Goal: Task Accomplishment & Management: Manage account settings

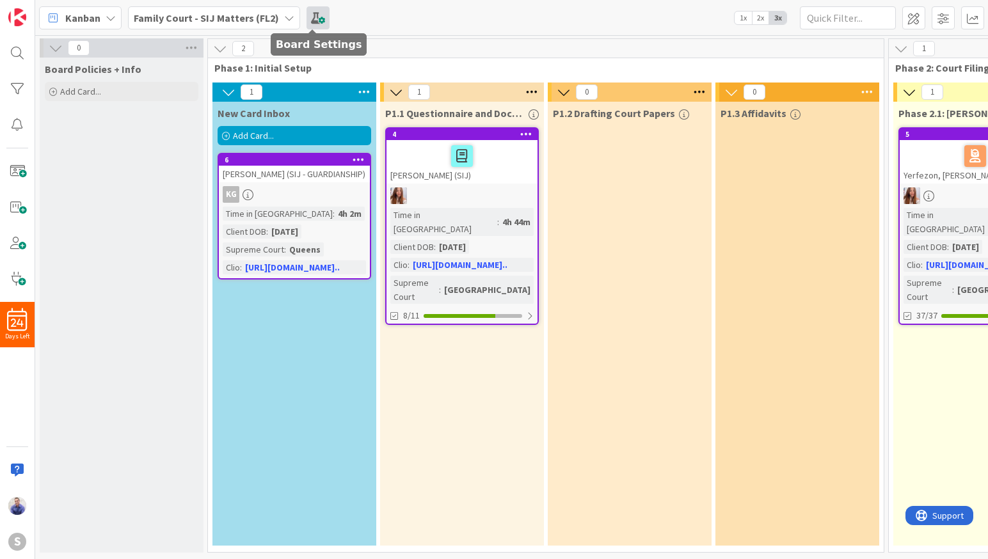
click at [314, 20] on span at bounding box center [317, 17] width 23 height 23
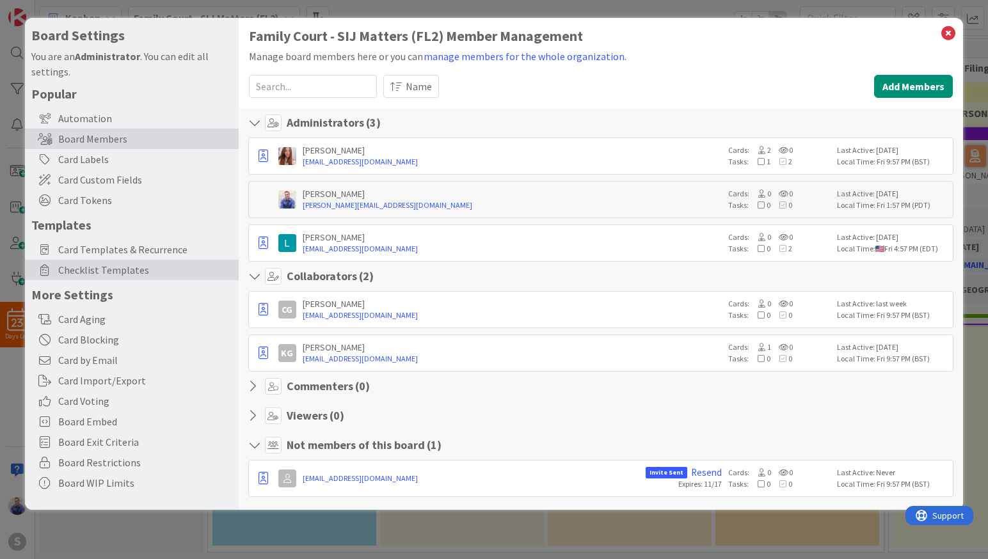
click at [115, 273] on span "Checklist Templates" at bounding box center [145, 269] width 174 height 15
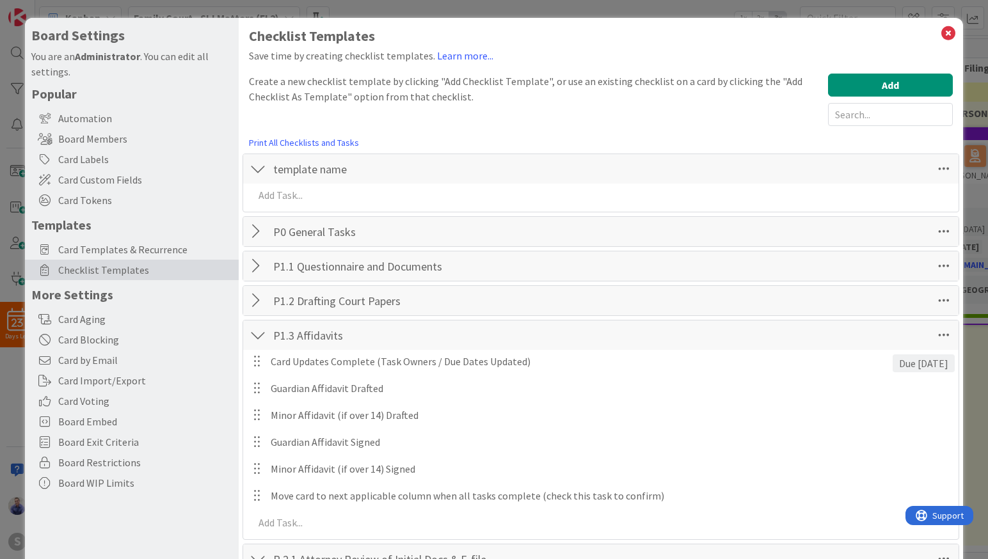
drag, startPoint x: 258, startPoint y: 331, endPoint x: 363, endPoint y: 320, distance: 105.5
click at [262, 330] on div at bounding box center [258, 335] width 17 height 23
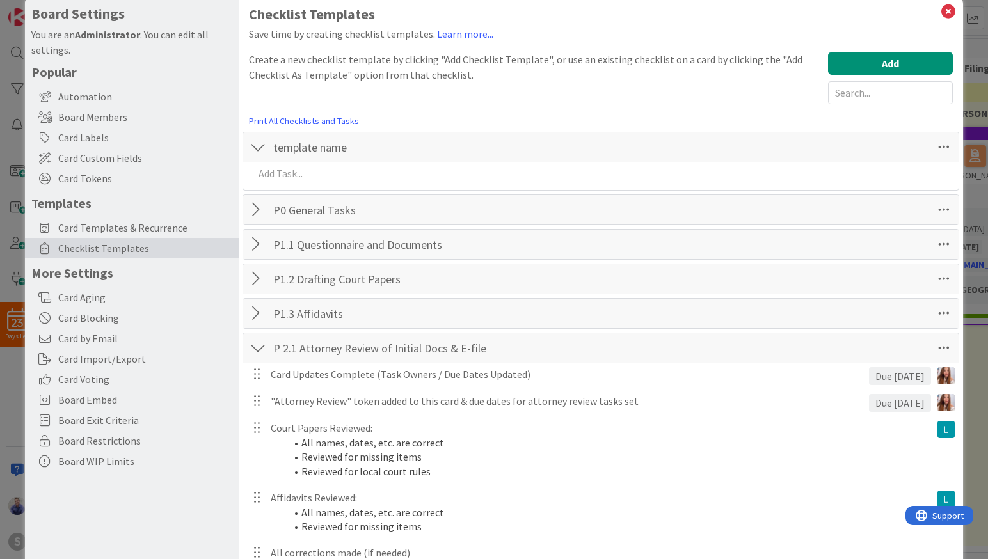
scroll to position [27, 0]
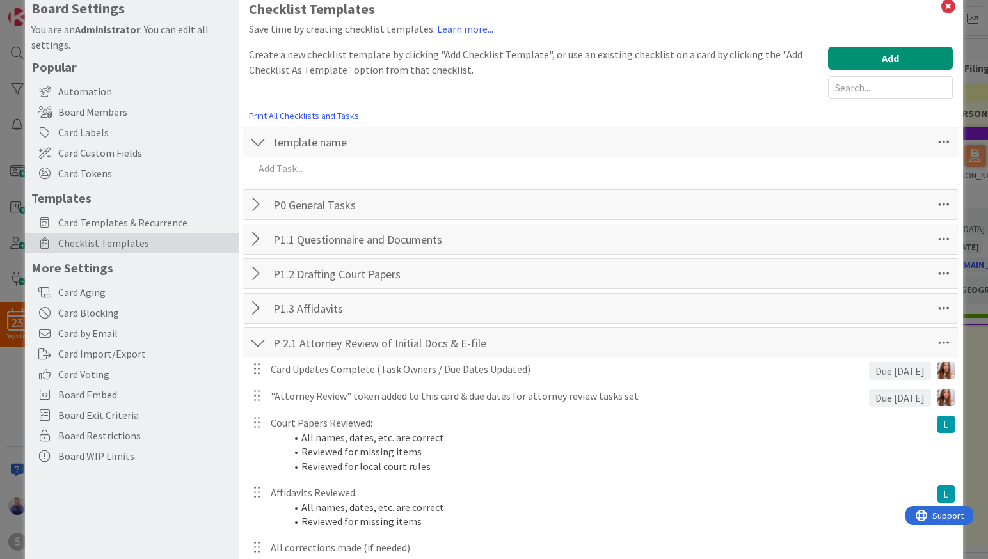
click at [255, 343] on div at bounding box center [258, 342] width 17 height 23
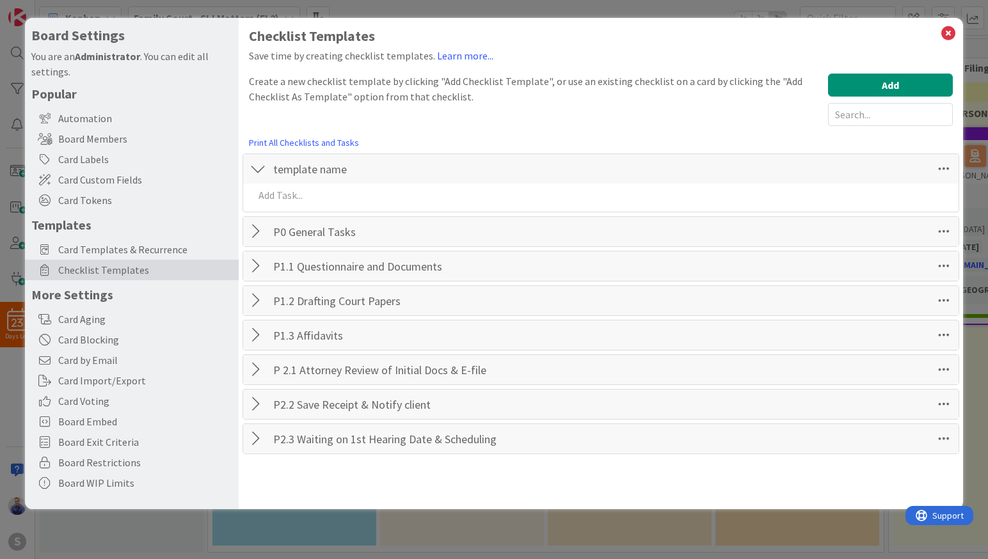
scroll to position [0, 0]
click at [113, 176] on span "Card Custom Fields" at bounding box center [145, 179] width 174 height 15
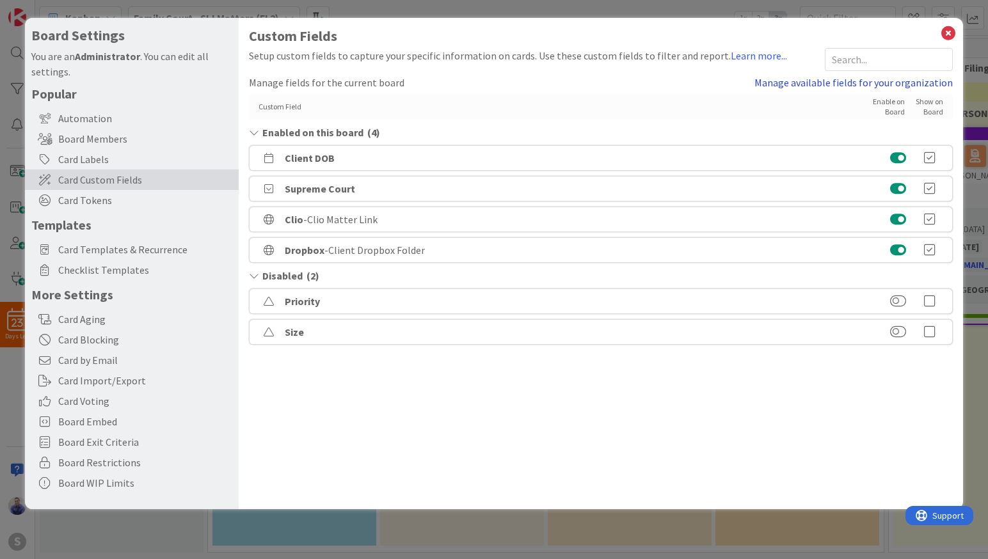
click at [887, 88] on link "Manage available fields for your organization" at bounding box center [853, 82] width 198 height 15
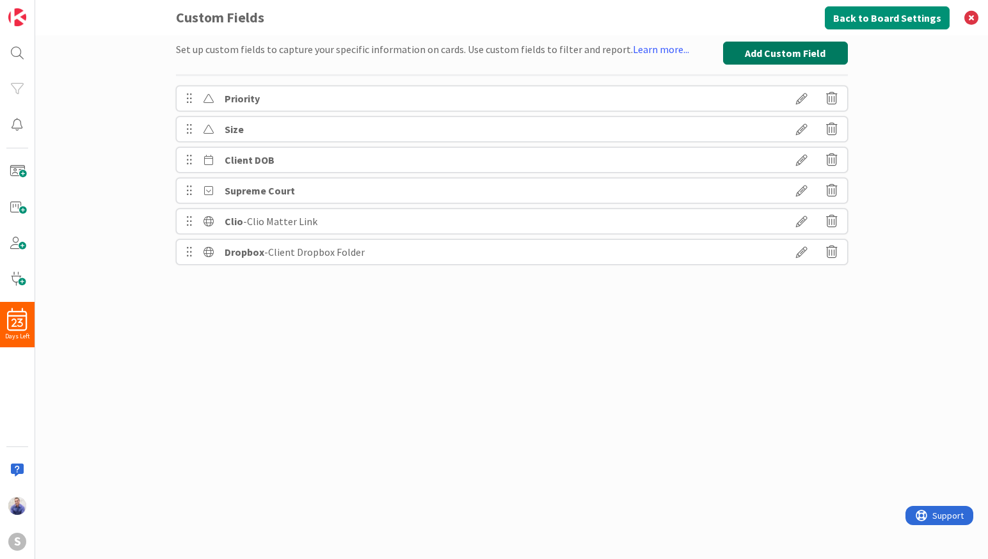
click at [759, 52] on button "Add Custom Field" at bounding box center [785, 53] width 125 height 23
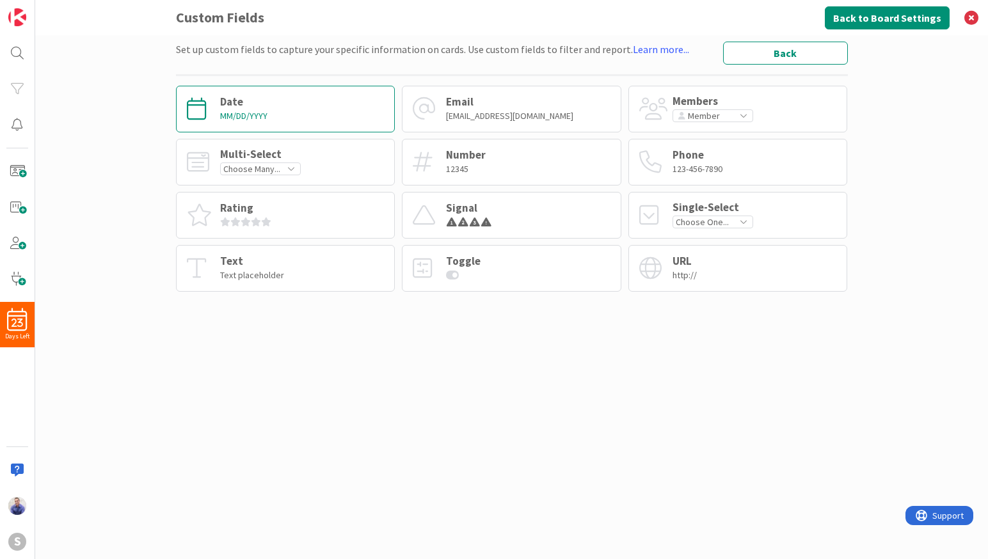
click at [303, 109] on div "Date MM/DD/YYYY" at bounding box center [285, 109] width 219 height 47
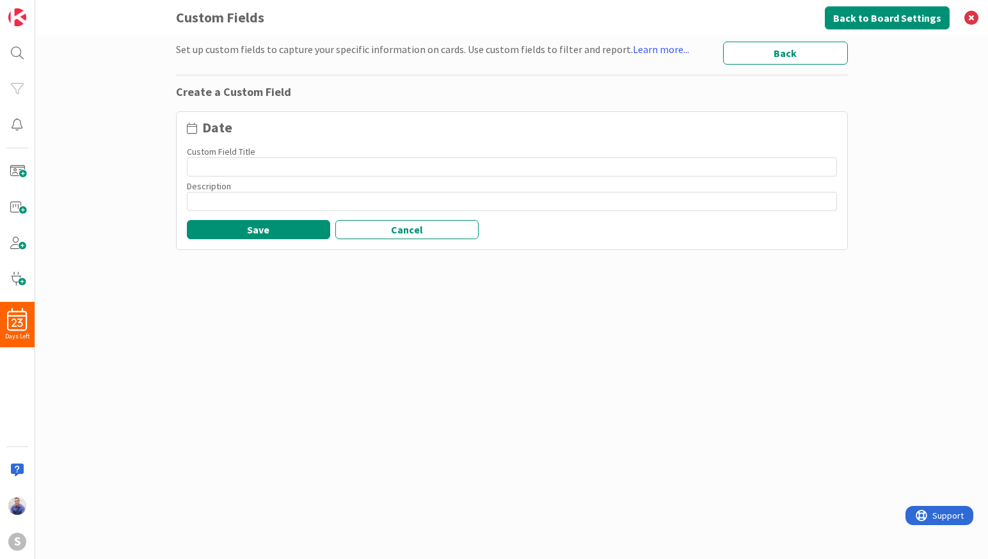
click at [286, 166] on input at bounding box center [512, 166] width 650 height 19
click at [253, 170] on input "First Hearing Date" at bounding box center [512, 166] width 650 height 19
click at [200, 169] on input "First Hearing" at bounding box center [512, 166] width 650 height 19
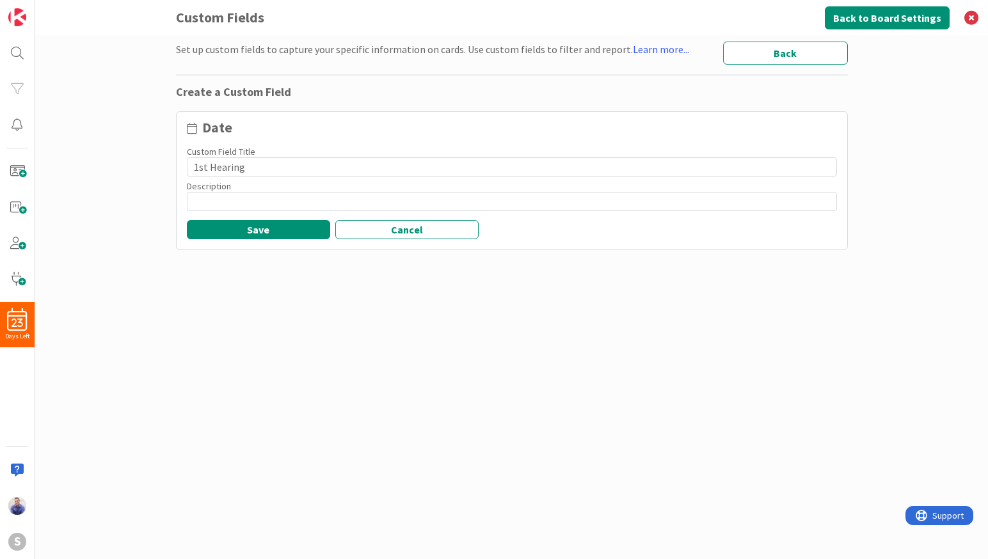
type input "1st Hearing"
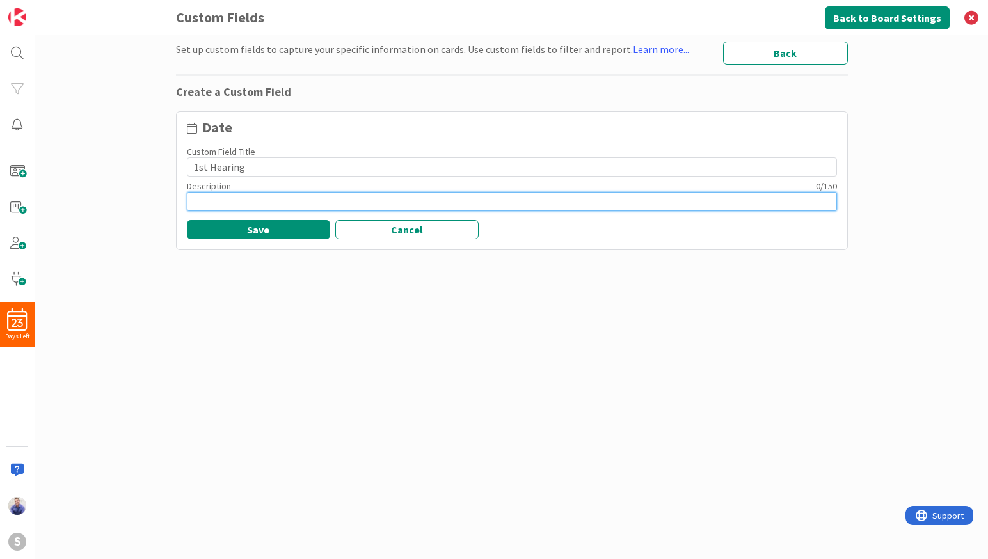
click at [223, 207] on input at bounding box center [512, 201] width 650 height 19
type input "First Hearing Date"
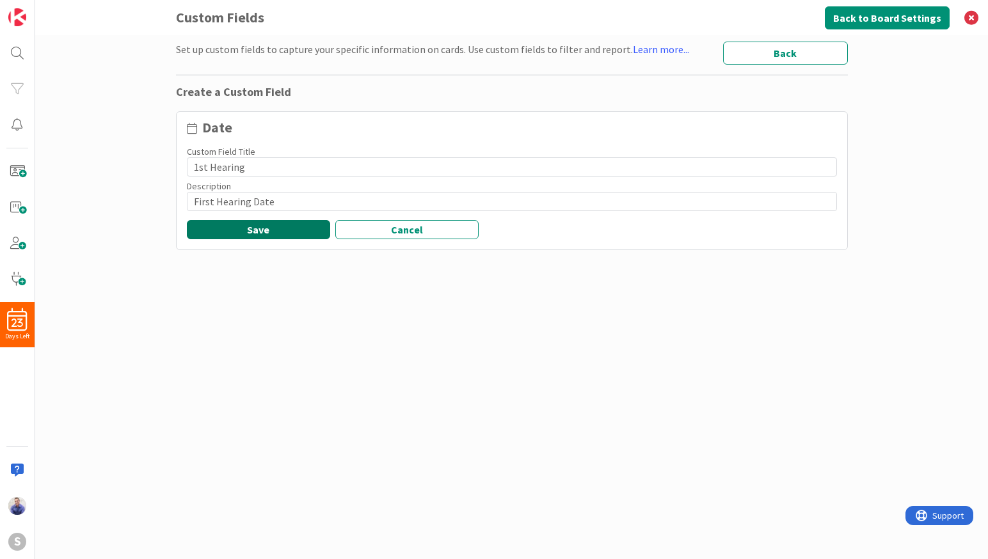
click at [284, 230] on button "Save" at bounding box center [258, 229] width 143 height 19
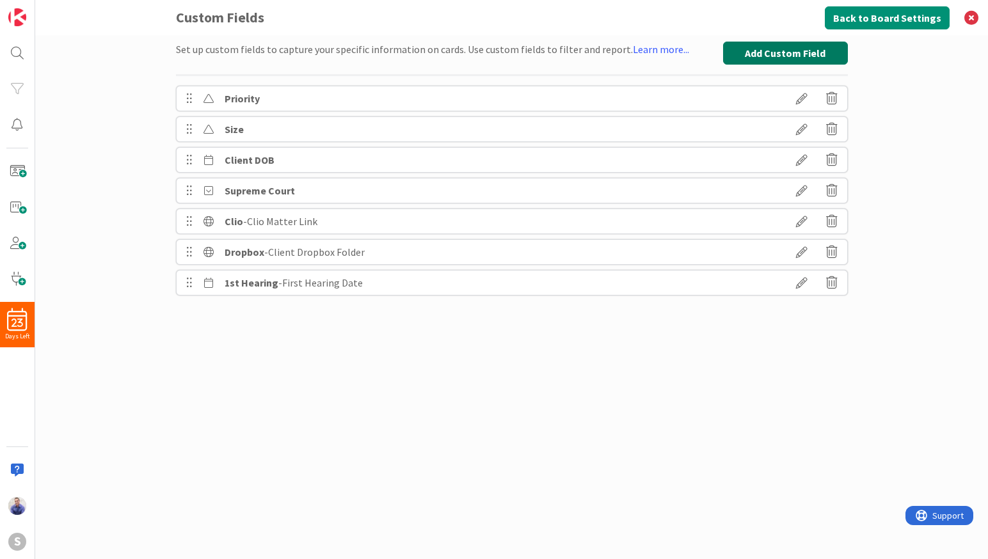
click at [823, 49] on button "Add Custom Field" at bounding box center [785, 53] width 125 height 23
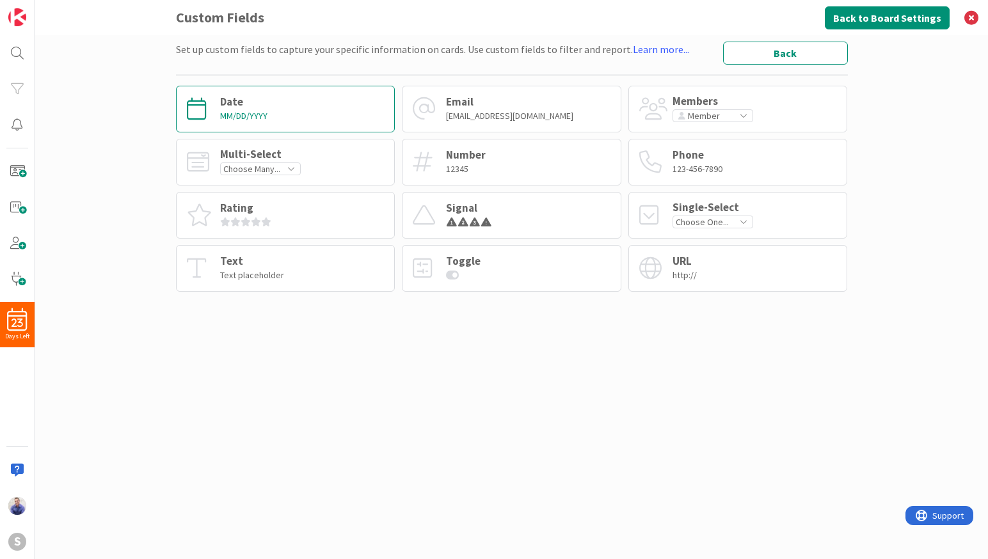
click at [296, 122] on div "Date MM/DD/YYYY" at bounding box center [285, 109] width 219 height 47
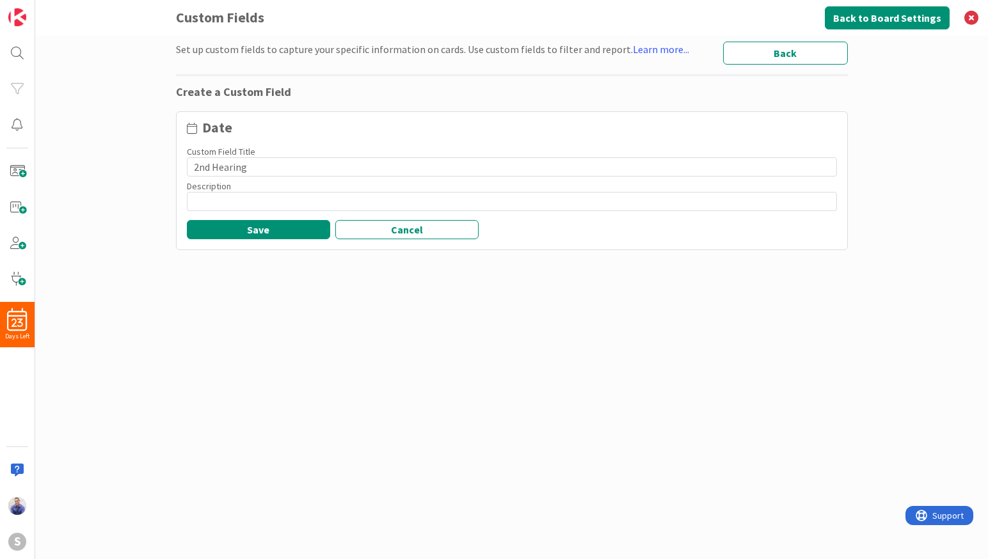
type input "2nd Hearing"
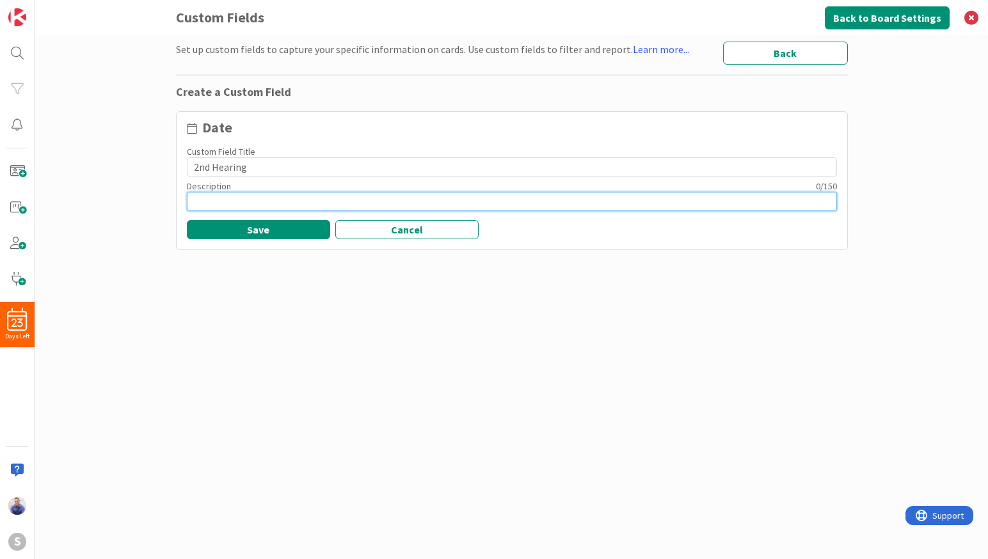
click at [282, 194] on input at bounding box center [512, 201] width 650 height 19
type input "Second Hearing Date"
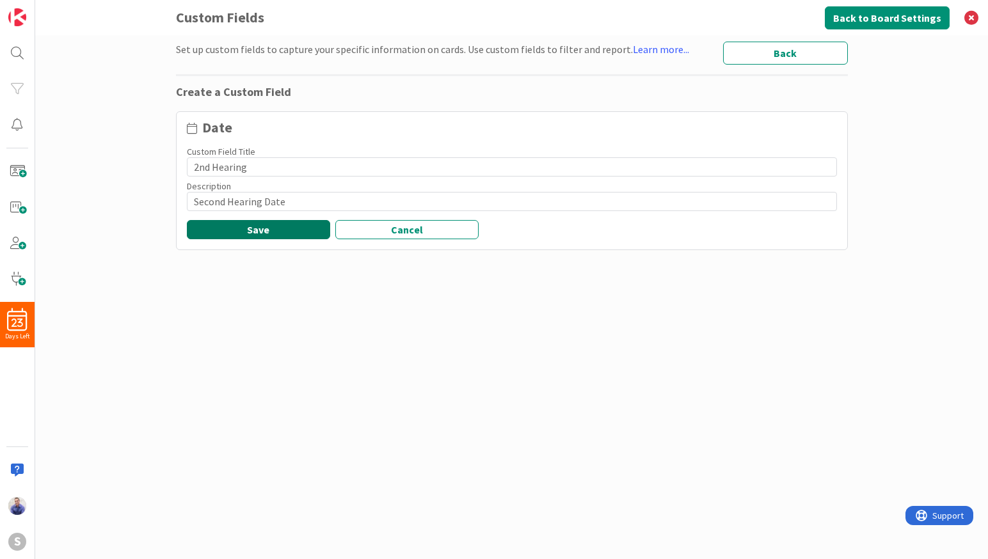
click at [278, 234] on button "Save" at bounding box center [258, 229] width 143 height 19
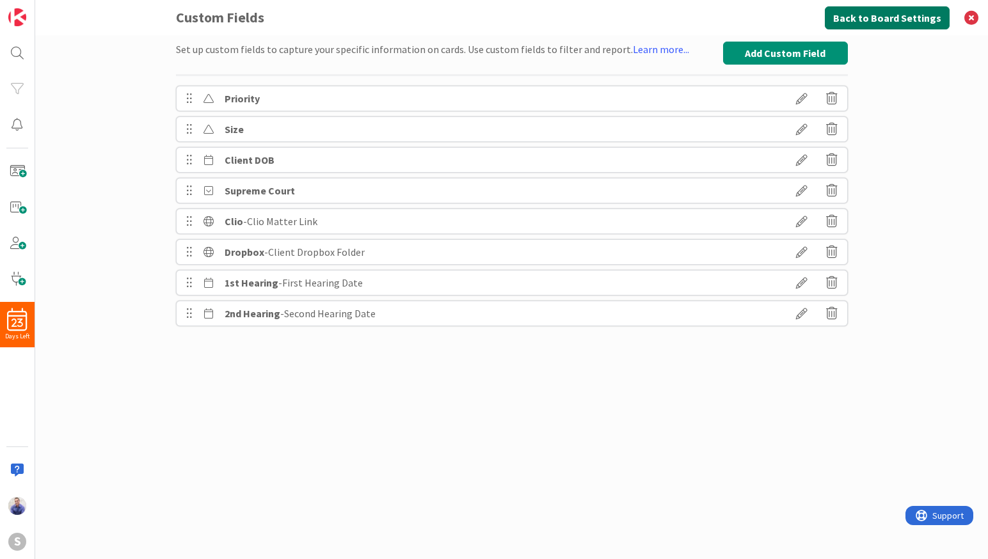
click at [880, 24] on button "Back to Board Settings" at bounding box center [887, 17] width 125 height 23
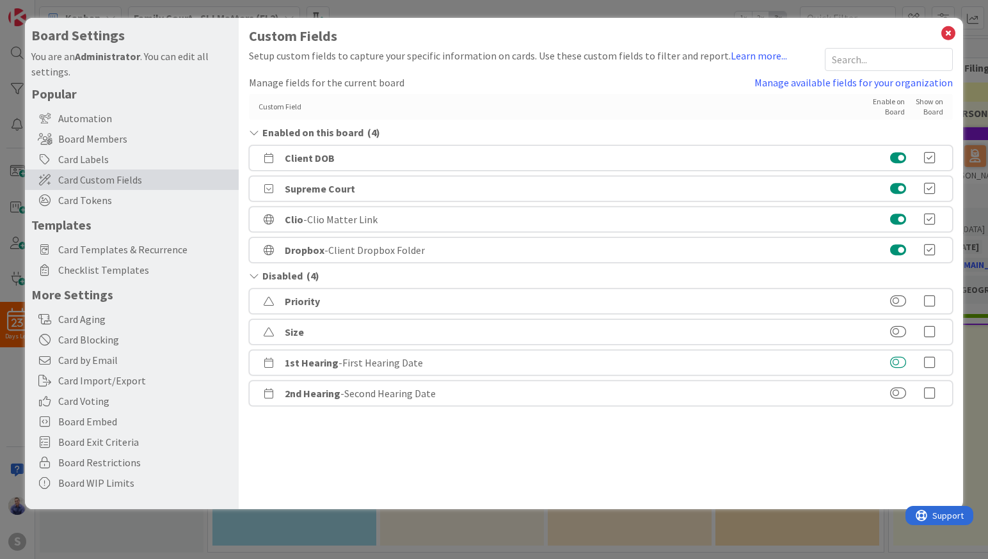
click at [901, 359] on button at bounding box center [898, 362] width 16 height 13
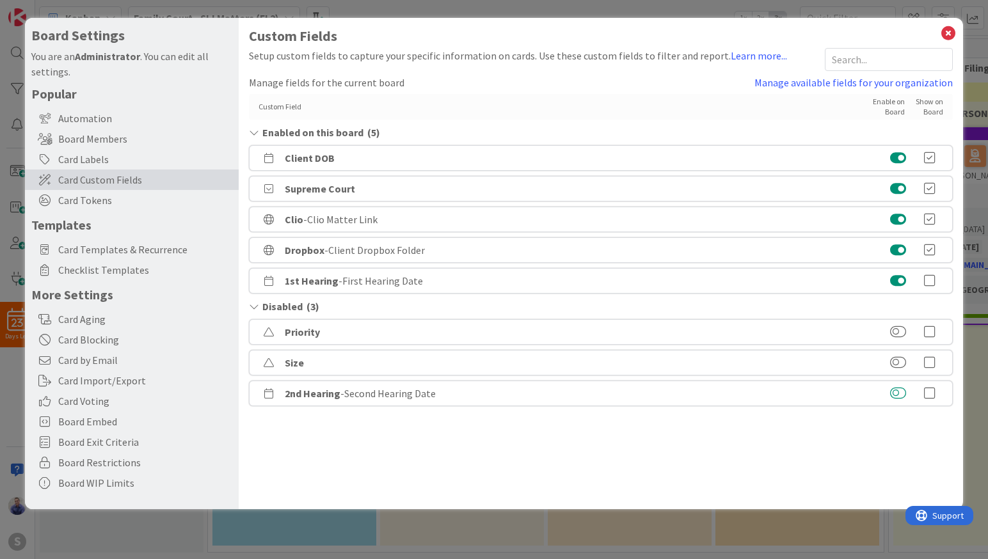
click at [899, 390] on button at bounding box center [898, 393] width 16 height 13
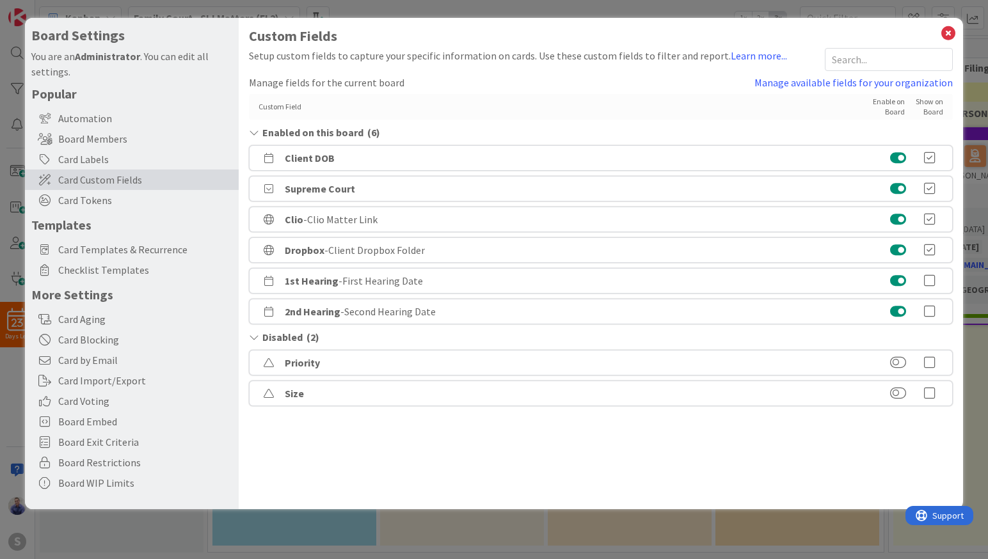
drag, startPoint x: 934, startPoint y: 365, endPoint x: 863, endPoint y: 355, distance: 71.7
click at [863, 355] on div "Priority" at bounding box center [601, 363] width 704 height 26
click at [930, 284] on icon at bounding box center [930, 280] width 26 height 13
click at [937, 306] on icon at bounding box center [930, 311] width 26 height 13
click at [919, 89] on link "Manage available fields for your organization" at bounding box center [853, 82] width 198 height 15
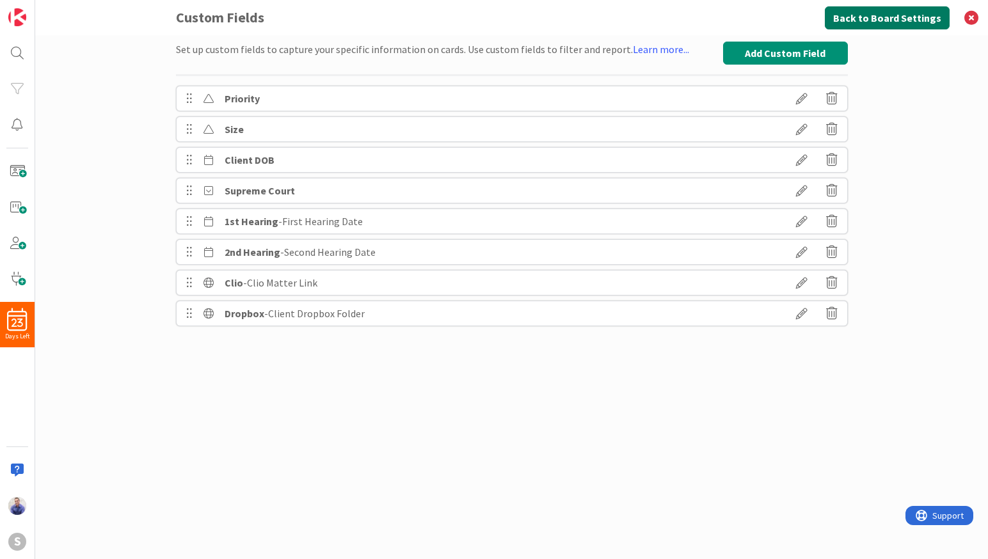
click at [874, 10] on button "Back to Board Settings" at bounding box center [887, 17] width 125 height 23
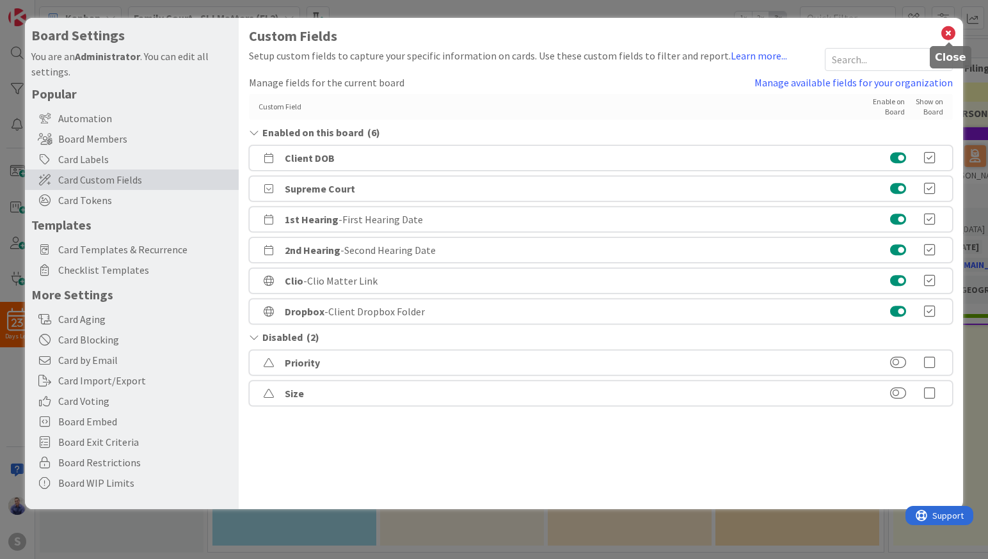
click at [952, 35] on icon at bounding box center [948, 33] width 17 height 18
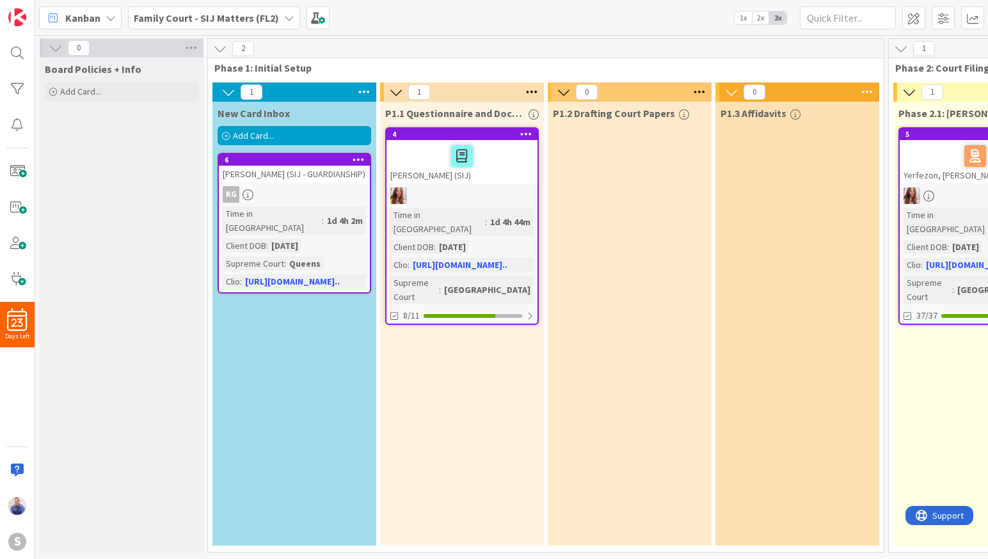
click at [286, 138] on div "Add Card..." at bounding box center [295, 135] width 154 height 19
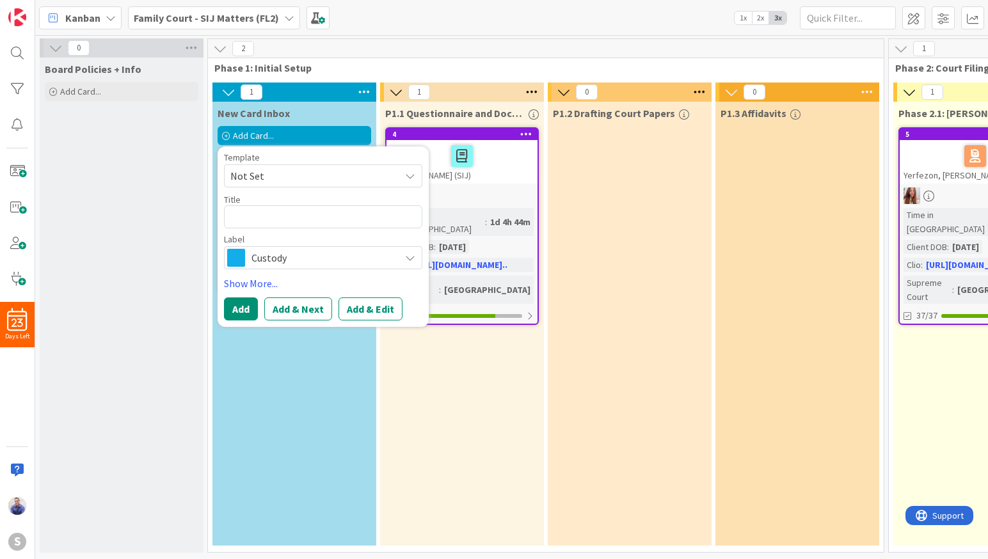
type textarea "x"
type textarea "T"
type textarea "x"
type textarea "Te"
type textarea "x"
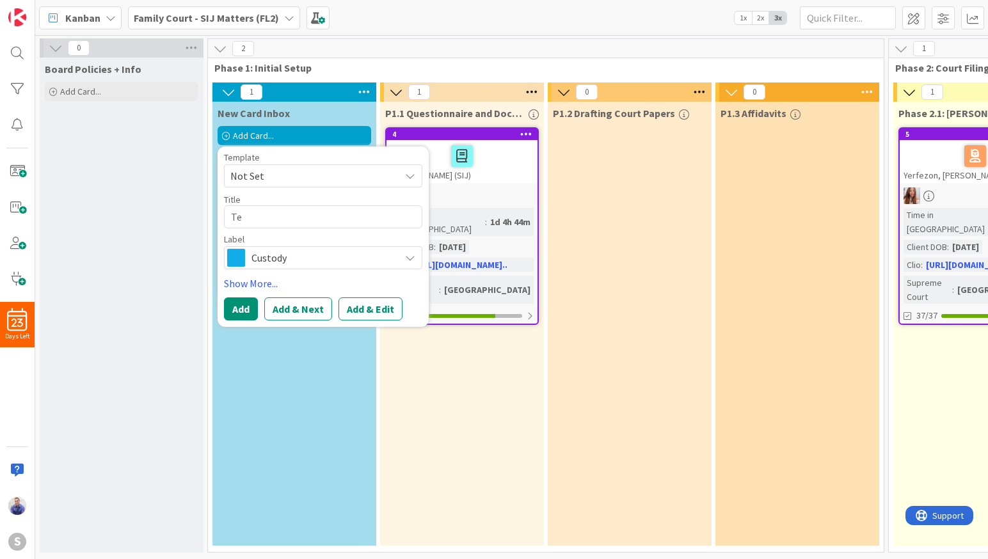
type textarea "Tes"
type textarea "x"
type textarea "Test"
type textarea "x"
type textarea "Test"
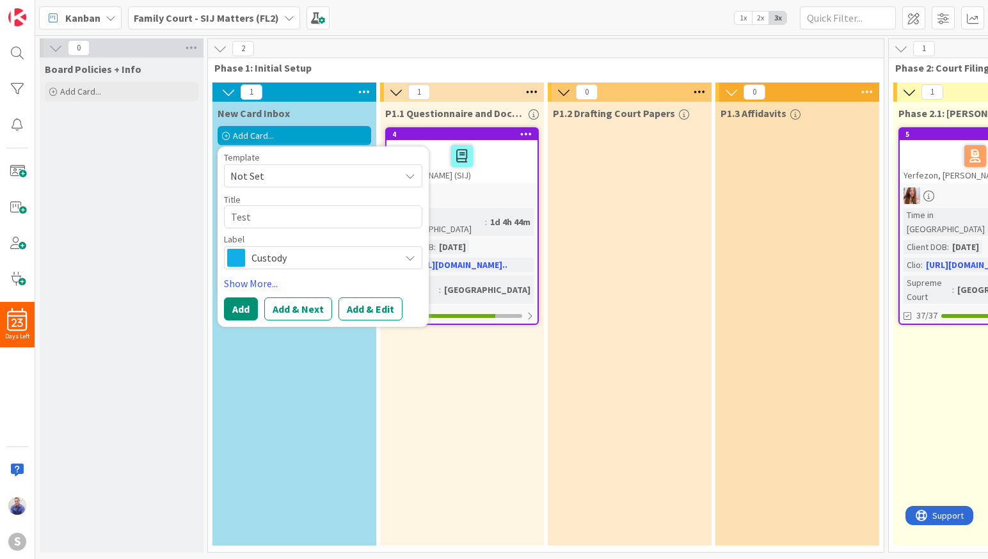
type textarea "x"
type textarea "Test C"
type textarea "x"
type textarea "Test Ca"
type textarea "x"
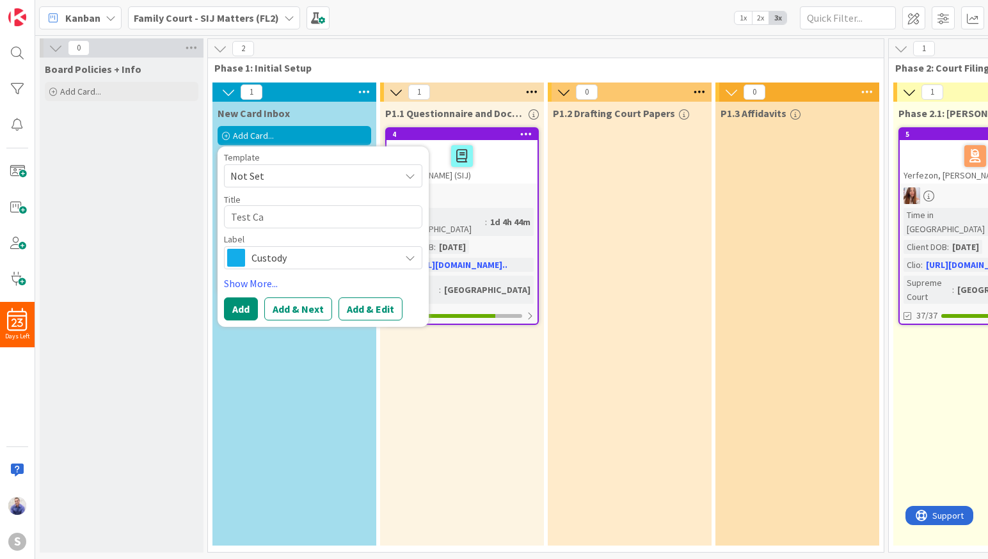
type textarea "Test Car"
type textarea "x"
type textarea "Test Card"
click at [297, 177] on span "Not Set" at bounding box center [310, 176] width 160 height 17
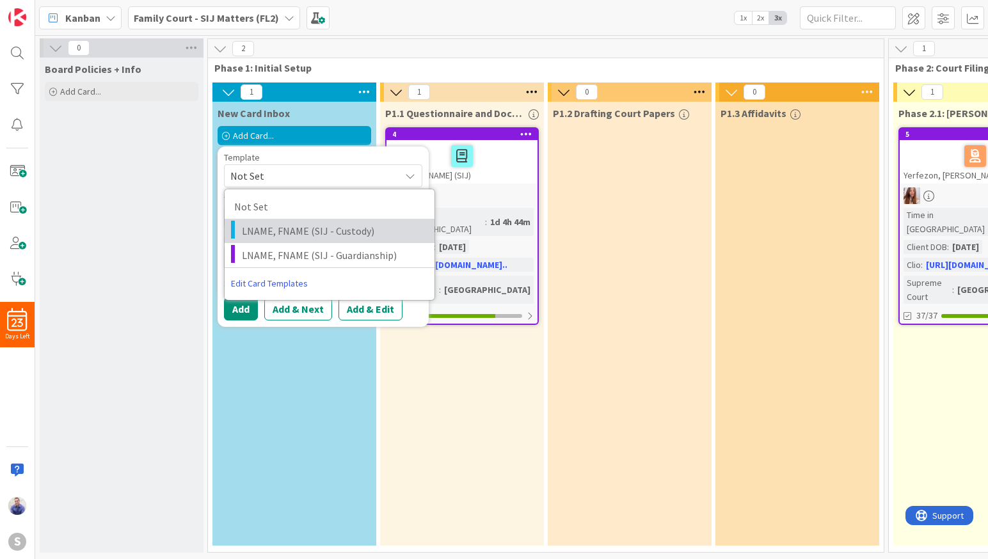
drag, startPoint x: 295, startPoint y: 233, endPoint x: 312, endPoint y: 222, distance: 19.9
click at [306, 225] on span "LNAME, FNAME (SIJ - Custody)" at bounding box center [333, 231] width 183 height 17
type textarea "x"
type textarea "LNAME, FNAME (SIJ - Custody)"
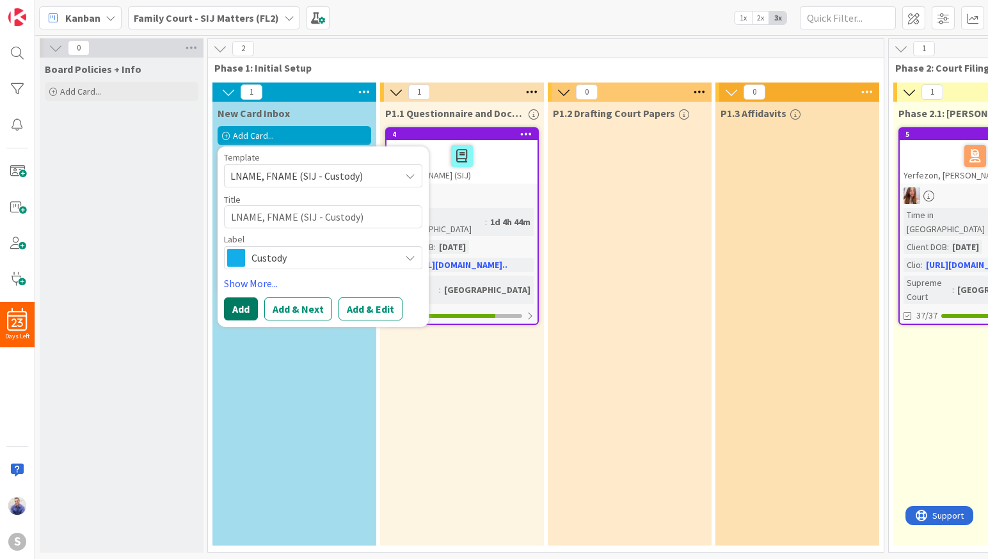
click at [244, 310] on button "Add" at bounding box center [241, 308] width 34 height 23
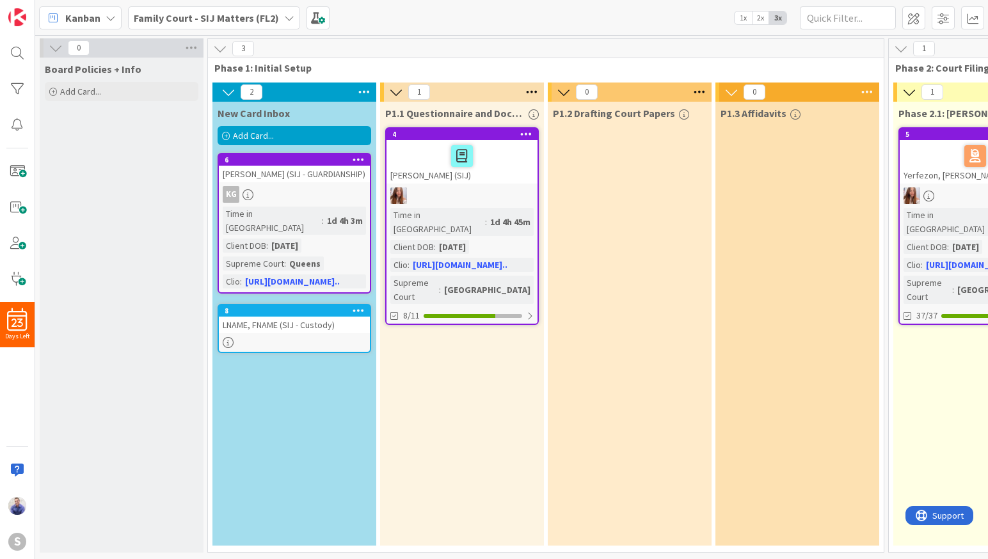
click at [271, 329] on div "LNAME, FNAME (SIJ - Custody)" at bounding box center [294, 325] width 151 height 17
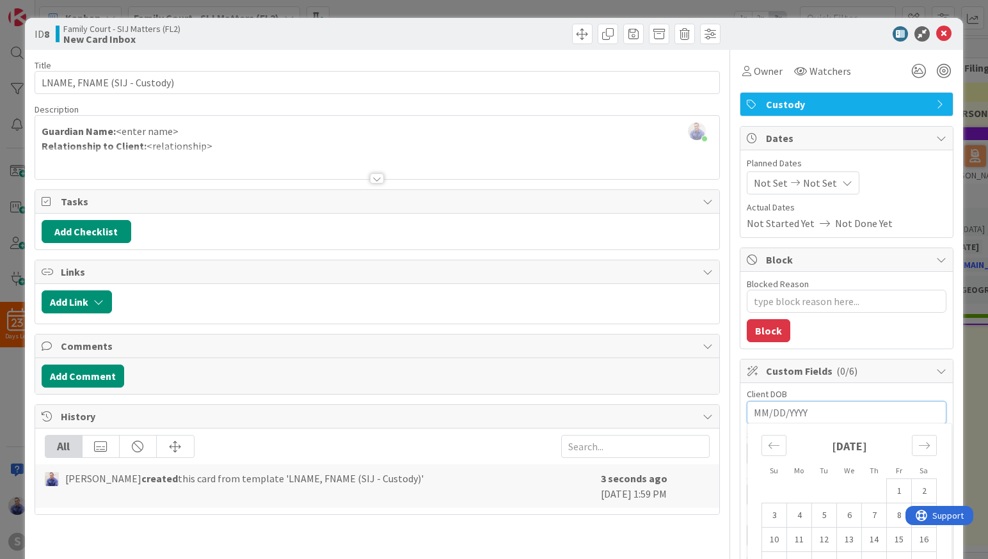
click at [884, 415] on input "MM/DD/YYYY" at bounding box center [847, 413] width 186 height 22
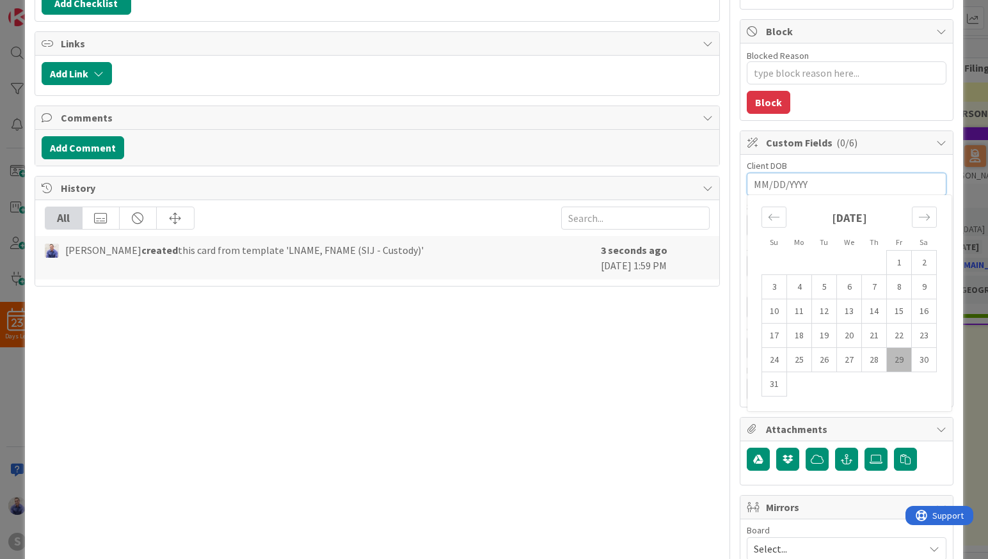
click at [805, 177] on input "MM/DD/YYYY" at bounding box center [847, 184] width 186 height 22
type textarea "x"
type input "04"
type textarea "x"
type input "04/04/2005"
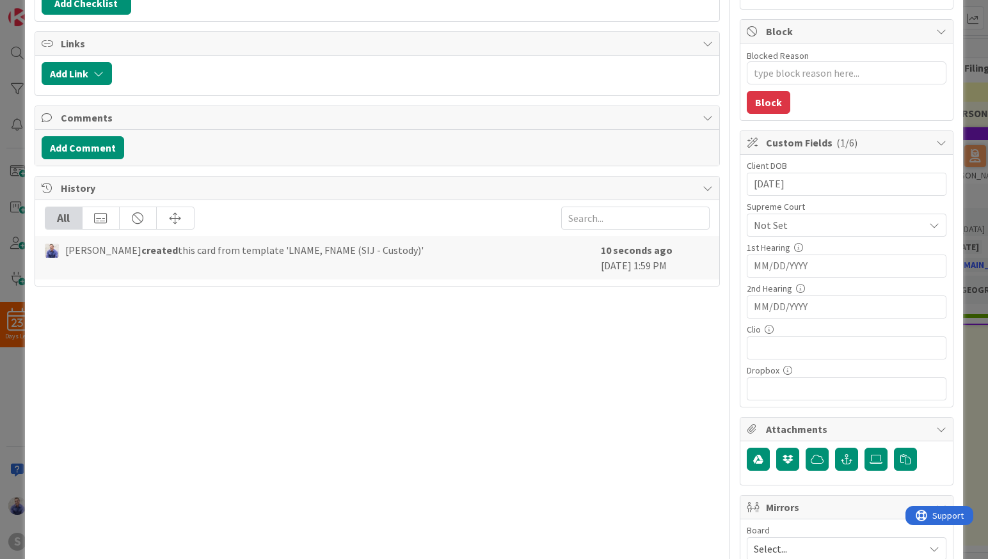
type textarea "x"
type input "04/04/2005"
click at [823, 223] on span "Not Set" at bounding box center [836, 225] width 164 height 18
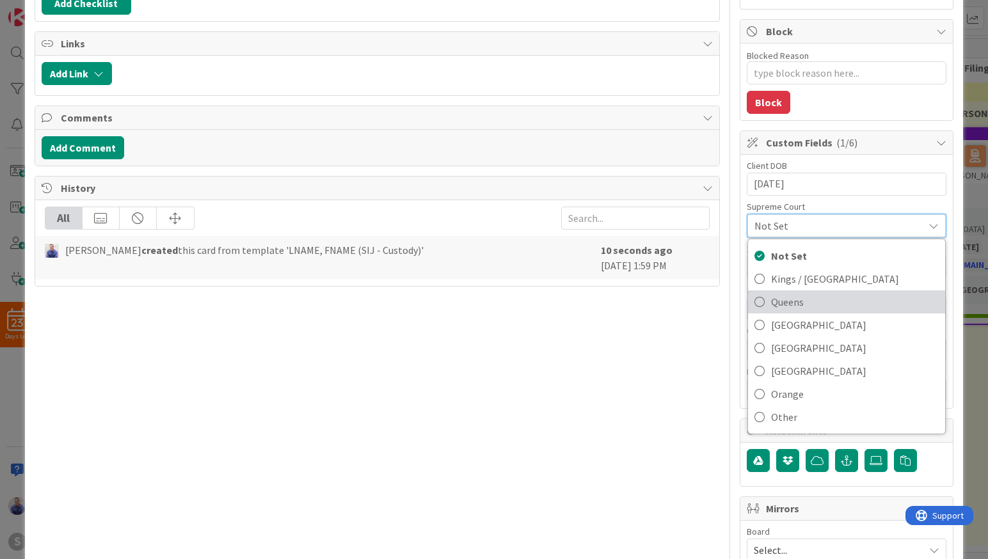
click at [802, 301] on span "Queens" at bounding box center [855, 301] width 168 height 19
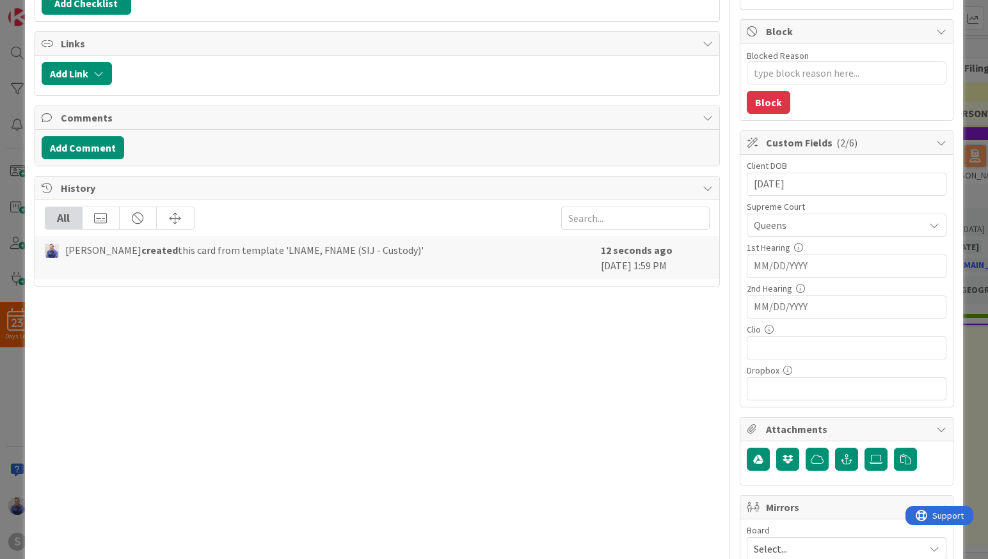
click at [849, 195] on input "MM/DD/YYYY" at bounding box center [847, 184] width 186 height 22
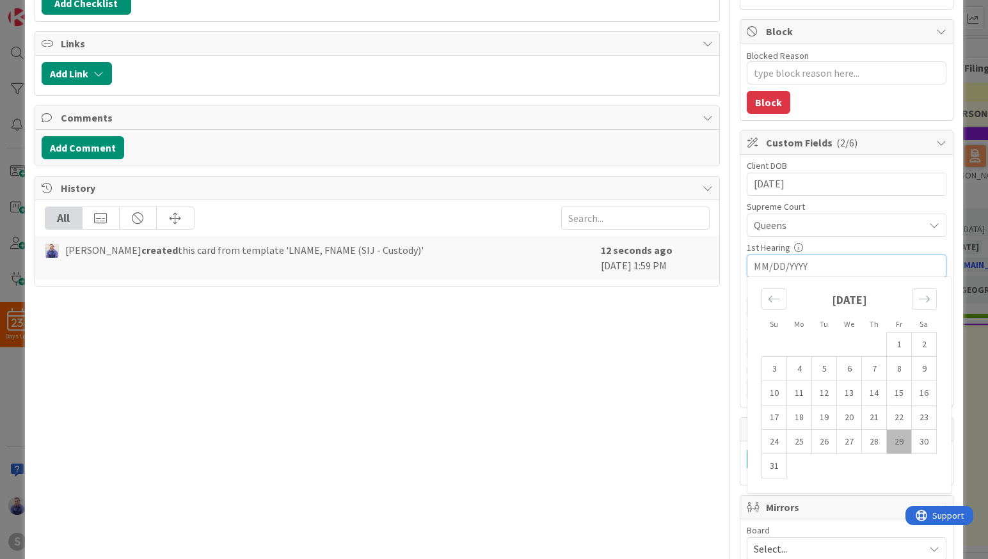
drag, startPoint x: 890, startPoint y: 411, endPoint x: 892, endPoint y: 393, distance: 18.0
click at [890, 408] on td "22" at bounding box center [899, 418] width 25 height 24
type textarea "x"
type input "08/22/2025"
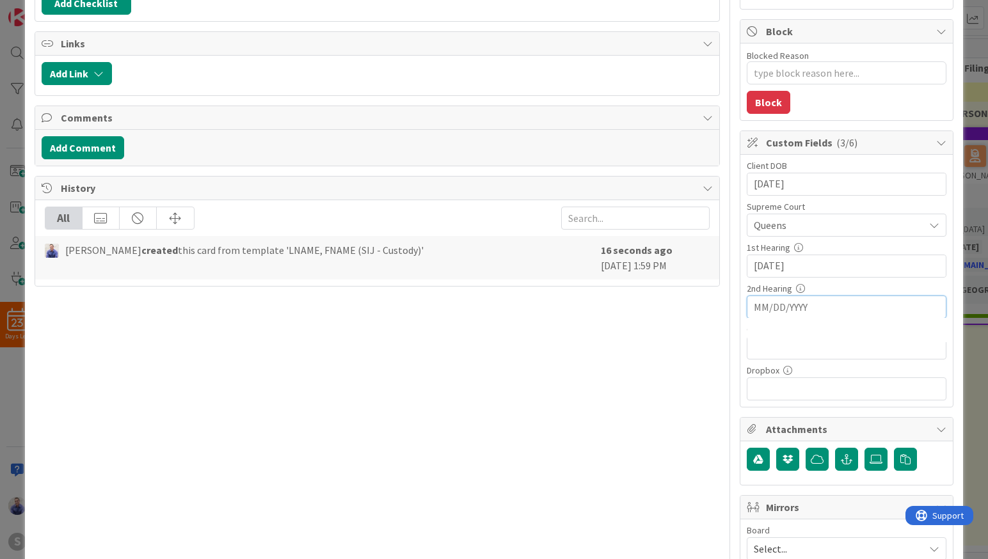
click at [859, 305] on input "MM/DD/YYYY" at bounding box center [847, 307] width 186 height 22
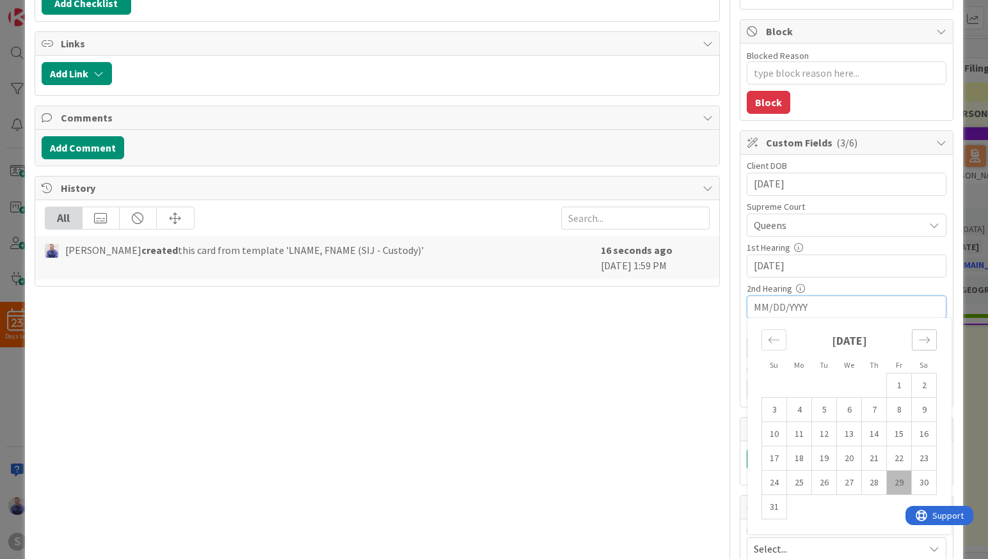
click at [918, 341] on icon "Move forward to switch to the next month." at bounding box center [924, 340] width 12 height 12
click at [872, 412] on td "11" at bounding box center [874, 410] width 25 height 24
type textarea "x"
type input "09/11/2025"
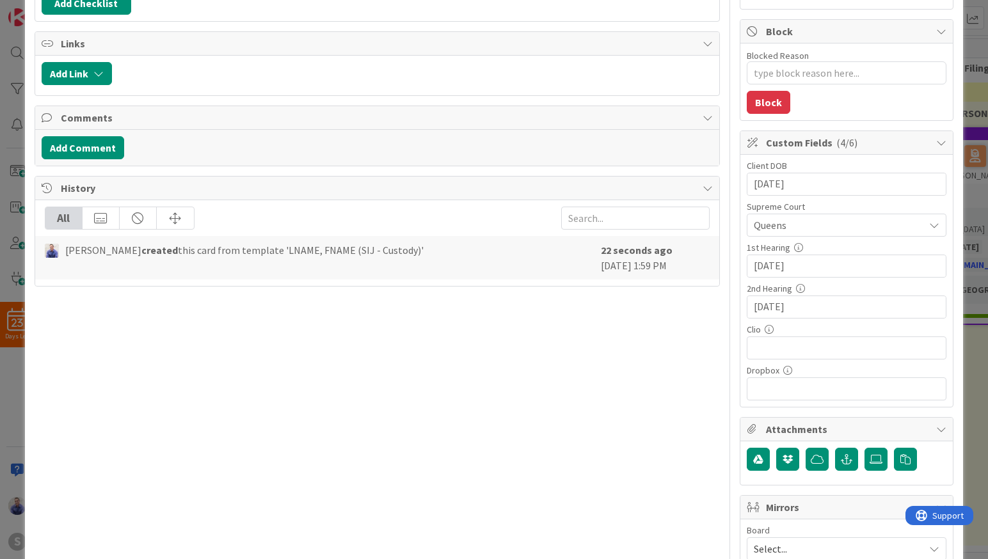
scroll to position [0, 0]
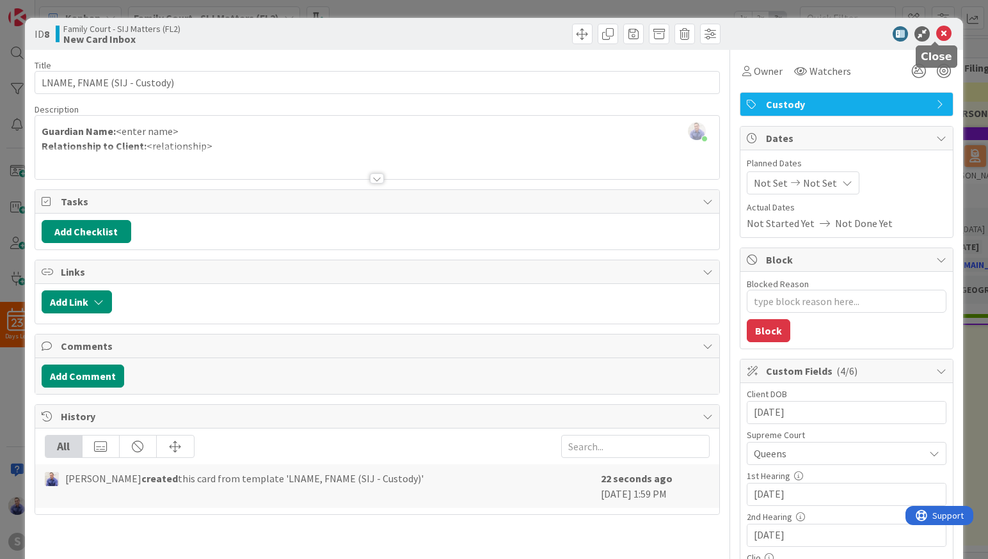
click at [936, 33] on icon at bounding box center [943, 33] width 15 height 15
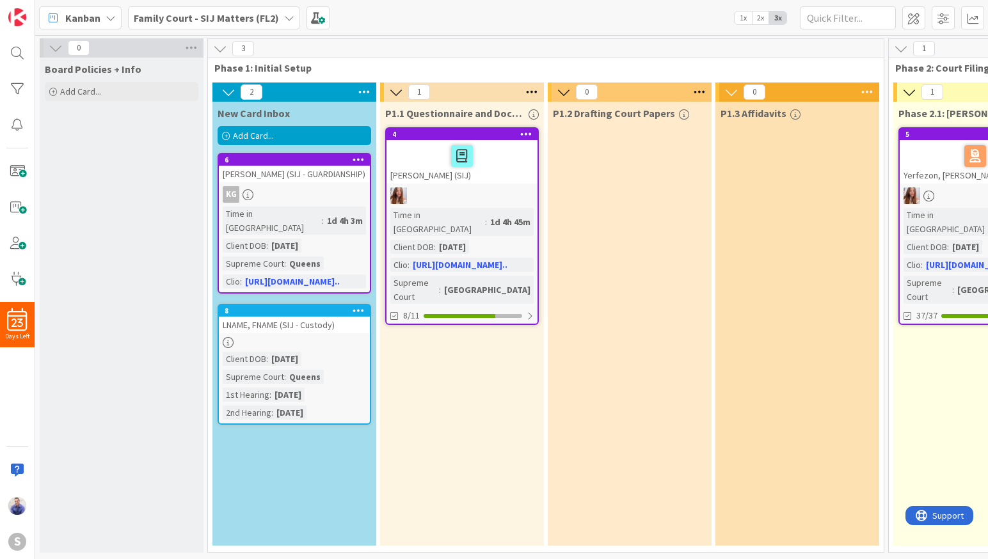
click at [306, 325] on div "LNAME, FNAME (SIJ - Custody)" at bounding box center [294, 325] width 151 height 17
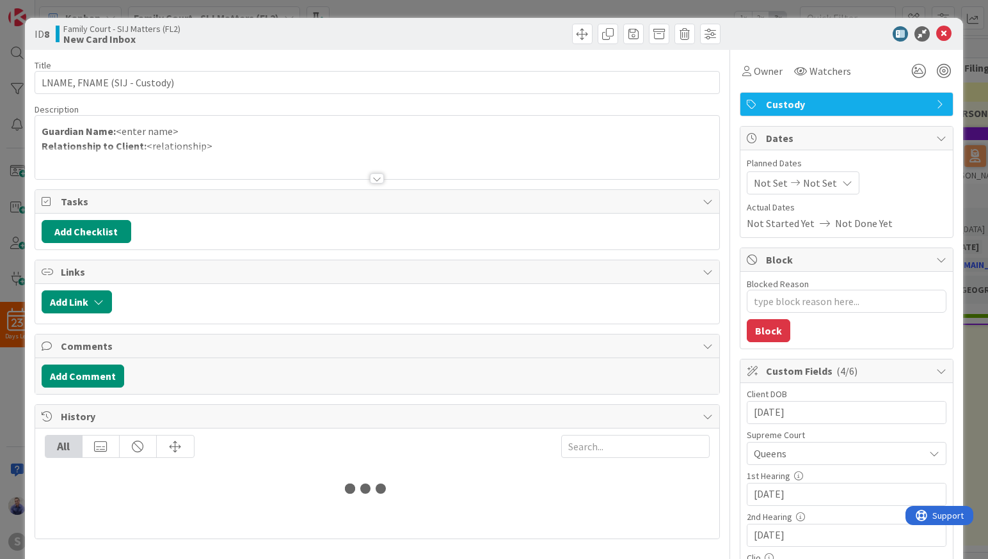
type textarea "x"
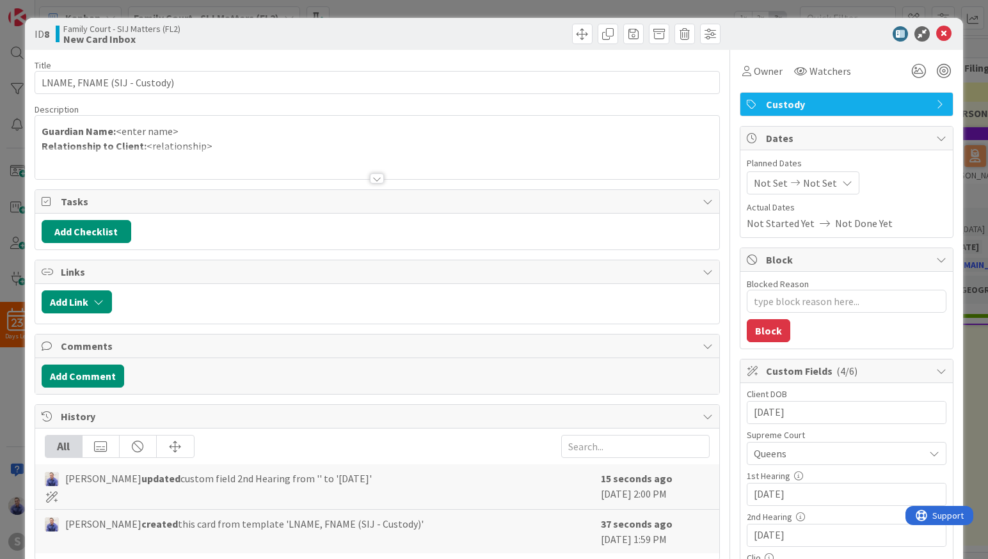
scroll to position [148, 0]
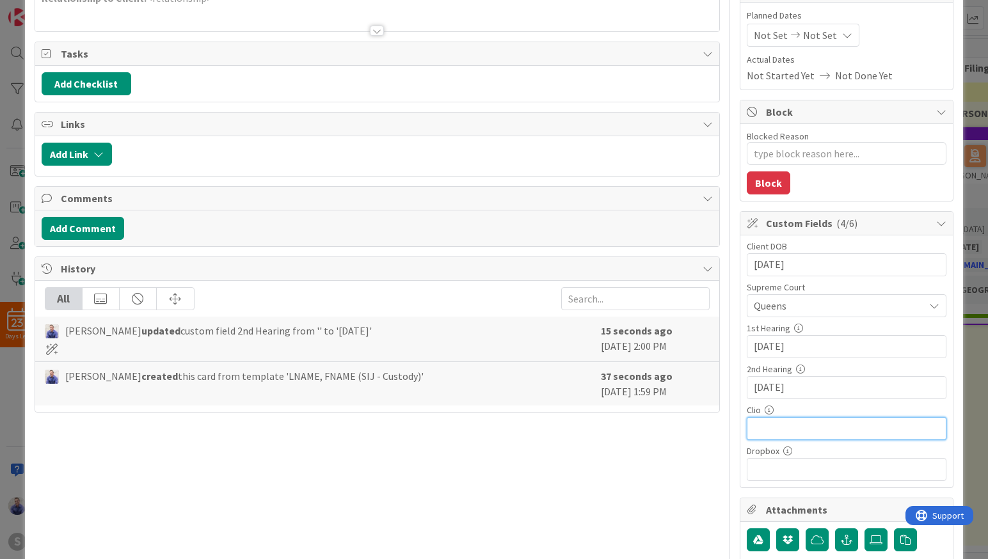
click at [814, 429] on input "text" at bounding box center [847, 428] width 200 height 23
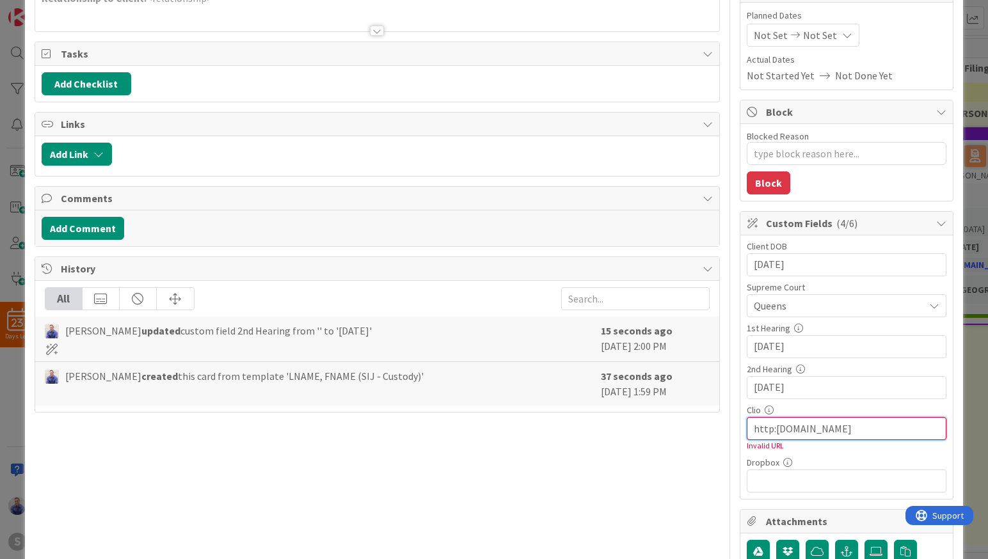
click at [759, 432] on input "http:google.com" at bounding box center [847, 428] width 200 height 23
type input "http://google.com"
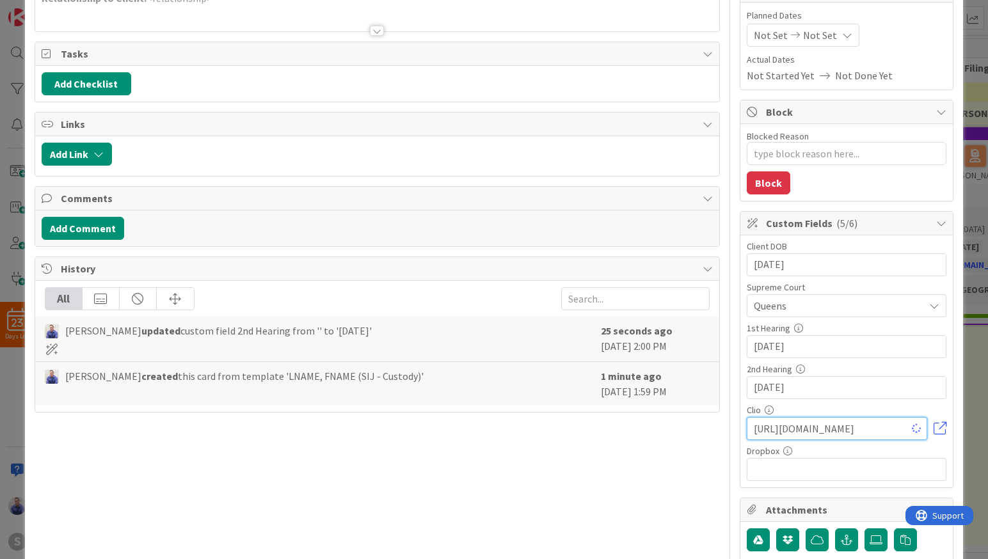
type textarea "x"
click at [848, 425] on input "http://google.com" at bounding box center [837, 428] width 180 height 23
drag, startPoint x: 848, startPoint y: 425, endPoint x: 725, endPoint y: 425, distance: 122.8
click at [747, 425] on input "http://google.com" at bounding box center [837, 428] width 180 height 23
type input "http://google.com"
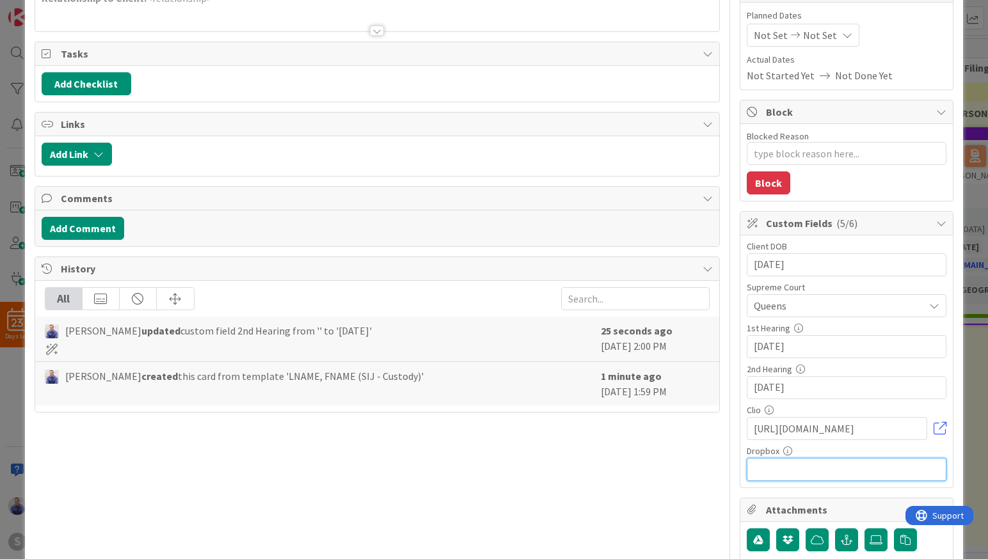
click at [774, 467] on input "text" at bounding box center [847, 469] width 200 height 23
paste input "http://google.com"
type input "http://google.com"
type textarea "x"
type input "http://google.com"
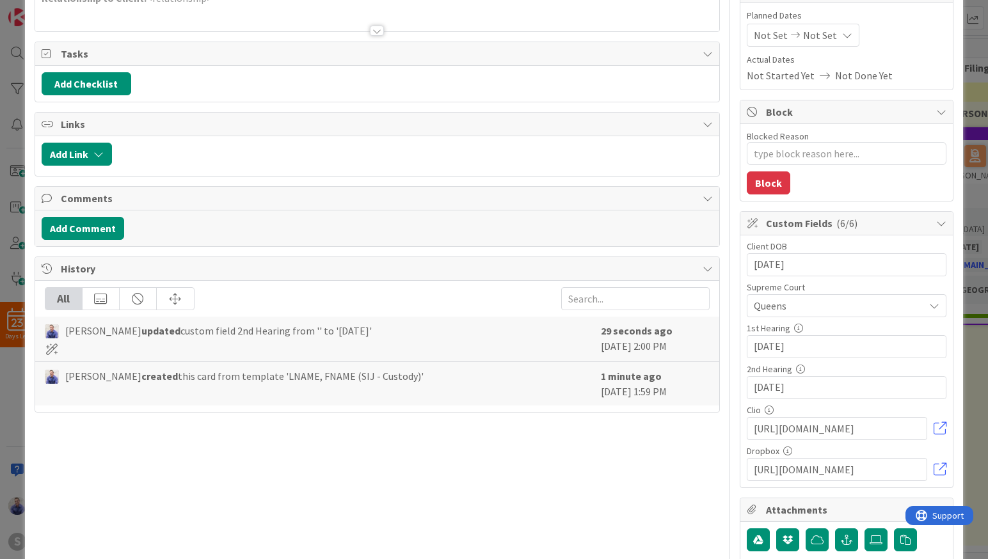
click at [665, 475] on div "Title 28 / 128 LNAME, FNAME (SIJ - Custody) Description John Grant just joined …" at bounding box center [378, 426] width 686 height 1049
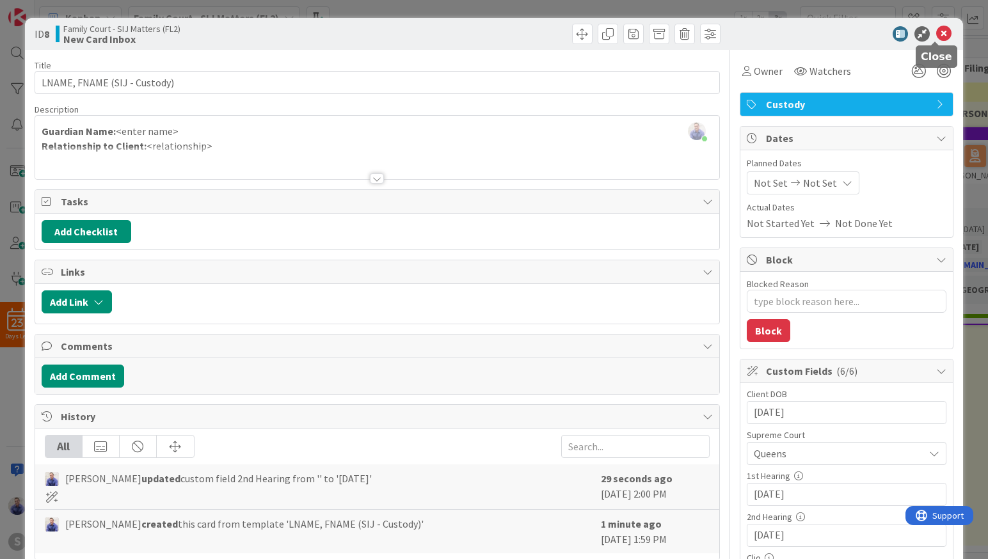
click at [936, 33] on icon at bounding box center [943, 33] width 15 height 15
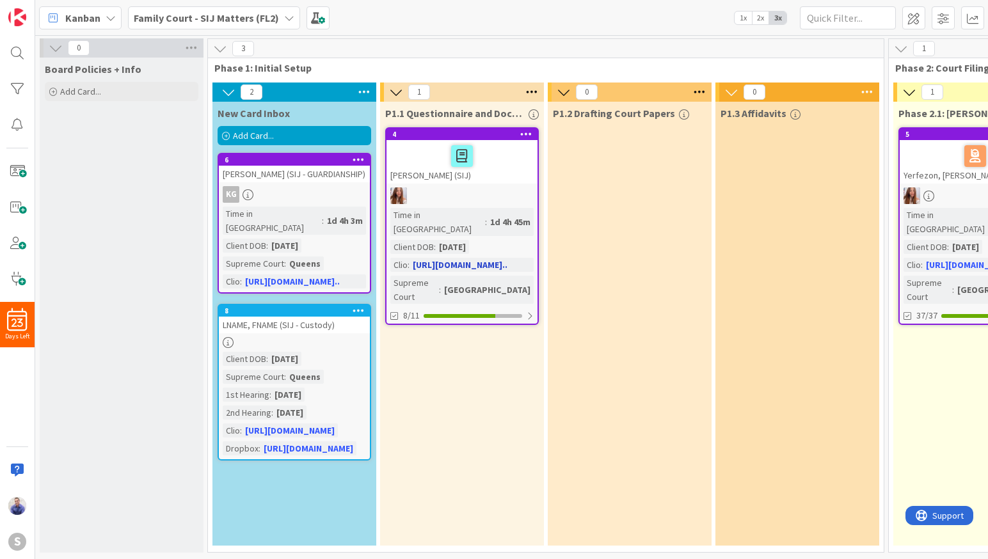
click at [498, 162] on div at bounding box center [461, 156] width 143 height 27
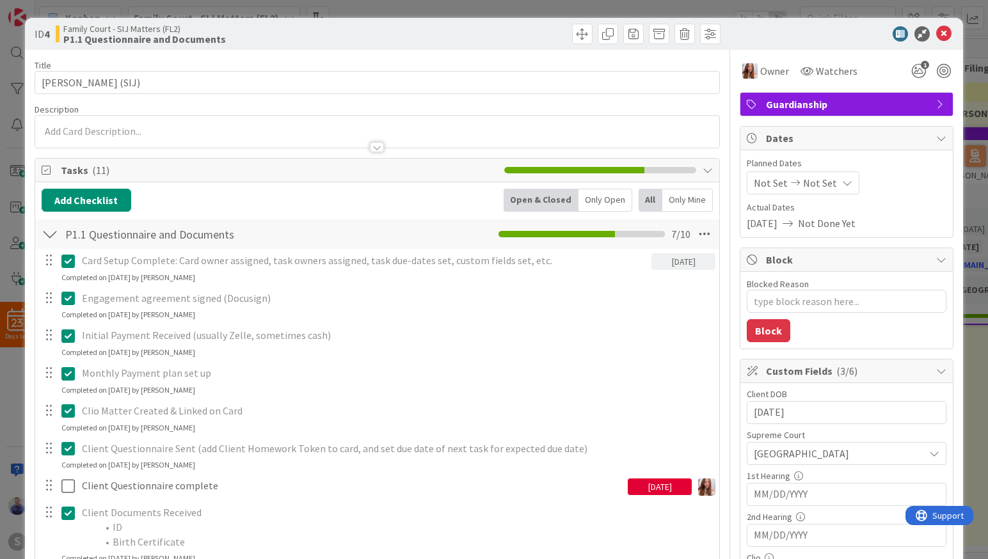
type textarea "x"
click at [936, 28] on icon at bounding box center [943, 33] width 15 height 15
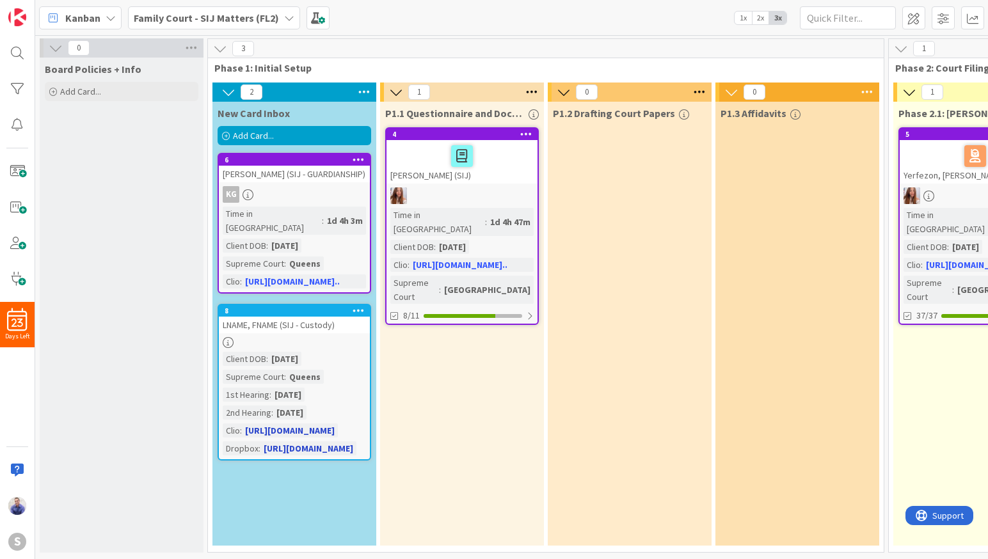
click at [364, 309] on div at bounding box center [358, 310] width 23 height 9
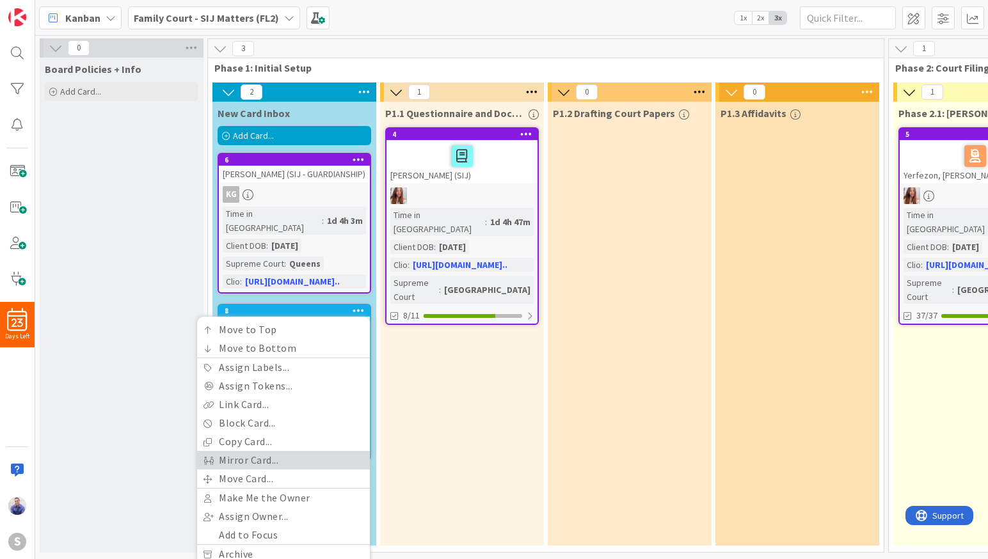
scroll to position [34, 0]
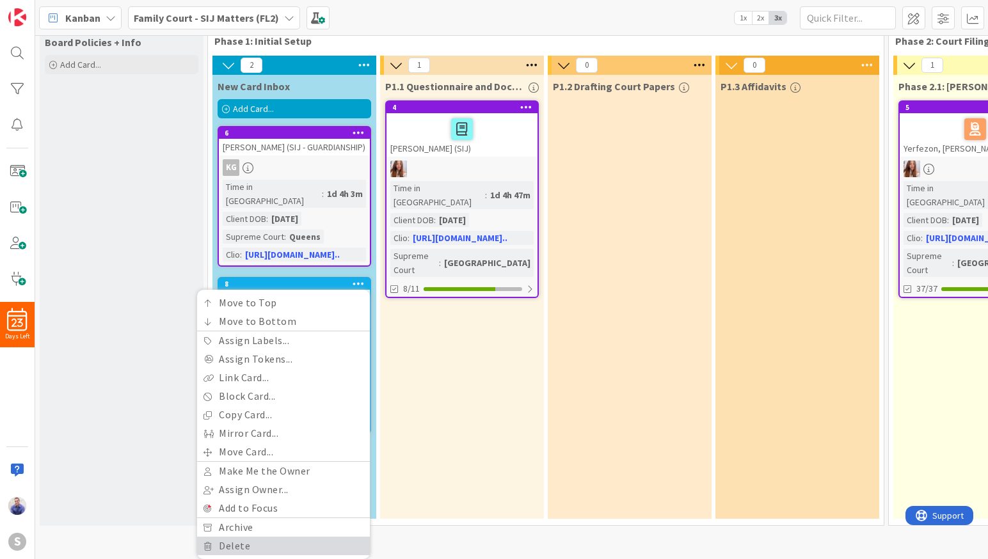
click at [303, 537] on link "Delete" at bounding box center [283, 546] width 173 height 19
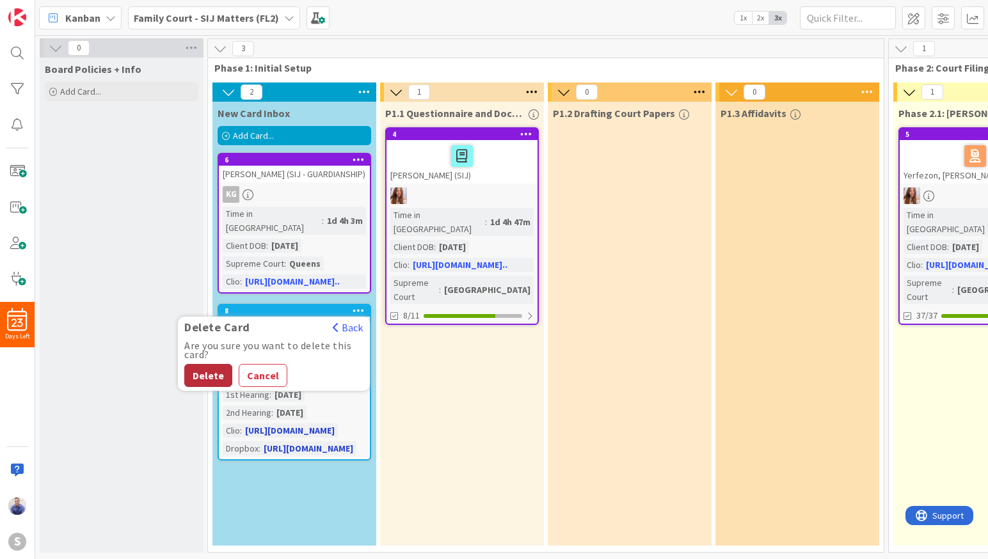
click at [218, 371] on button "Delete" at bounding box center [208, 375] width 48 height 23
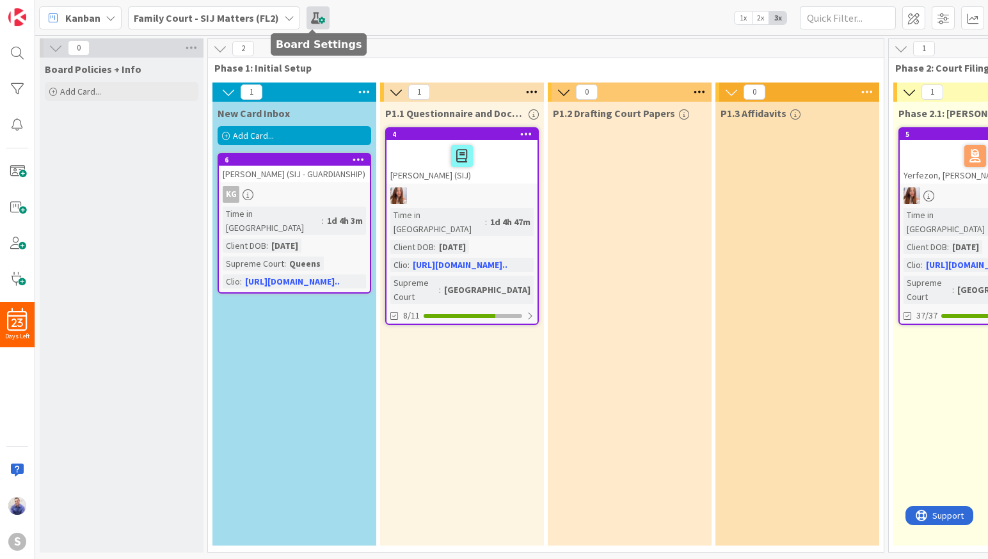
click at [313, 21] on span at bounding box center [317, 17] width 23 height 23
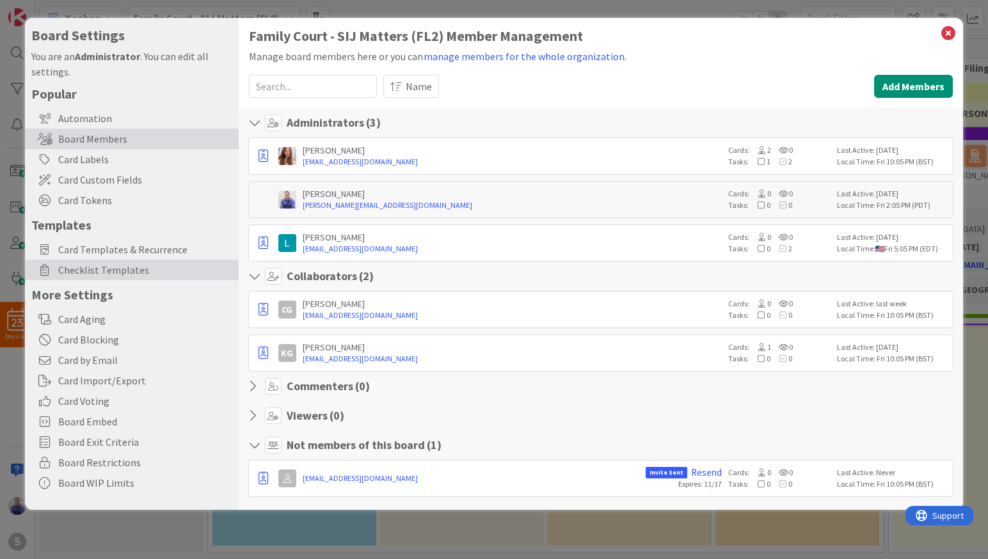
click at [131, 271] on span "Checklist Templates" at bounding box center [145, 269] width 174 height 15
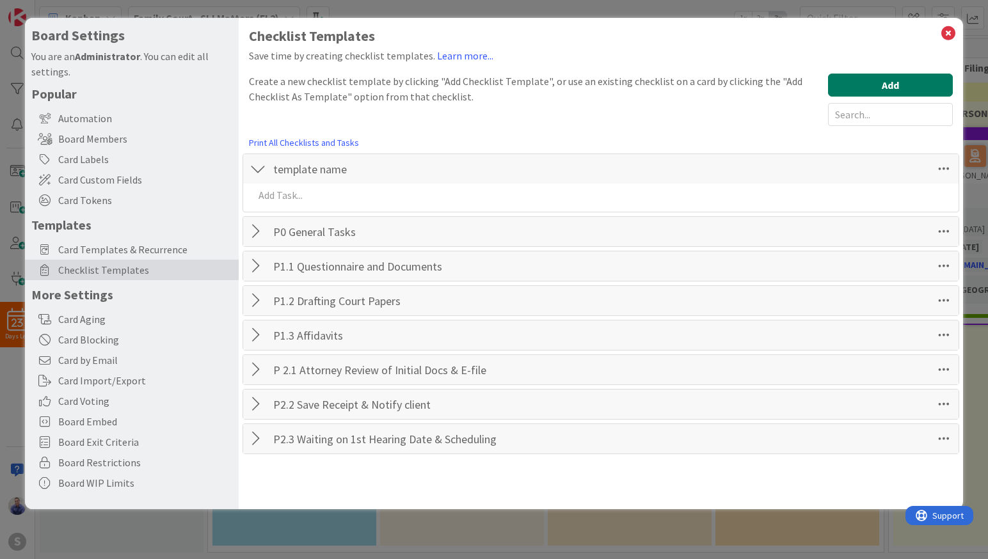
click at [878, 86] on button "Add" at bounding box center [890, 85] width 125 height 23
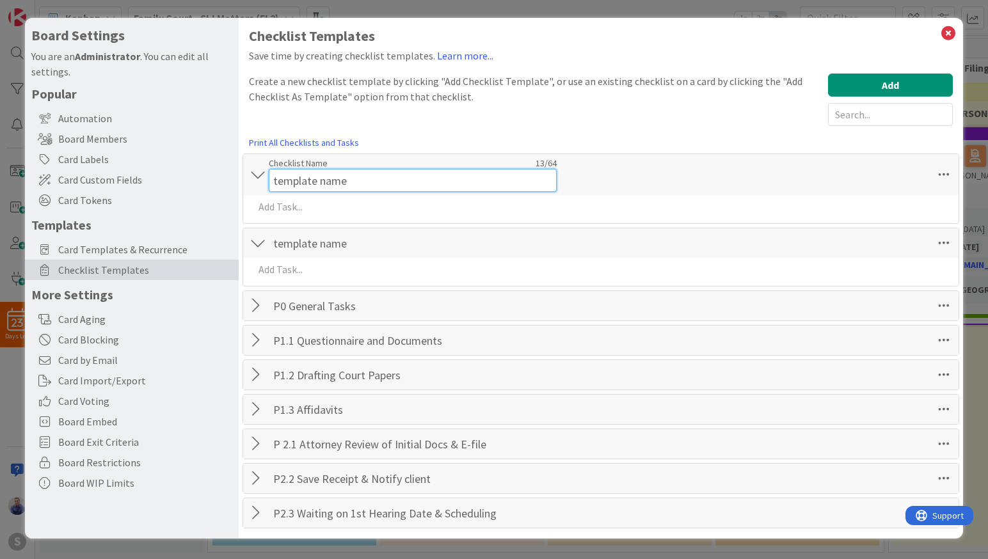
click at [359, 169] on input "template name" at bounding box center [413, 180] width 288 height 23
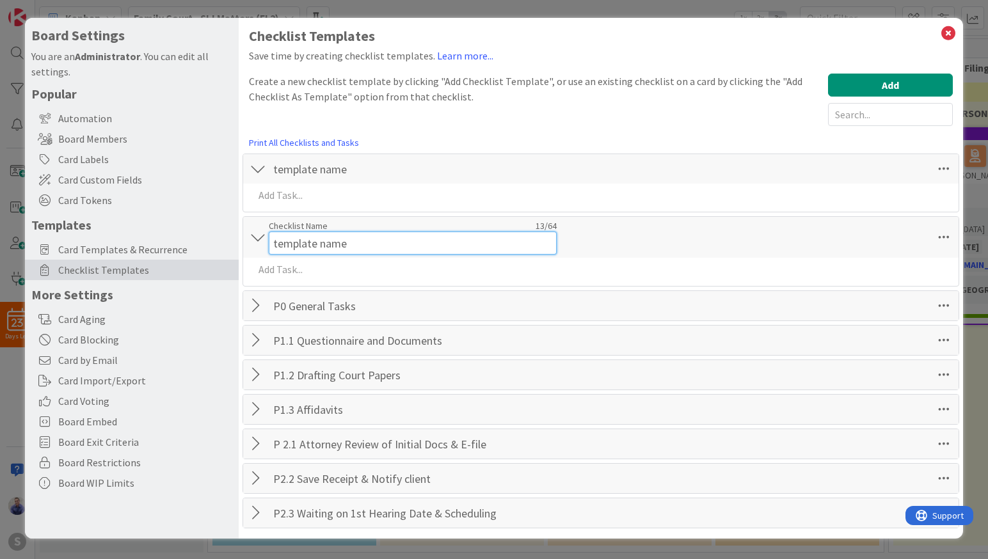
click at [356, 238] on input "template name" at bounding box center [413, 243] width 288 height 23
click at [356, 243] on input "template name" at bounding box center [413, 243] width 288 height 23
paste input "Phase 3.1: Fingerprinting"
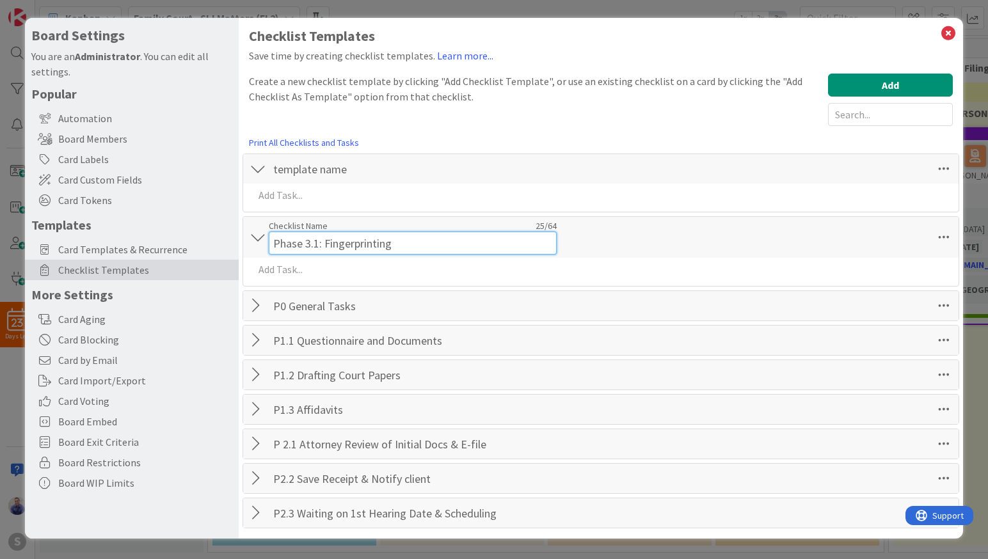
type input "Phase 3.1: Fingerprinting"
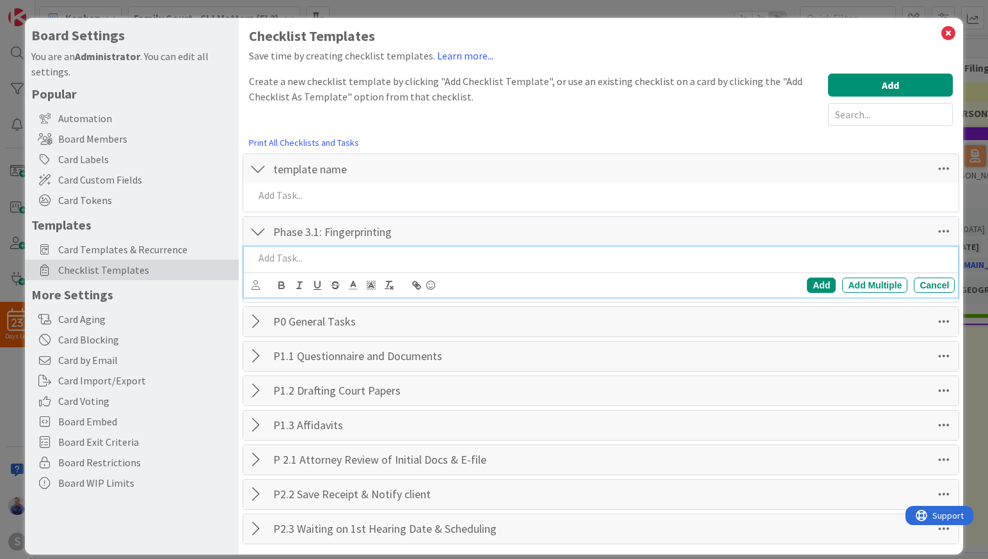
click at [306, 269] on div at bounding box center [602, 258] width 706 height 22
click at [335, 257] on p at bounding box center [602, 258] width 696 height 15
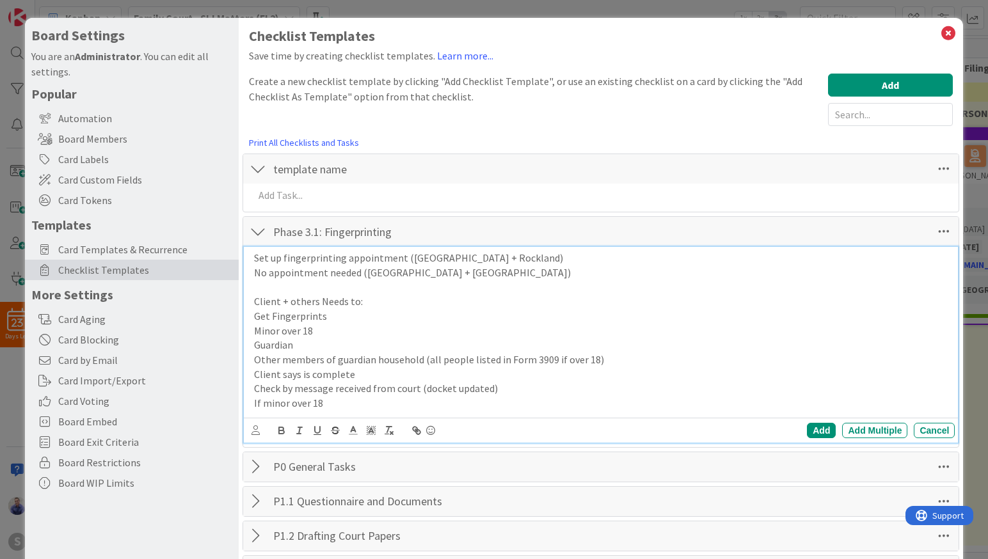
click at [280, 288] on p at bounding box center [602, 287] width 696 height 15
click at [853, 428] on div "Add Multiple" at bounding box center [874, 430] width 65 height 15
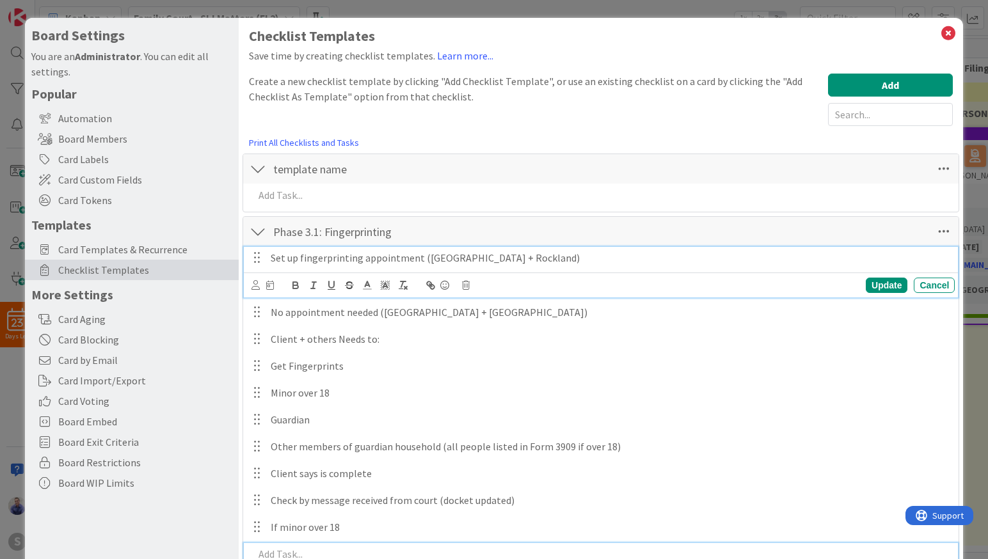
click at [379, 260] on p "Set up fingerprinting appointment ([GEOGRAPHIC_DATA] + Rockland)" at bounding box center [610, 258] width 679 height 15
drag, startPoint x: 302, startPoint y: 260, endPoint x: 245, endPoint y: 269, distance: 57.7
click at [265, 267] on div "Set up fingerprinting appointment ([GEOGRAPHIC_DATA] + Rockland)" at bounding box center [609, 258] width 689 height 22
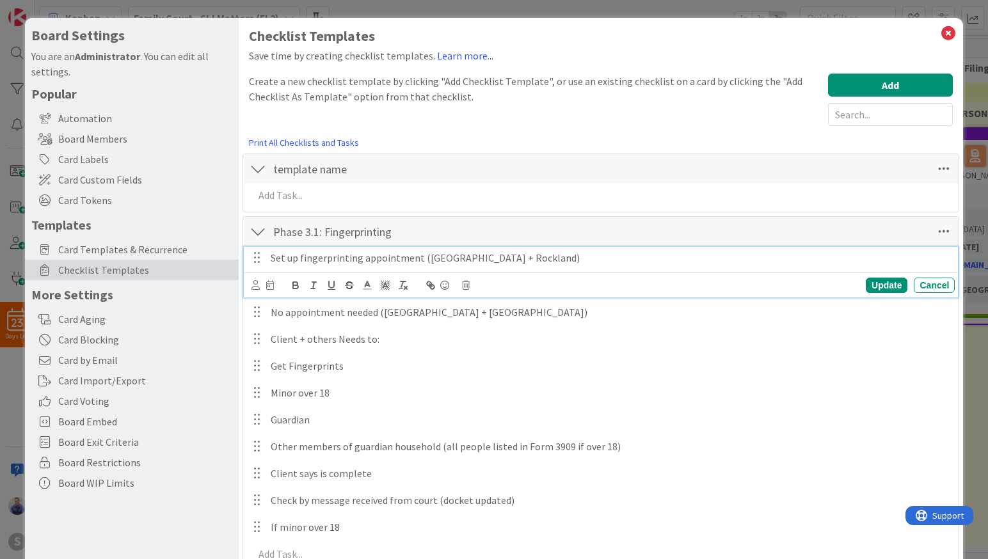
drag, startPoint x: 287, startPoint y: 265, endPoint x: 300, endPoint y: 260, distance: 14.6
click at [288, 265] on div "Set up fingerprinting appointment ([GEOGRAPHIC_DATA] + Rockland)" at bounding box center [609, 258] width 689 height 22
click at [303, 260] on p "Set up fingerprinting appointment ([GEOGRAPHIC_DATA] + Rockland)" at bounding box center [610, 258] width 679 height 15
drag, startPoint x: 273, startPoint y: 260, endPoint x: 301, endPoint y: 257, distance: 29.0
click at [301, 257] on p "Set up fingerprinting appointment ([GEOGRAPHIC_DATA] + Rockland)" at bounding box center [610, 258] width 679 height 15
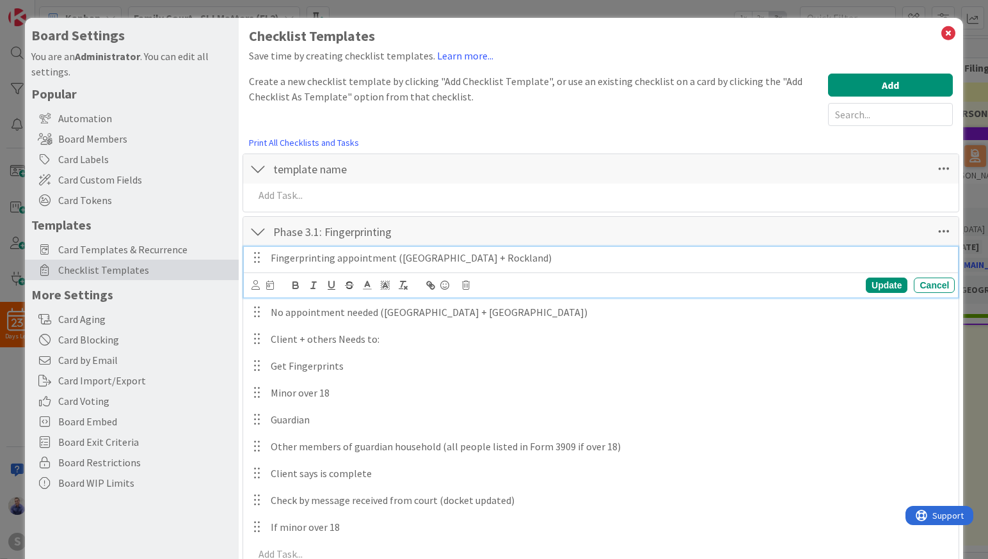
click at [363, 281] on icon at bounding box center [367, 286] width 12 height 12
click at [485, 253] on p "Fingerprinting appointment (Brooklyn + Rockland)" at bounding box center [610, 258] width 679 height 15
click at [392, 260] on p "Fingerprinting appointment (Brooklyn + Rockland)" at bounding box center [610, 258] width 679 height 15
click at [543, 258] on p "Fingerprinting appointment scheduled (Brooklyn + Rockland)" at bounding box center [610, 258] width 679 height 15
click at [442, 257] on p "Fingerprinting appointment scheduled (Brooklyn + Rockland)" at bounding box center [610, 258] width 679 height 15
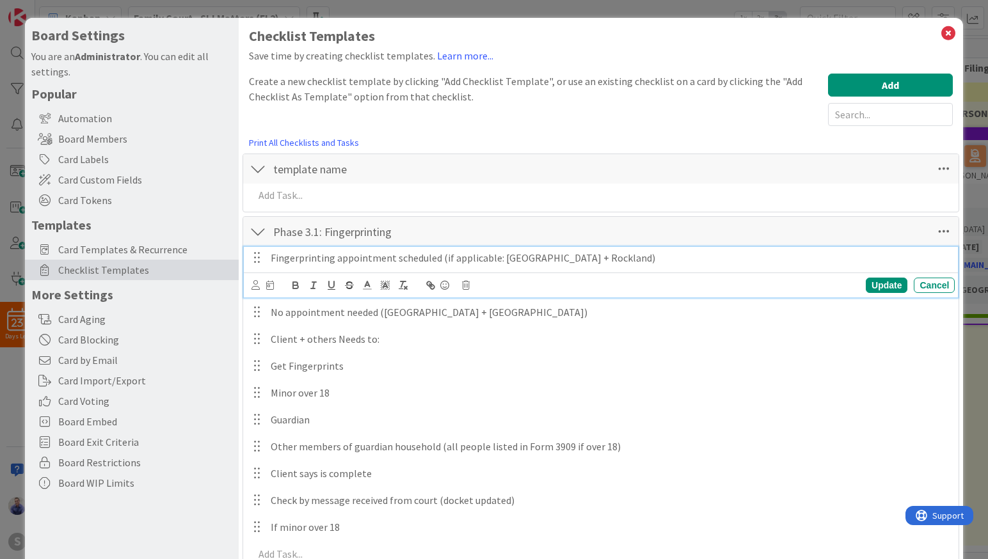
click at [585, 261] on p "Fingerprinting appointment scheduled (if applicable: Brooklyn + Rockland)" at bounding box center [610, 258] width 679 height 15
click at [661, 257] on p "Fingerprinting appointment scheduled (if applicable: Brooklyn + Rockland counti…" at bounding box center [610, 258] width 679 height 15
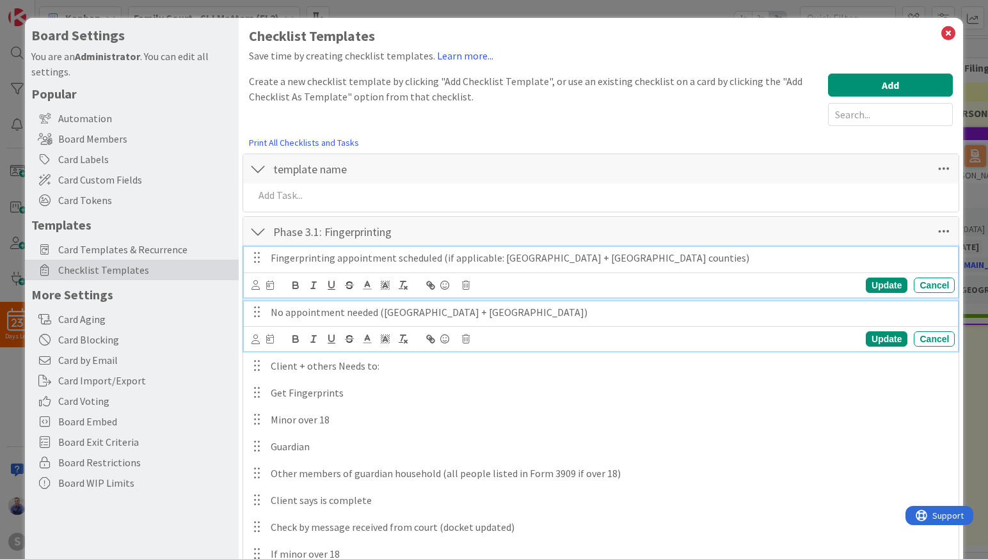
click at [462, 309] on p "No appointment needed ([GEOGRAPHIC_DATA] + [GEOGRAPHIC_DATA])" at bounding box center [610, 312] width 679 height 15
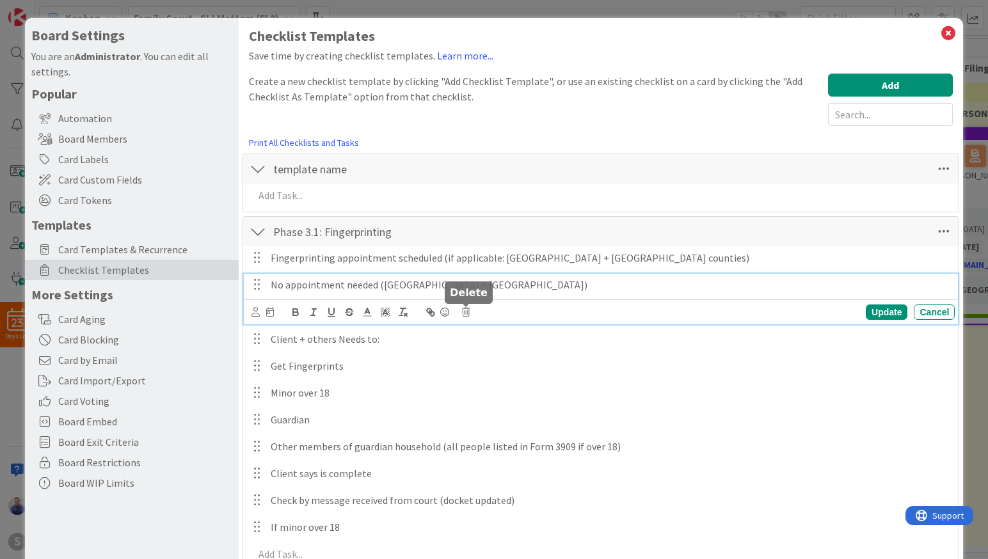
click at [466, 314] on icon at bounding box center [466, 312] width 8 height 9
click at [504, 364] on div "Delete" at bounding box center [498, 366] width 47 height 23
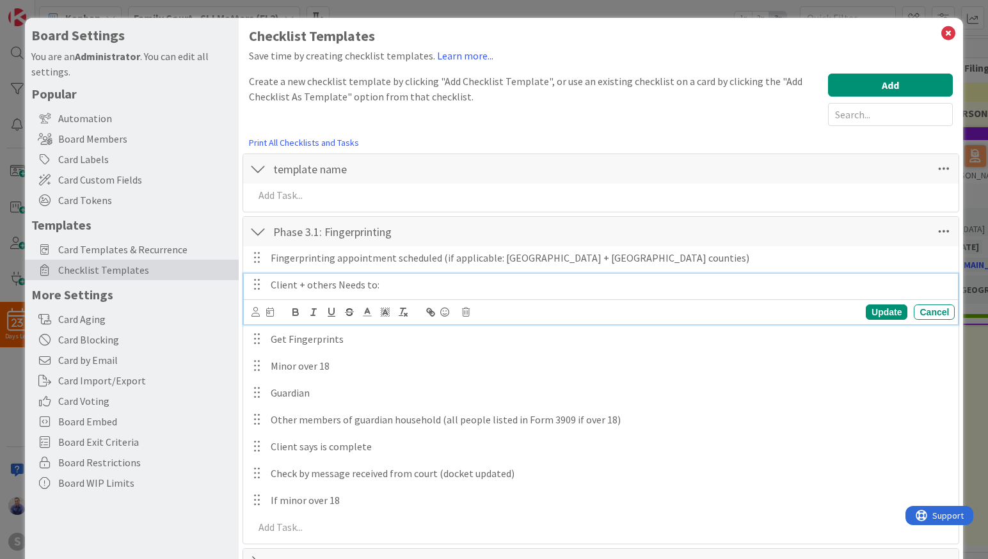
click at [393, 281] on p "Client + others Needs to:" at bounding box center [610, 285] width 679 height 15
click at [465, 312] on icon at bounding box center [466, 312] width 8 height 9
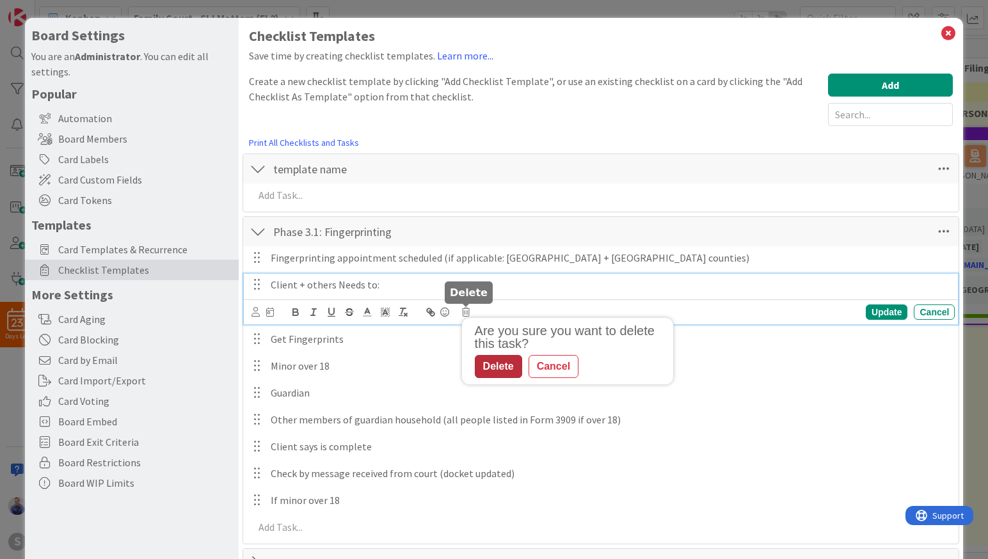
click at [504, 363] on div "Delete" at bounding box center [498, 366] width 47 height 23
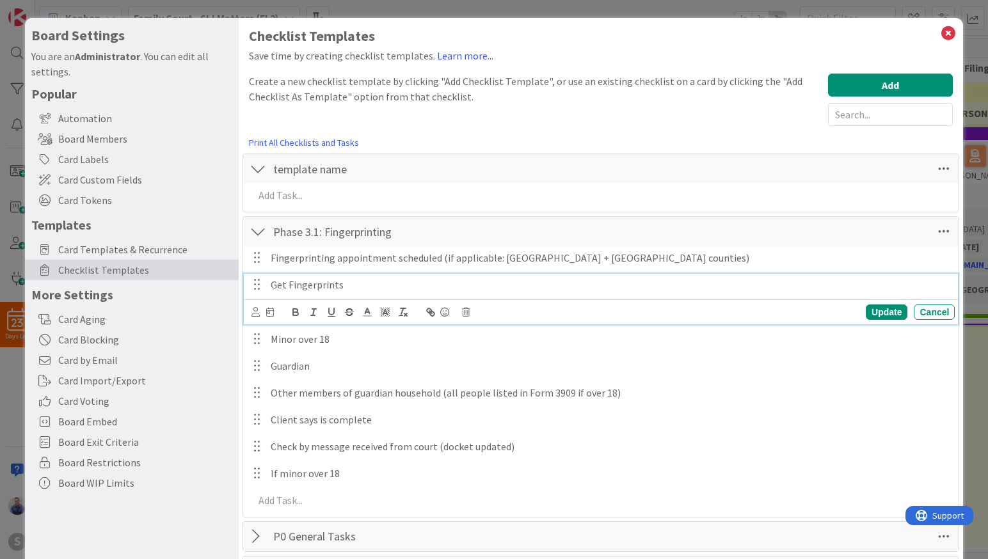
click at [337, 285] on p "Get Fingerprints" at bounding box center [610, 285] width 679 height 15
click at [338, 286] on p "Get Fingerprints" at bounding box center [610, 285] width 679 height 15
drag, startPoint x: 364, startPoint y: 287, endPoint x: 269, endPoint y: 285, distance: 95.4
click at [269, 285] on div "Fingerprints Taken for Minor over 18 (if applicable)" at bounding box center [609, 285] width 689 height 22
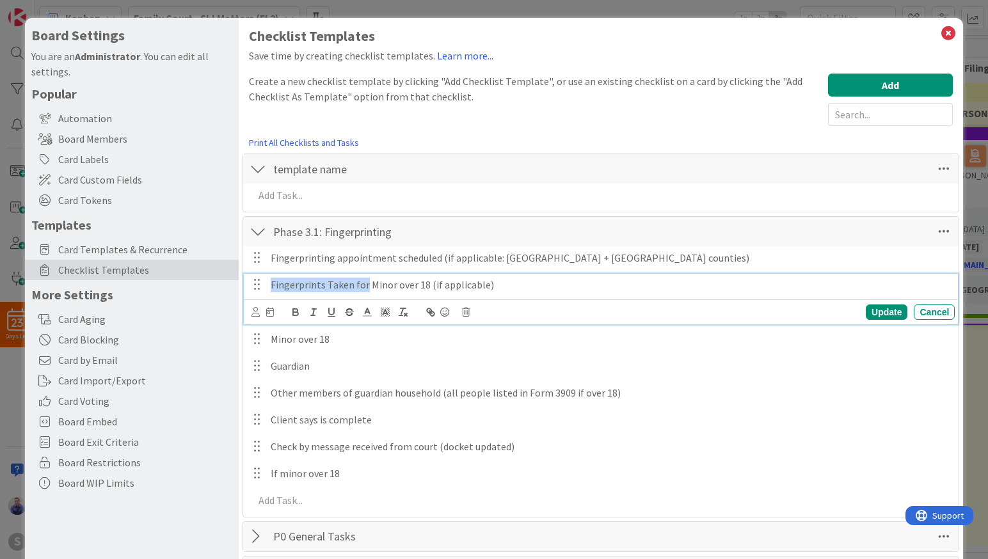
copy p "Fingerprints Taken for"
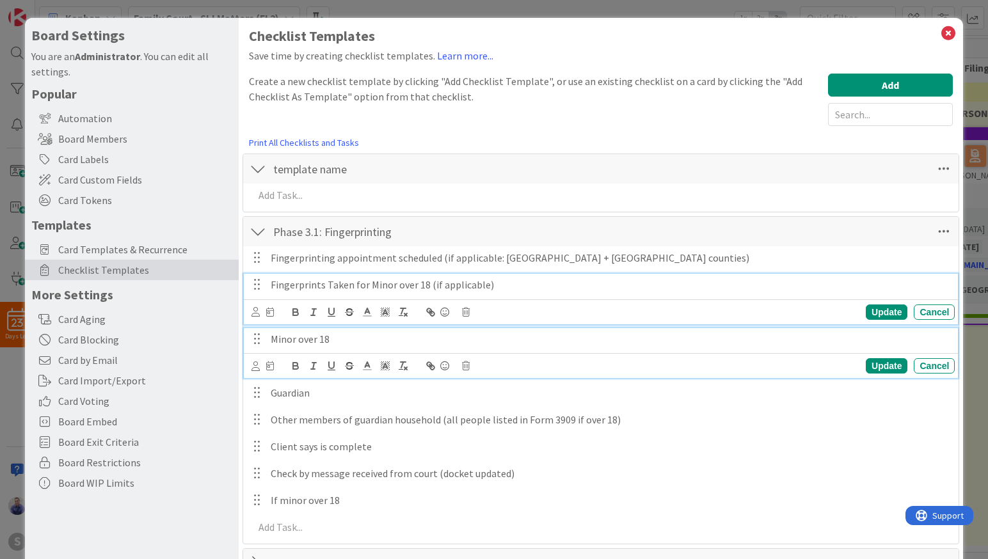
click at [287, 344] on p "Minor over 18" at bounding box center [610, 339] width 679 height 15
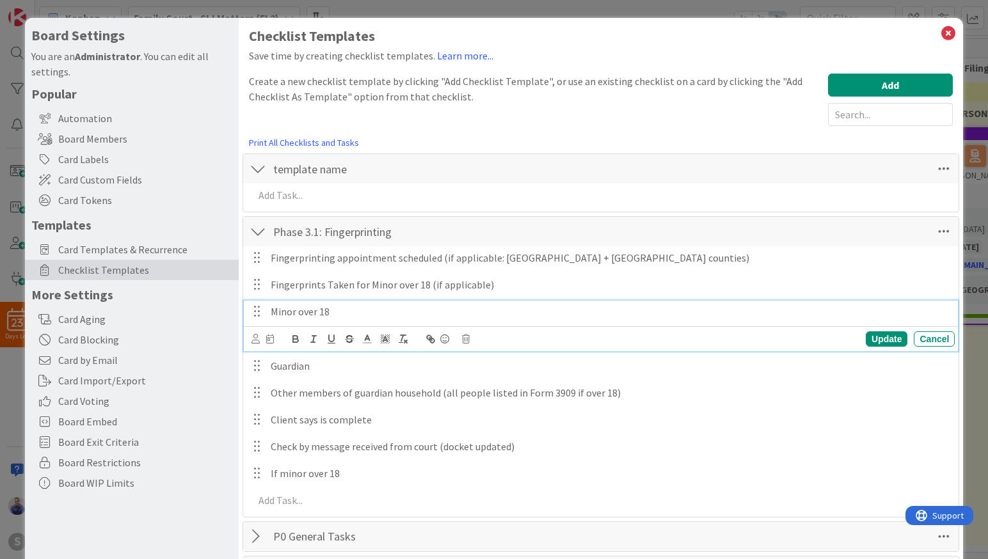
click at [459, 338] on div "Update Cancel" at bounding box center [603, 339] width 704 height 18
click at [463, 338] on icon at bounding box center [466, 339] width 8 height 9
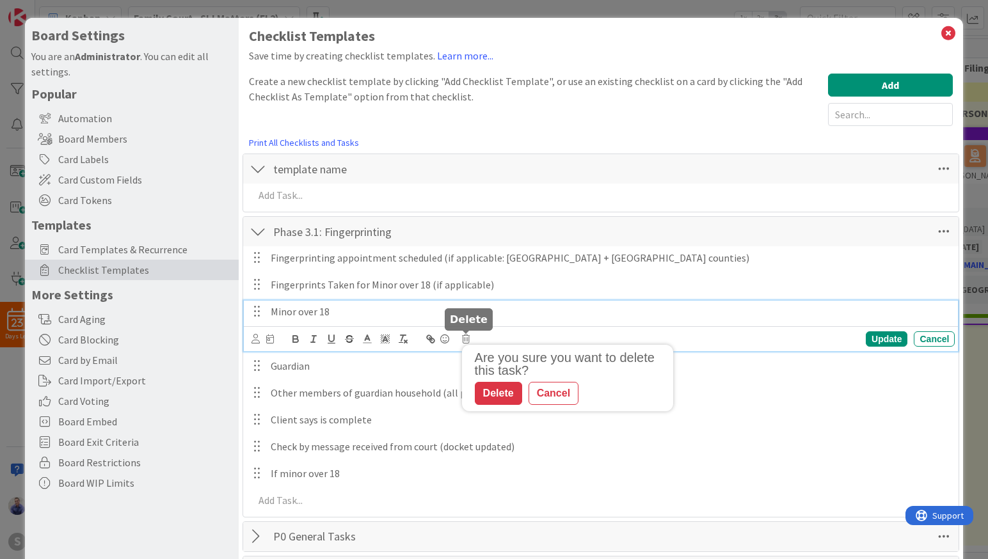
drag, startPoint x: 488, startPoint y: 397, endPoint x: 466, endPoint y: 382, distance: 27.1
click at [486, 395] on div "Delete" at bounding box center [498, 393] width 47 height 23
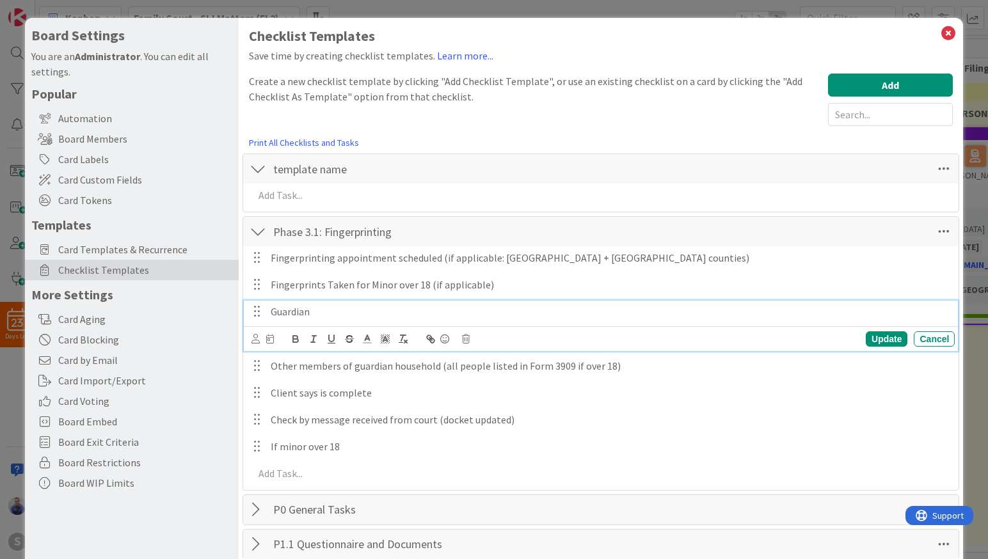
click at [274, 313] on p "Guardian" at bounding box center [610, 312] width 679 height 15
paste div
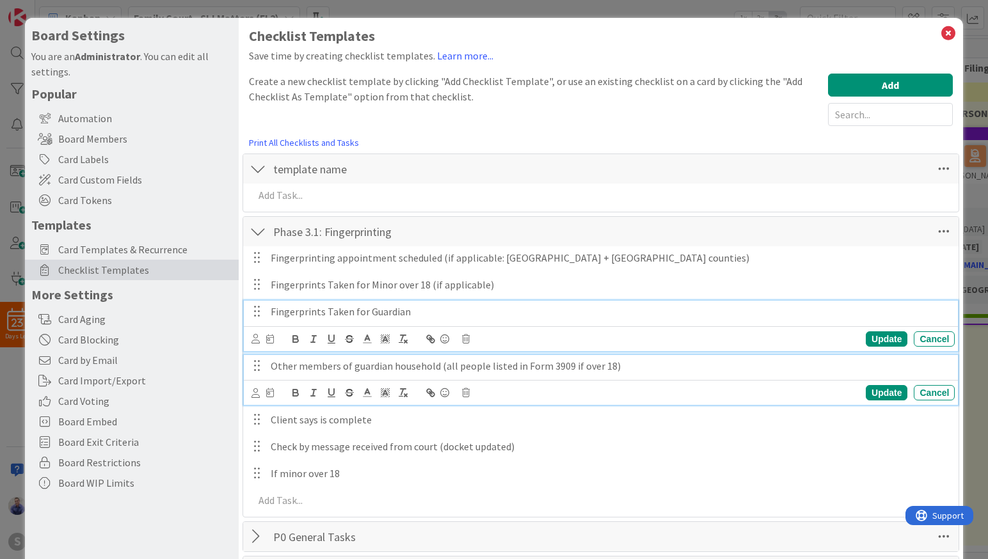
click at [273, 367] on p "Other members of guardian household (all people listed in Form 3909 if over 18)" at bounding box center [610, 366] width 679 height 15
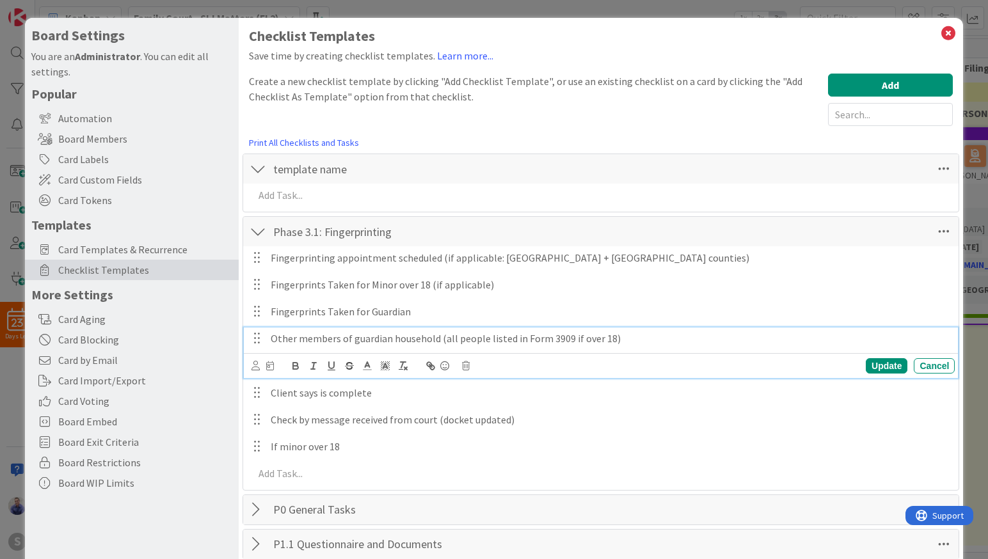
paste div
click at [368, 340] on p "Fingerprints Taken for Other members of guardian household (all people listed i…" at bounding box center [610, 338] width 679 height 15
click at [720, 340] on p "Fingerprints Taken for all other members of guardian household (all people list…" at bounding box center [610, 338] width 679 height 15
click at [433, 342] on p "Fingerprints Taken for all other members of guardian household (all people list…" at bounding box center [610, 338] width 679 height 15
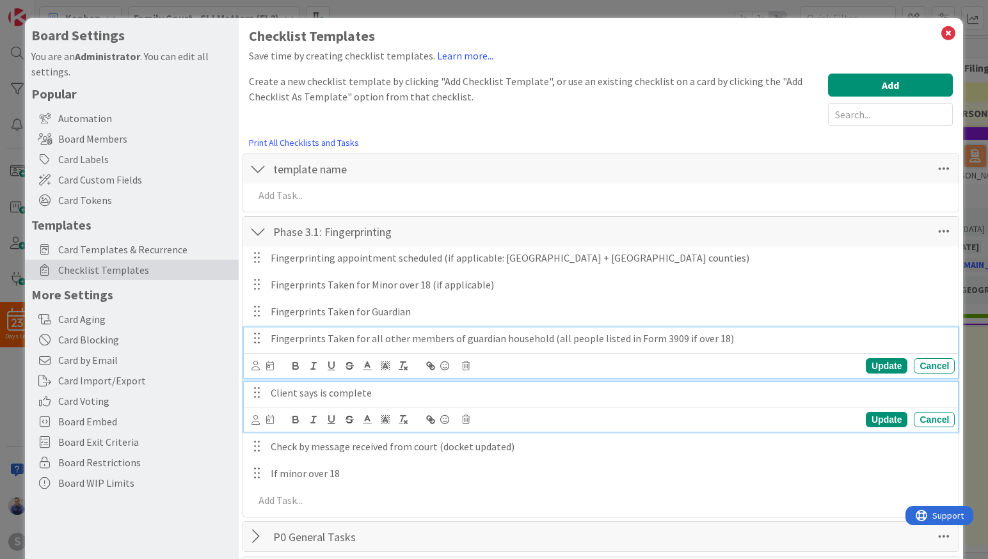
click at [326, 394] on p "Client says is complete" at bounding box center [610, 393] width 679 height 15
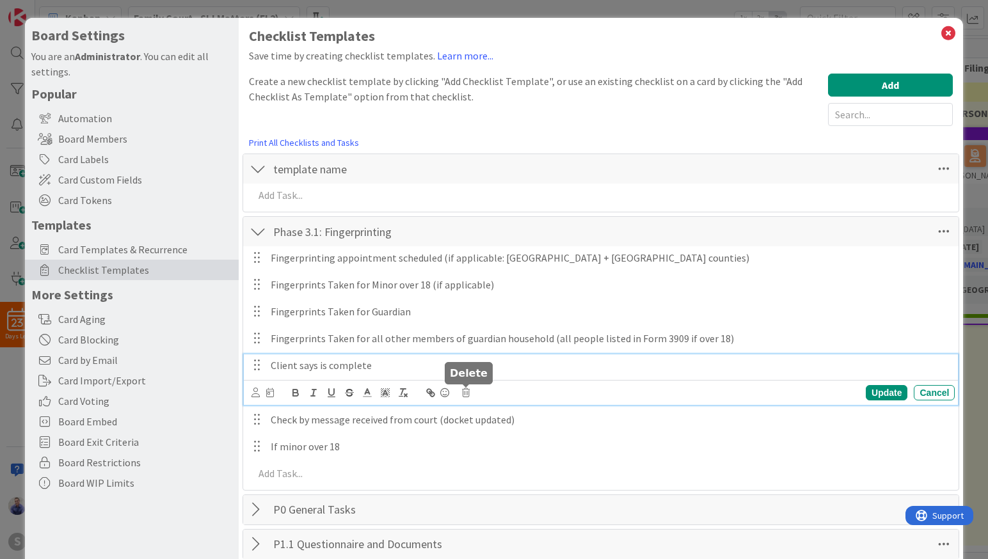
click at [466, 391] on icon at bounding box center [466, 392] width 8 height 9
click at [514, 454] on div "Delete" at bounding box center [498, 447] width 47 height 23
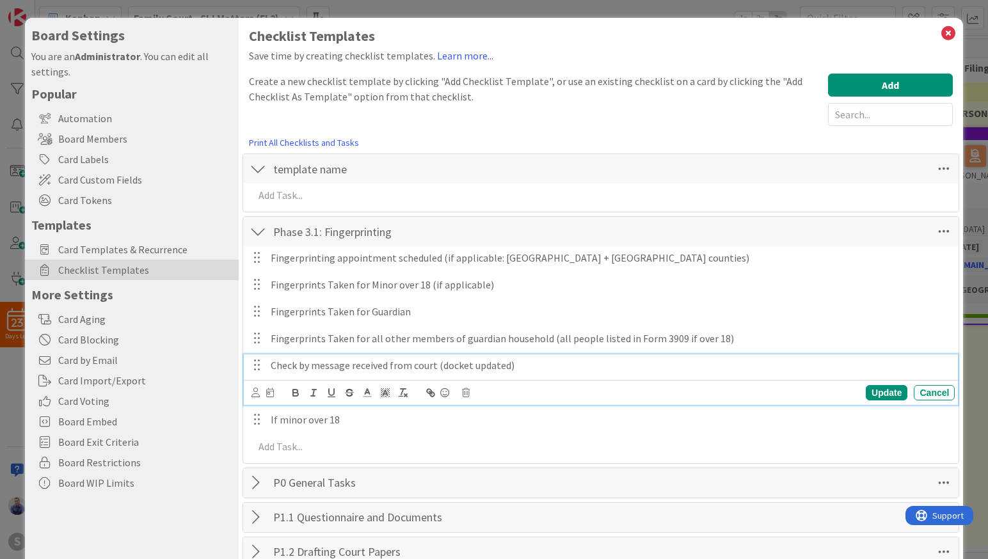
click at [280, 367] on p "Check by message received from court (docket updated)" at bounding box center [610, 365] width 679 height 15
click at [279, 366] on p "Check by message received from court (docket updated)" at bounding box center [610, 365] width 679 height 15
drag, startPoint x: 443, startPoint y: 367, endPoint x: 519, endPoint y: 365, distance: 76.2
click at [443, 367] on p "Check by message received from court (docket updated)" at bounding box center [610, 365] width 679 height 15
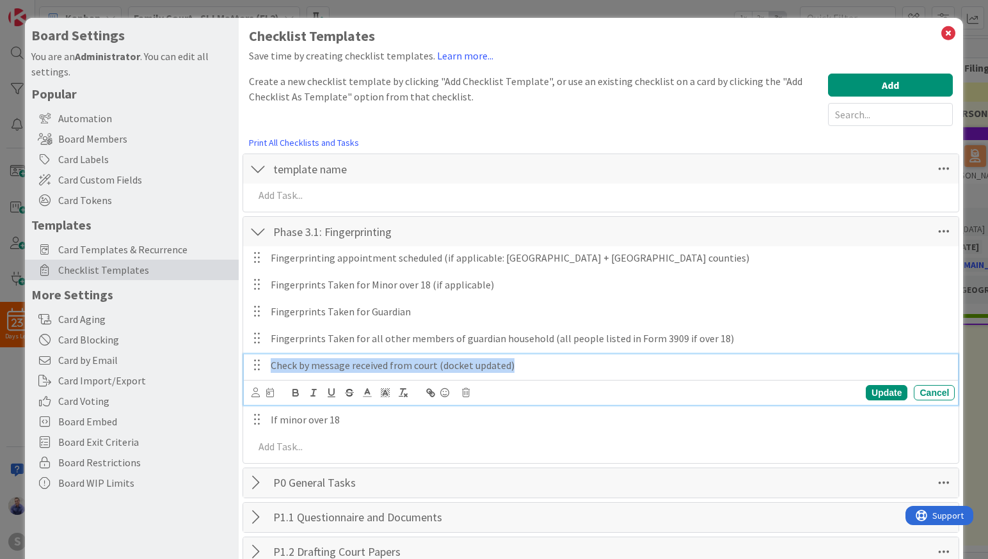
drag, startPoint x: 546, startPoint y: 365, endPoint x: 260, endPoint y: 360, distance: 286.0
click at [265, 360] on div "Check by message received from court (docket updated)" at bounding box center [609, 365] width 689 height 22
drag, startPoint x: 372, startPoint y: 360, endPoint x: 382, endPoint y: 386, distance: 28.8
click at [372, 360] on p "Court Docket reflects all fingerprints taken" at bounding box center [610, 365] width 679 height 15
click at [549, 367] on p "Court Docket reflects all required fingerprints taken" at bounding box center [610, 365] width 679 height 15
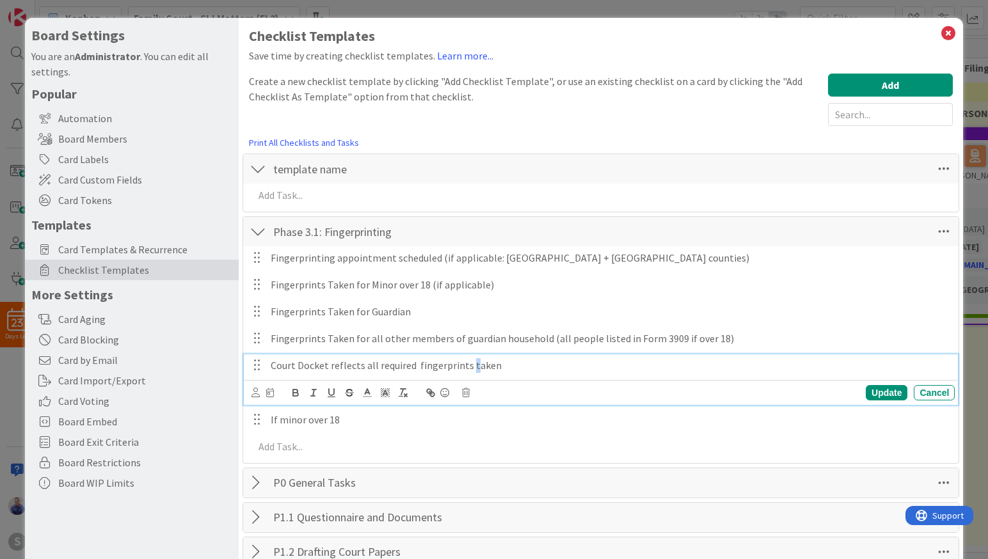
click at [468, 369] on p "Court Docket reflects all required fingerprints taken" at bounding box center [610, 365] width 679 height 15
click at [606, 370] on p "Court Docket reflects all required fingerprints have been taken" at bounding box center [610, 365] width 679 height 15
click at [876, 390] on div "Update" at bounding box center [887, 392] width 42 height 15
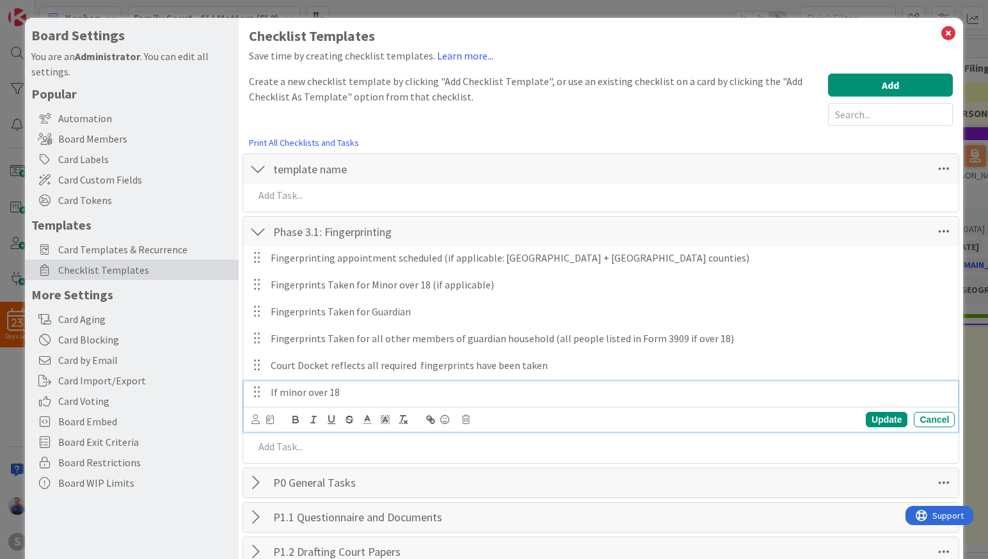
click at [361, 400] on div "If minor over 18" at bounding box center [609, 392] width 689 height 22
click at [466, 420] on icon at bounding box center [466, 419] width 8 height 9
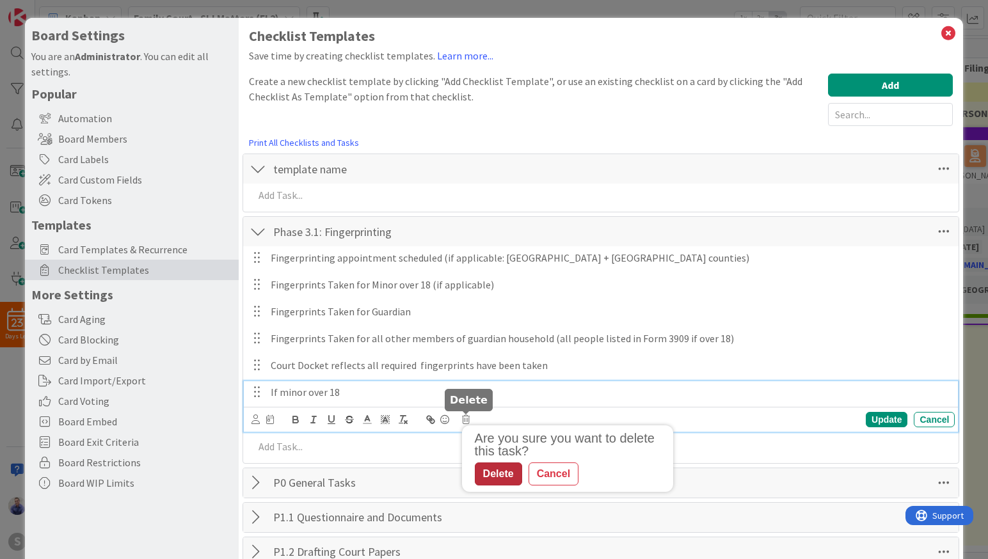
click at [505, 478] on div "Delete" at bounding box center [498, 474] width 47 height 23
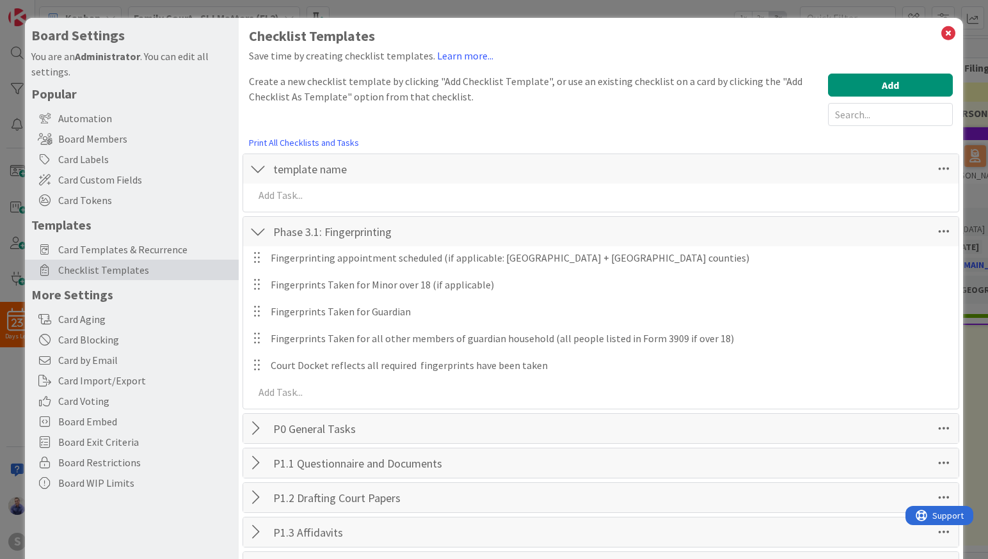
click at [265, 231] on div at bounding box center [258, 231] width 17 height 23
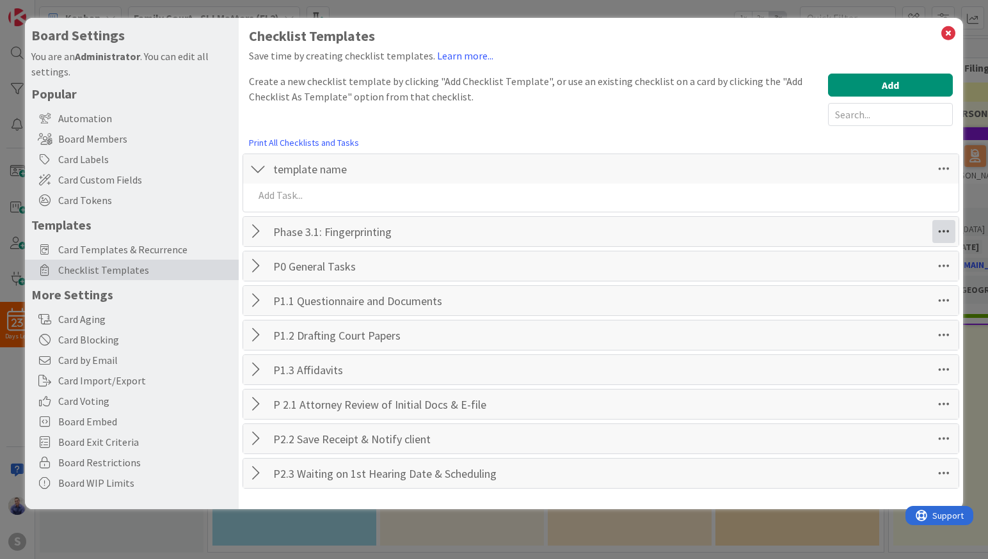
click at [933, 235] on icon at bounding box center [943, 231] width 23 height 23
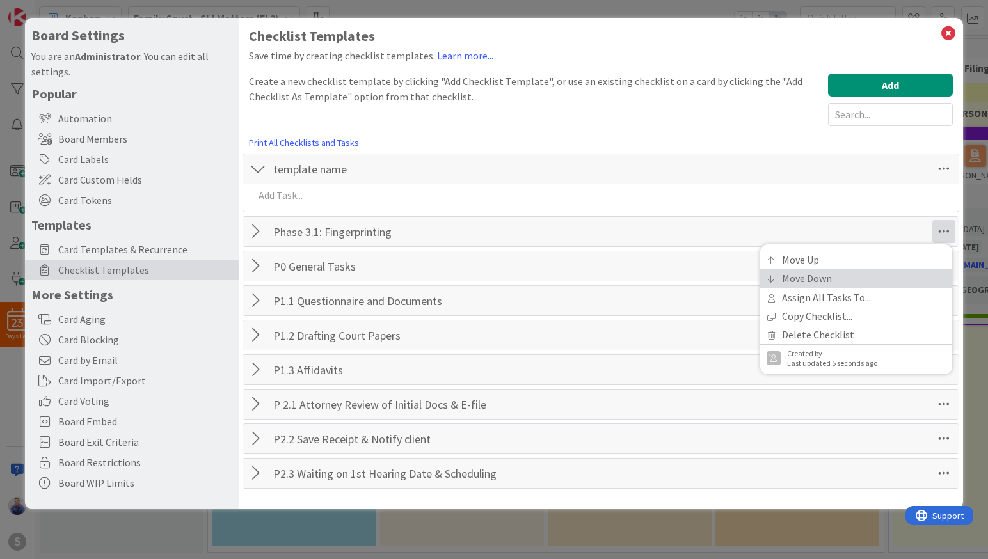
click at [901, 280] on link "Move Down" at bounding box center [856, 278] width 192 height 19
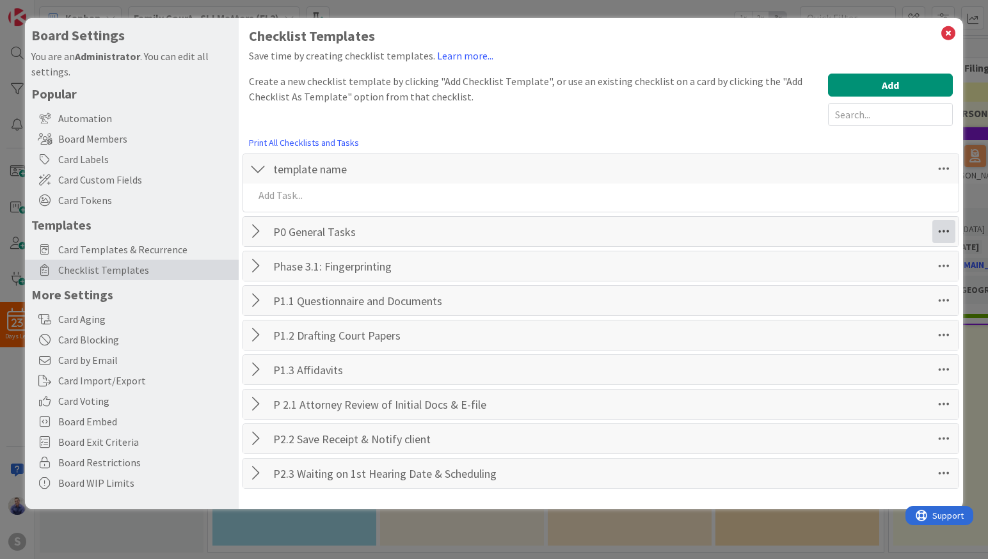
click at [951, 236] on icon at bounding box center [943, 231] width 23 height 23
drag, startPoint x: 716, startPoint y: 266, endPoint x: 723, endPoint y: 266, distance: 7.0
click at [718, 266] on div "Phase 3.1: Fingerprinting Checklist Name 25 / 64 Phase 3.1: Fingerprinting Move…" at bounding box center [601, 265] width 716 height 29
click at [944, 264] on icon at bounding box center [943, 266] width 23 height 23
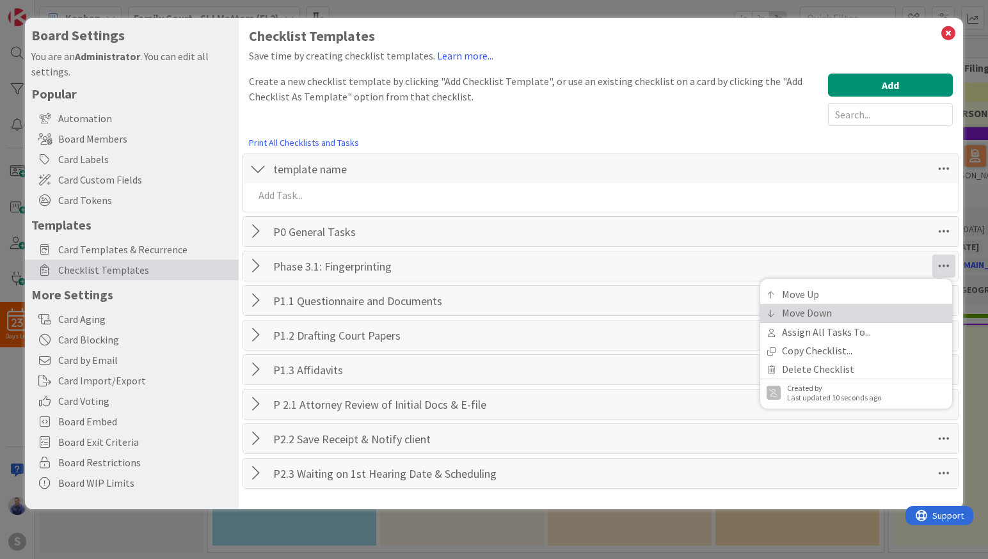
click at [860, 308] on link "Move Down" at bounding box center [856, 313] width 192 height 19
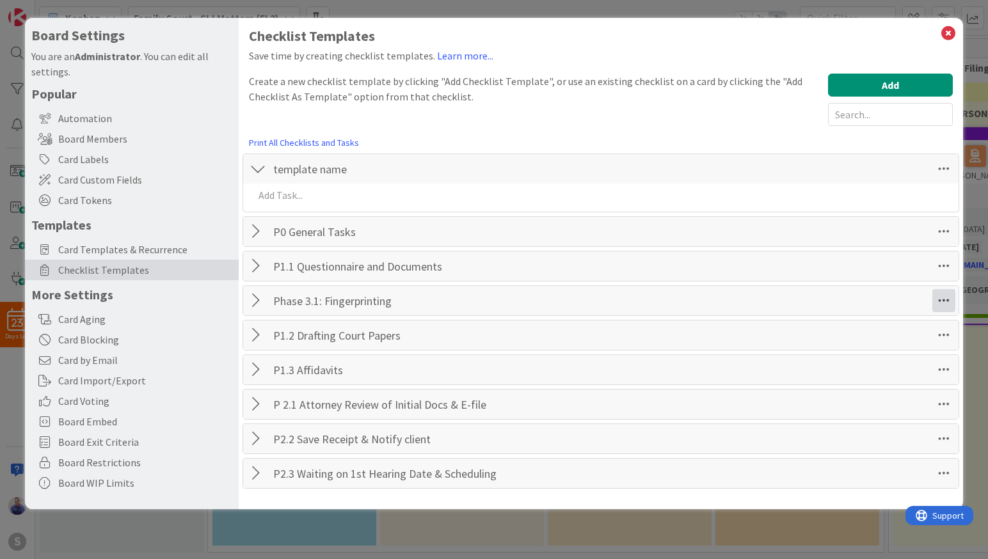
click at [945, 308] on icon at bounding box center [943, 300] width 23 height 23
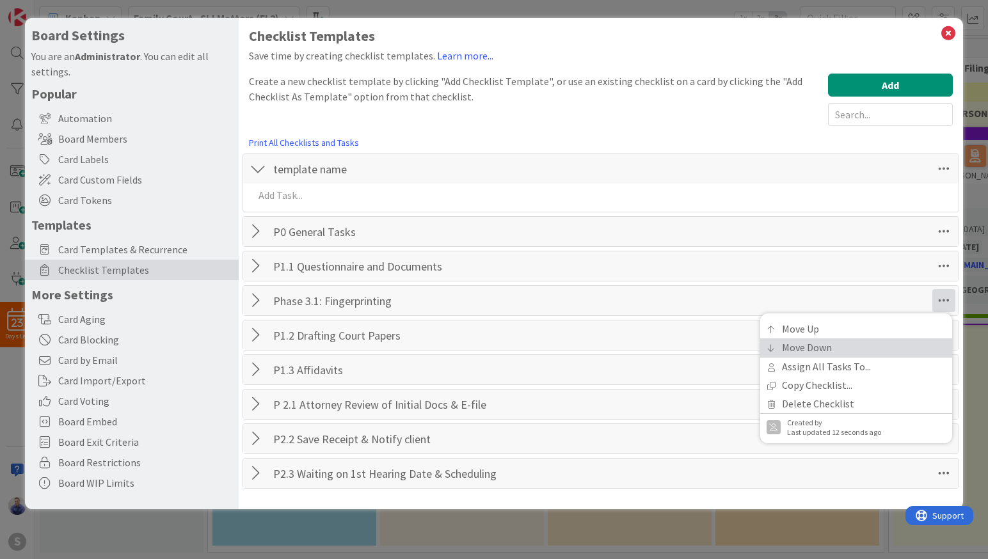
click at [883, 347] on link "Move Down" at bounding box center [856, 347] width 192 height 19
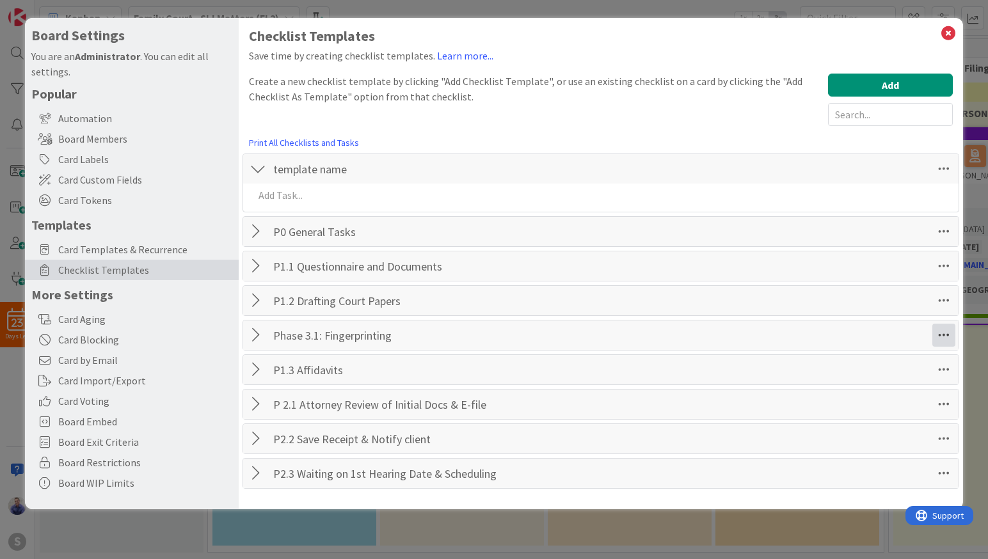
click at [941, 342] on icon at bounding box center [943, 335] width 23 height 23
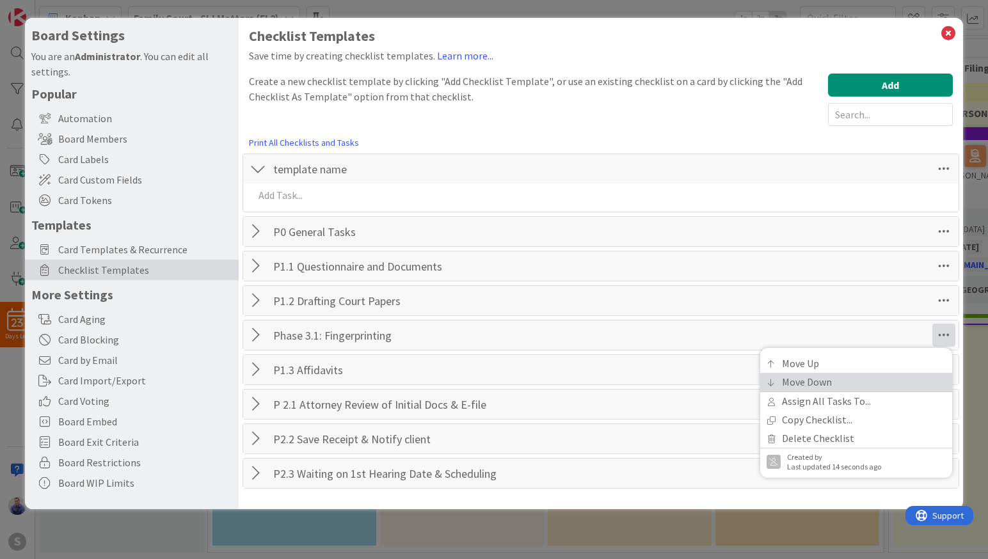
drag, startPoint x: 897, startPoint y: 377, endPoint x: 917, endPoint y: 372, distance: 21.0
click at [898, 377] on link "Move Down" at bounding box center [856, 382] width 192 height 19
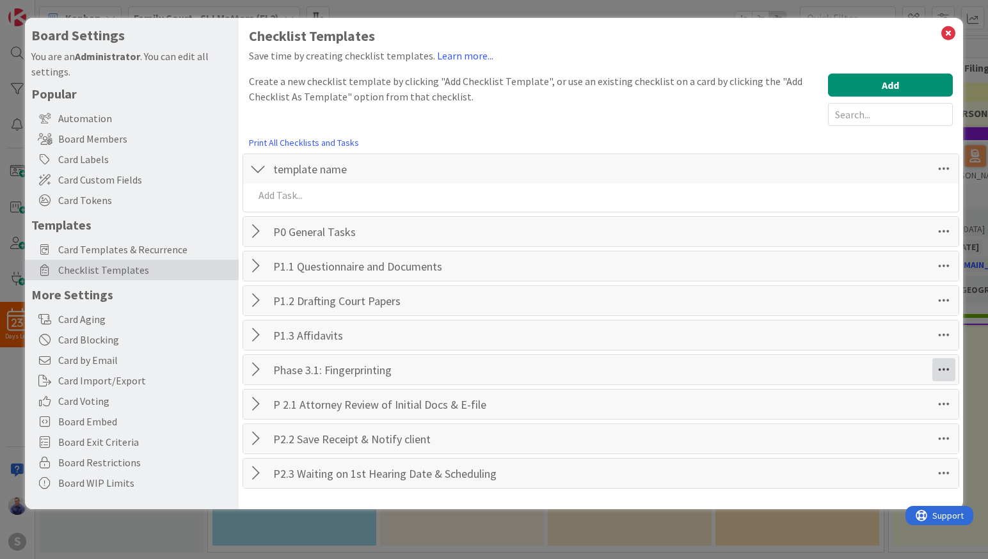
click at [949, 368] on icon at bounding box center [943, 369] width 23 height 23
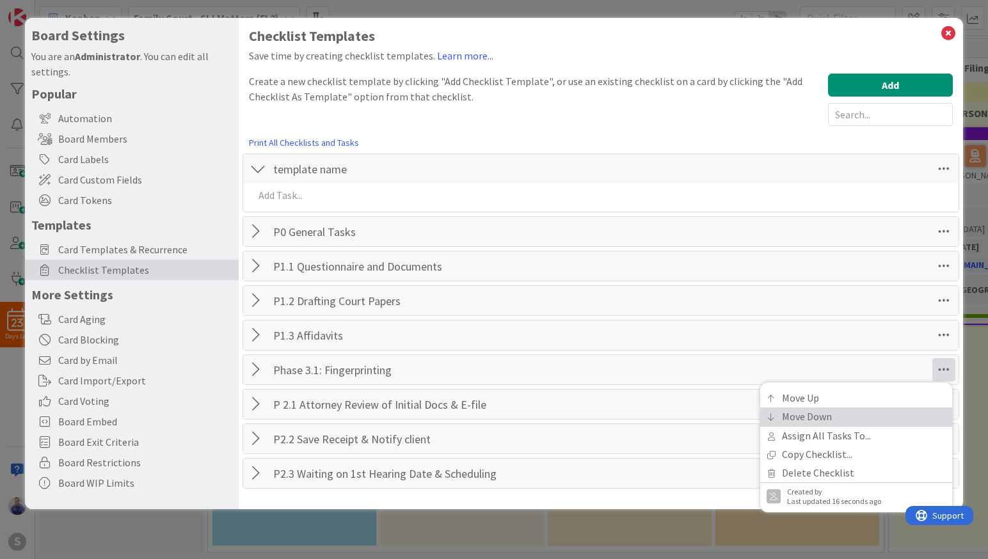
click at [899, 411] on link "Move Down" at bounding box center [856, 417] width 192 height 19
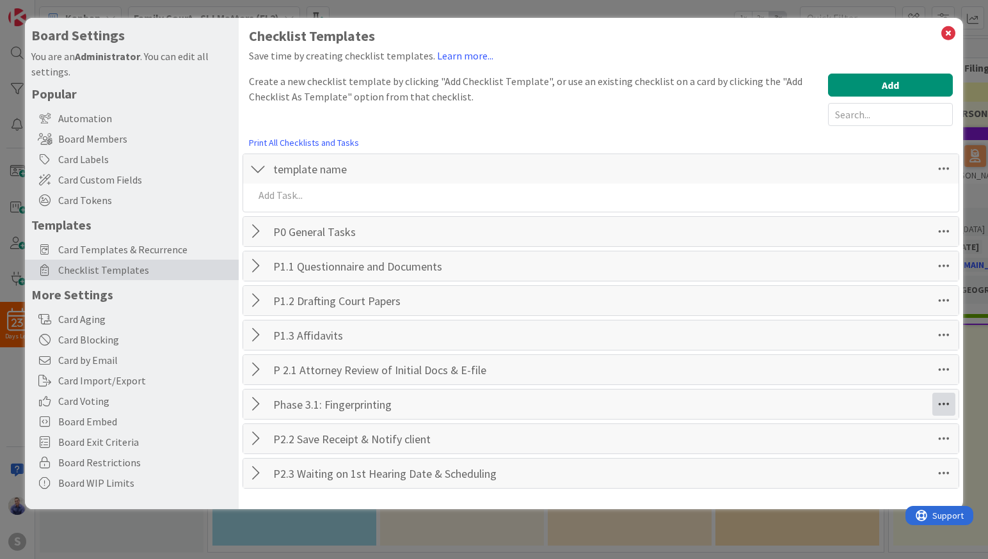
click at [942, 401] on icon at bounding box center [943, 404] width 23 height 23
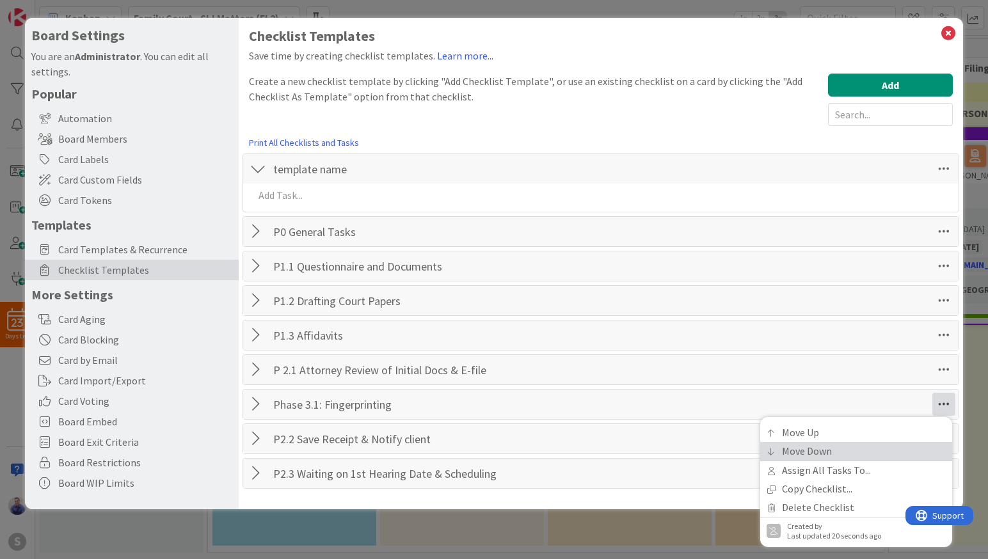
drag, startPoint x: 870, startPoint y: 447, endPoint x: 933, endPoint y: 446, distance: 62.7
click at [871, 447] on link "Move Down" at bounding box center [856, 451] width 192 height 19
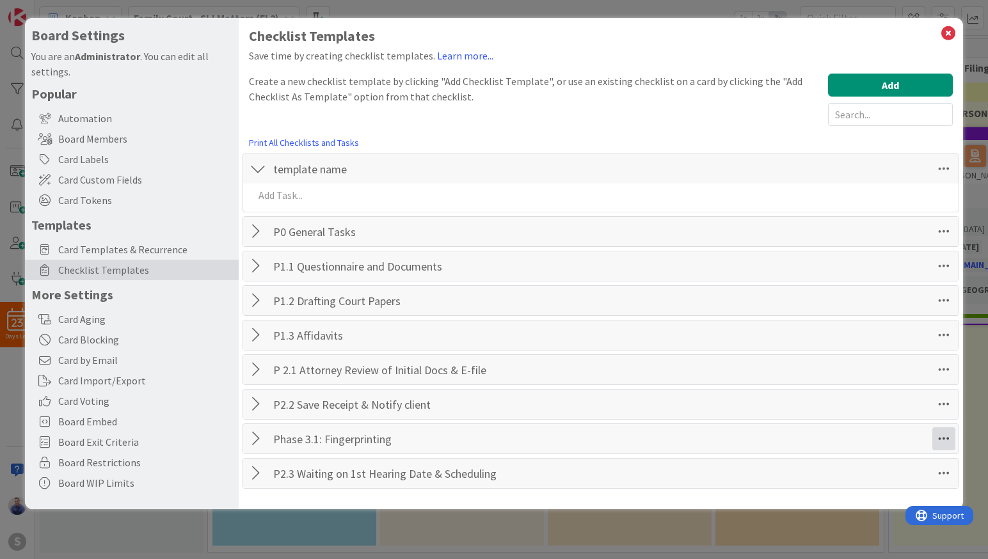
click at [943, 445] on icon at bounding box center [943, 438] width 23 height 23
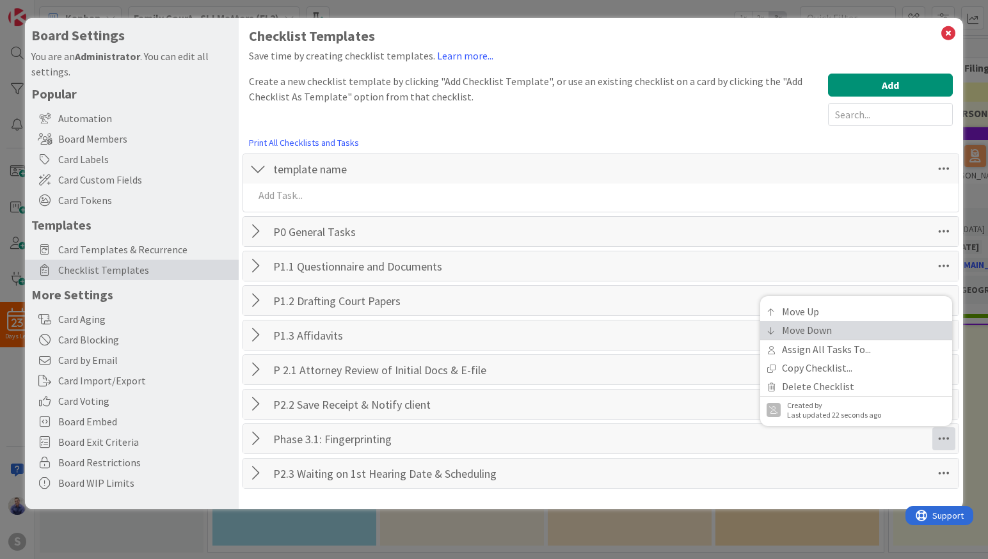
click at [816, 338] on link "Move Down" at bounding box center [856, 330] width 192 height 19
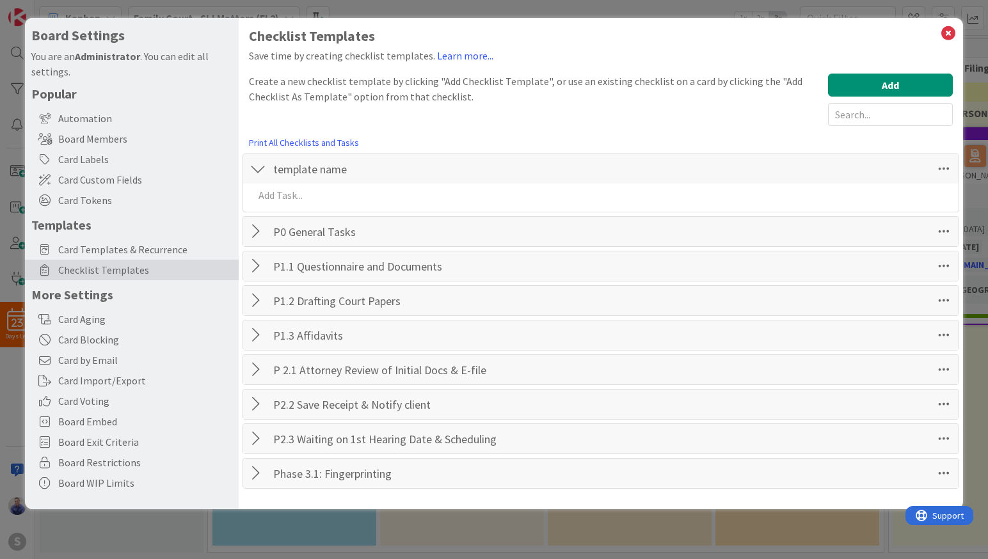
drag, startPoint x: 258, startPoint y: 484, endPoint x: 271, endPoint y: 477, distance: 14.4
click at [259, 483] on div at bounding box center [258, 473] width 17 height 23
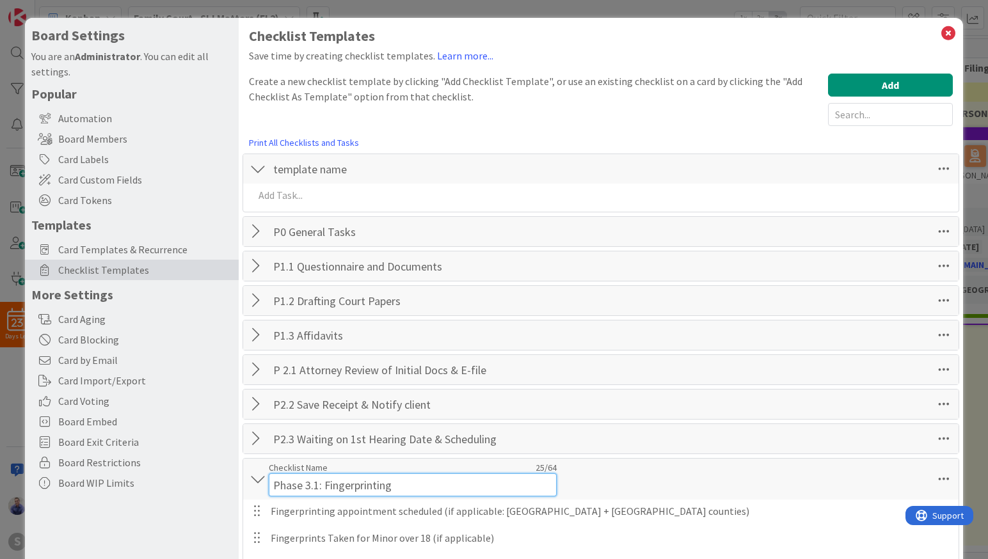
click at [280, 473] on input "Phase 3.1: Fingerprinting" at bounding box center [413, 484] width 288 height 23
click at [283, 483] on input "Phase 3.1: Fingerprinting" at bounding box center [413, 484] width 288 height 23
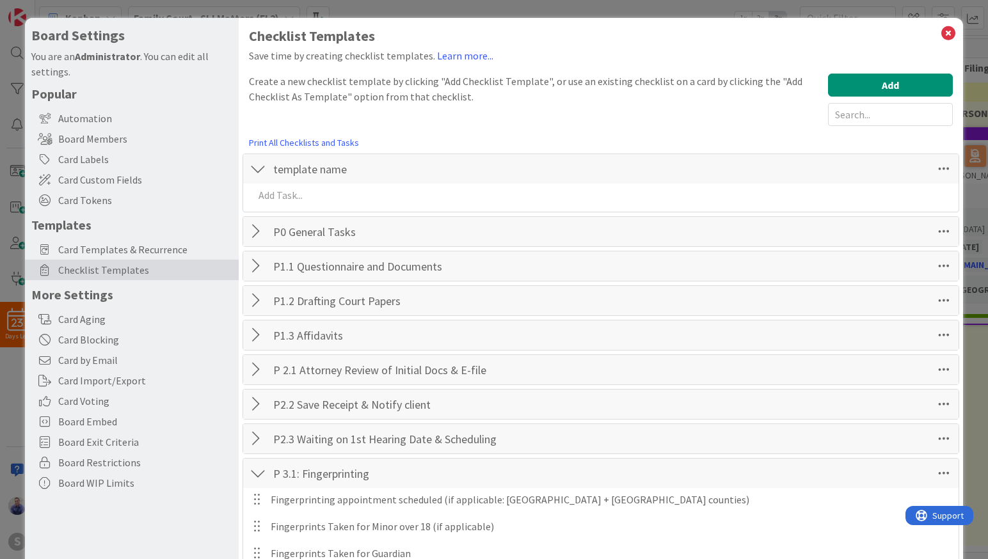
click at [601, 479] on div "P 3.1: Fingerprinting Checklist Name 21 / 64 P 3.1: Fingerprinting Move Up Assi…" at bounding box center [601, 473] width 716 height 29
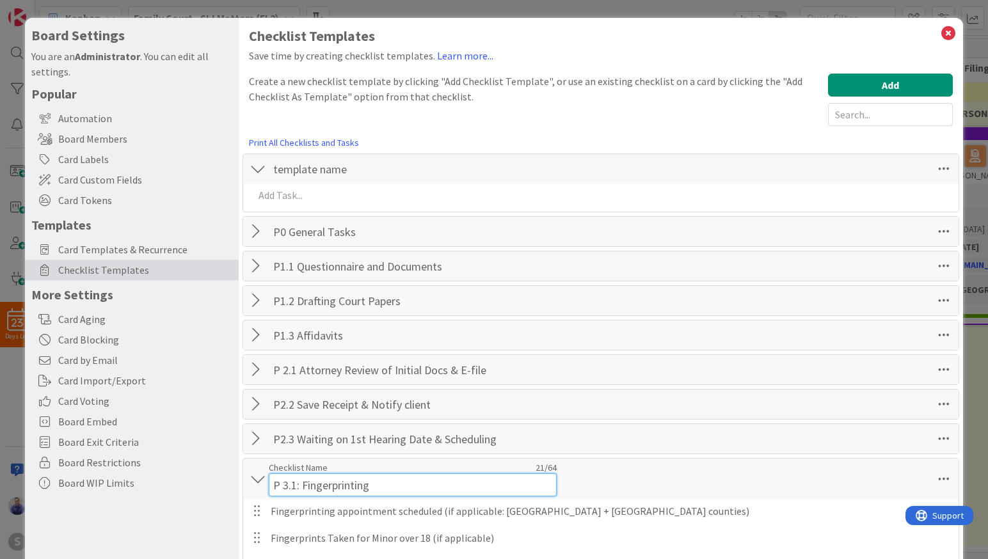
click at [300, 480] on input "P 3.1: Fingerprinting" at bounding box center [413, 484] width 288 height 23
type input "P 3.1 Fingerprinting"
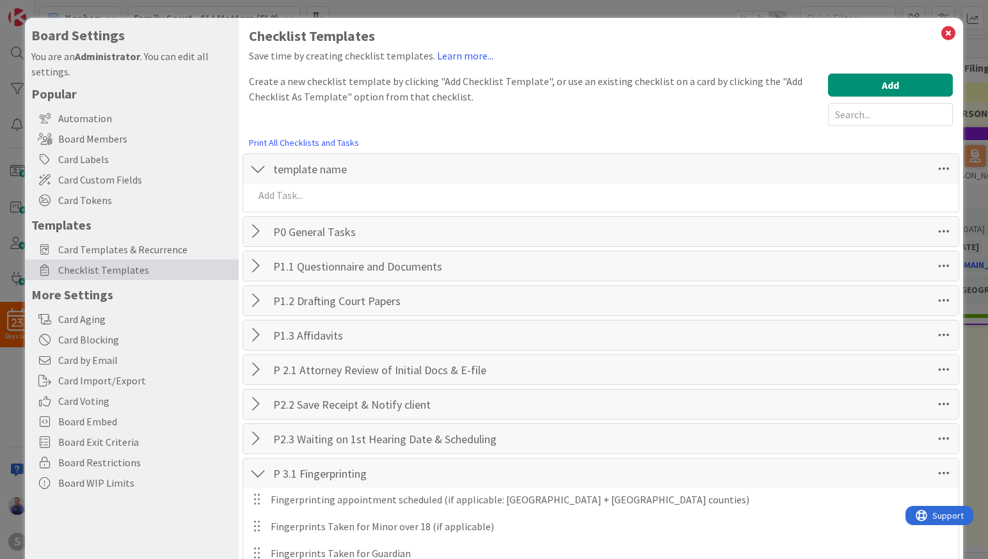
click at [587, 480] on div "P 3.1 Fingerprinting Checklist Name 20 / 64 P 3.1 Fingerprinting Move Up Assign…" at bounding box center [601, 473] width 716 height 29
click at [255, 475] on div at bounding box center [258, 473] width 17 height 23
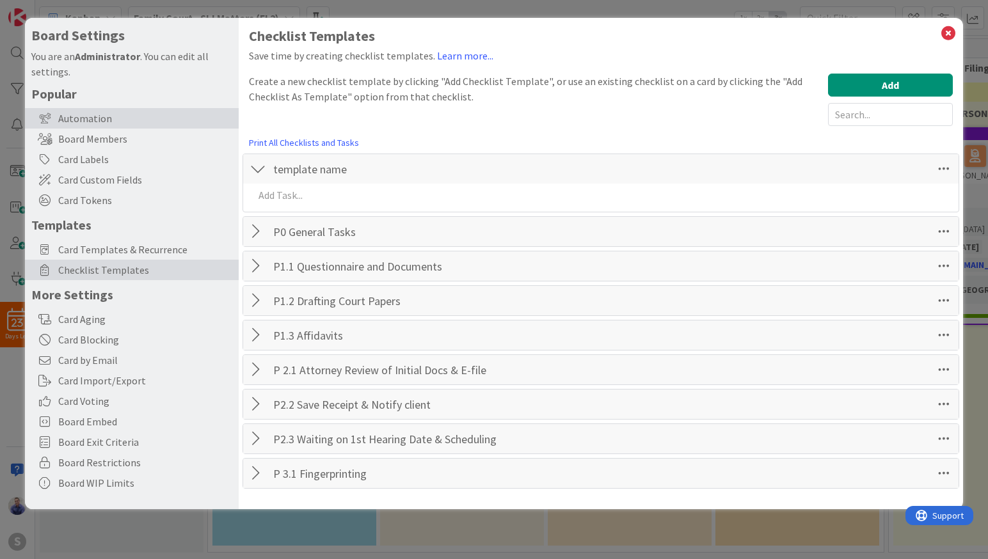
click at [91, 117] on div "Automation" at bounding box center [132, 118] width 214 height 20
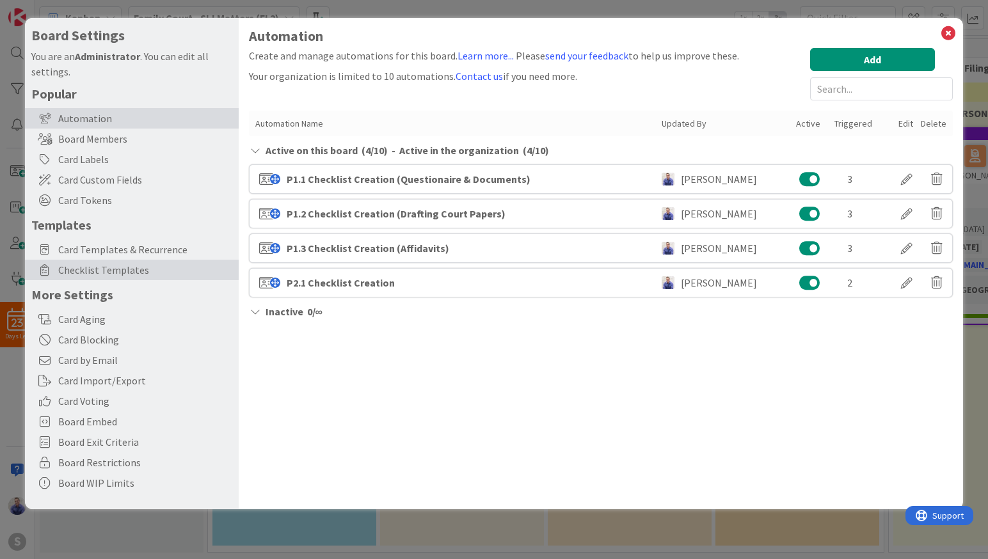
click at [97, 274] on span "Checklist Templates" at bounding box center [145, 269] width 174 height 15
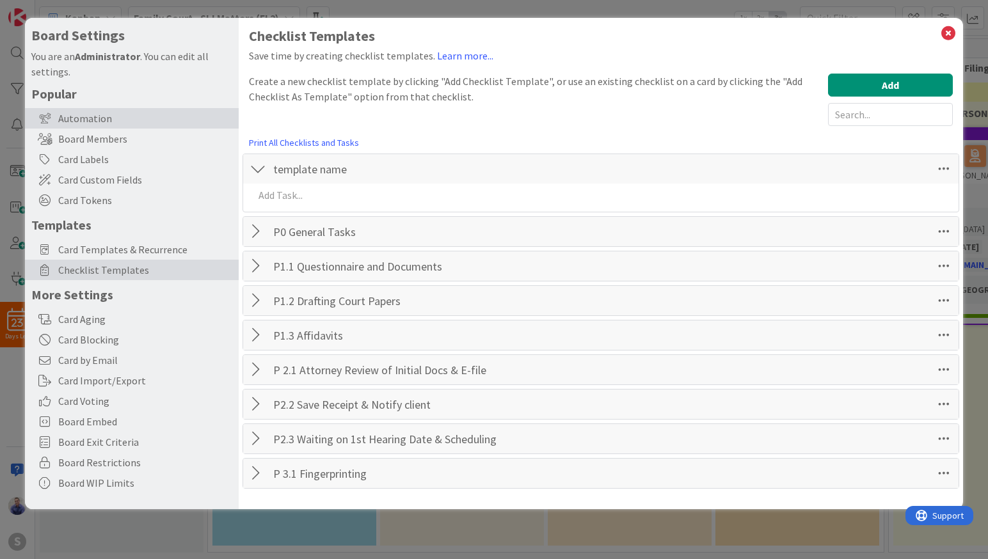
click at [95, 115] on div "Automation" at bounding box center [132, 118] width 214 height 20
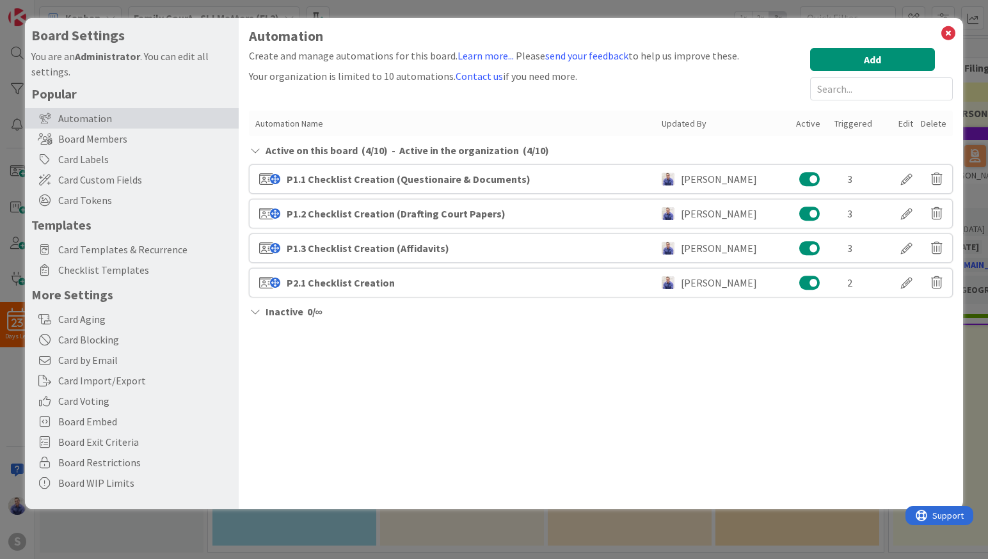
click at [860, 47] on div "Automation Create and manage automations for this board. Learn more... Please s…" at bounding box center [601, 176] width 704 height 297
click at [859, 52] on button "Add" at bounding box center [872, 59] width 125 height 23
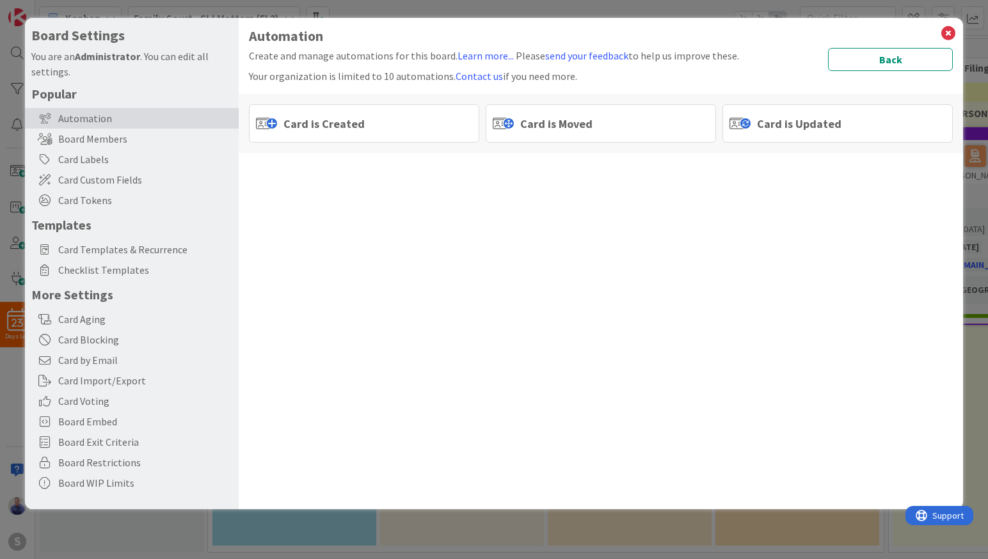
click at [567, 126] on span "Card is Moved" at bounding box center [556, 123] width 72 height 17
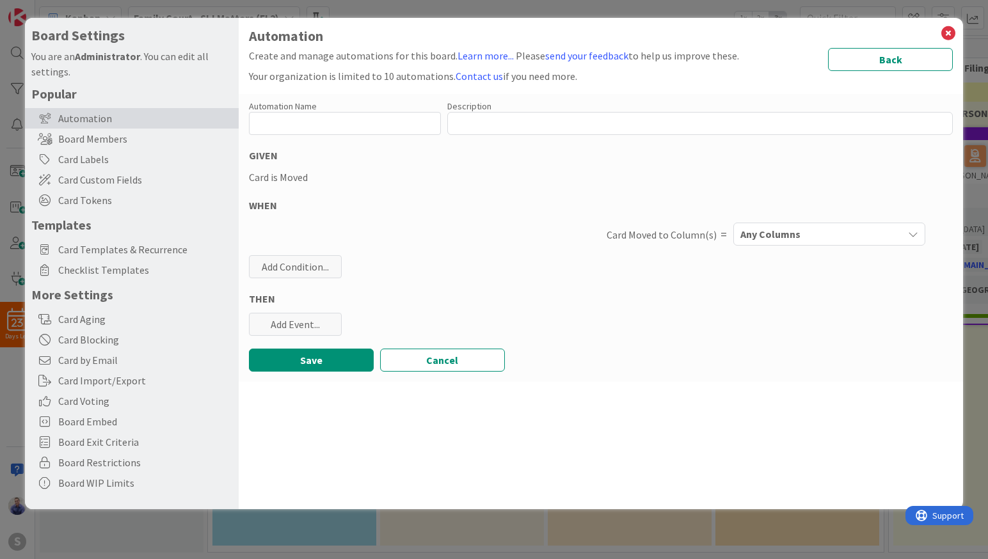
click at [795, 230] on span "Any Columns" at bounding box center [770, 234] width 60 height 17
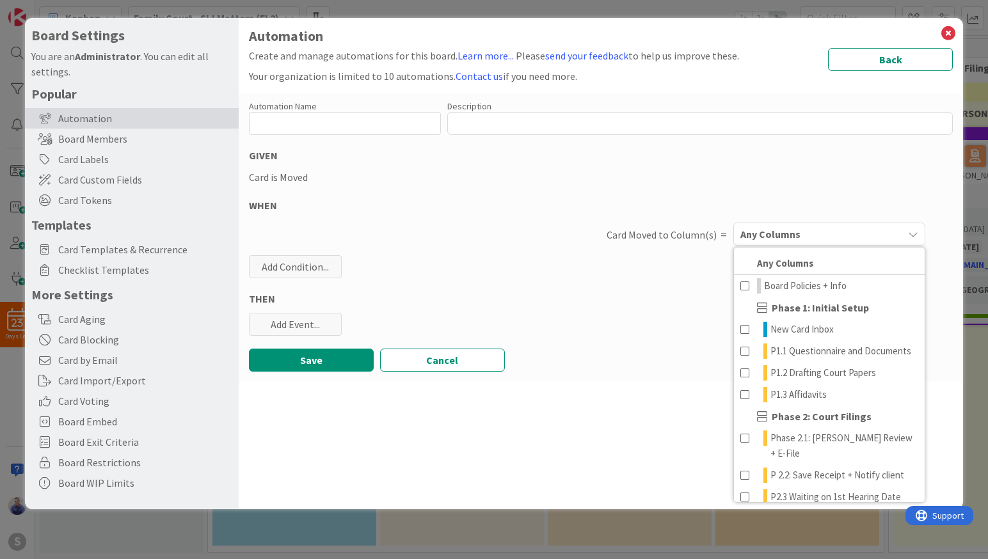
scroll to position [77, 0]
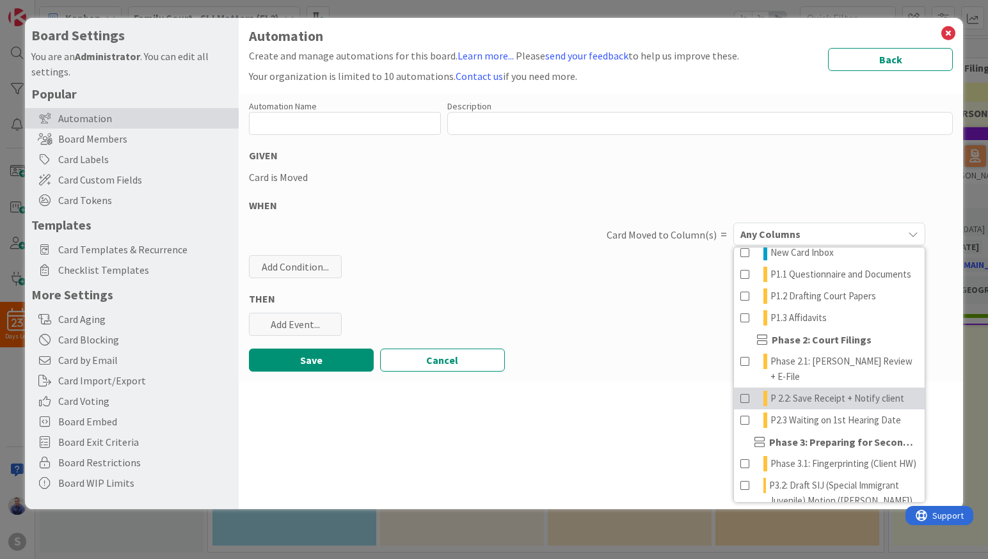
click at [811, 392] on span "P 2.2: Save Receipt + Notify client" at bounding box center [837, 398] width 134 height 15
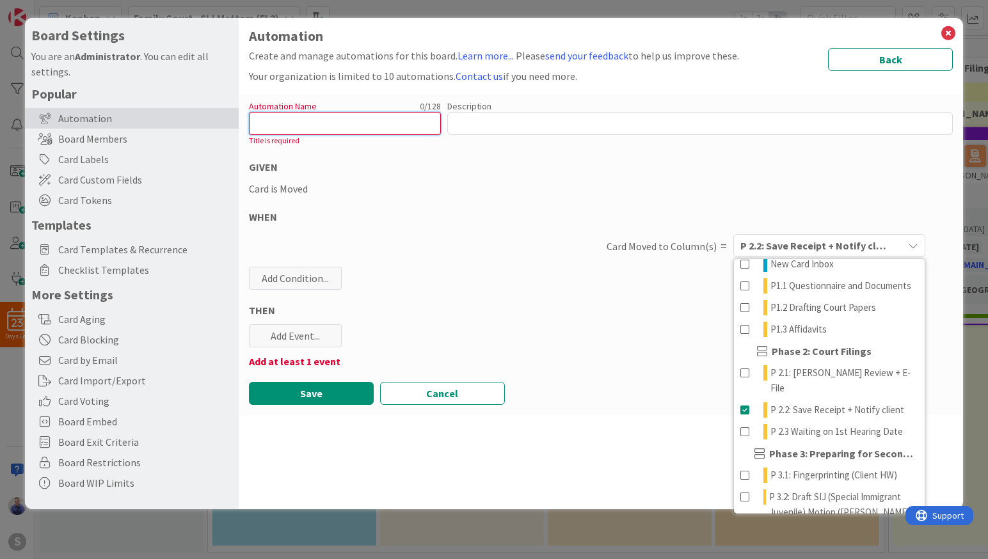
click at [300, 127] on input "text" at bounding box center [345, 123] width 192 height 23
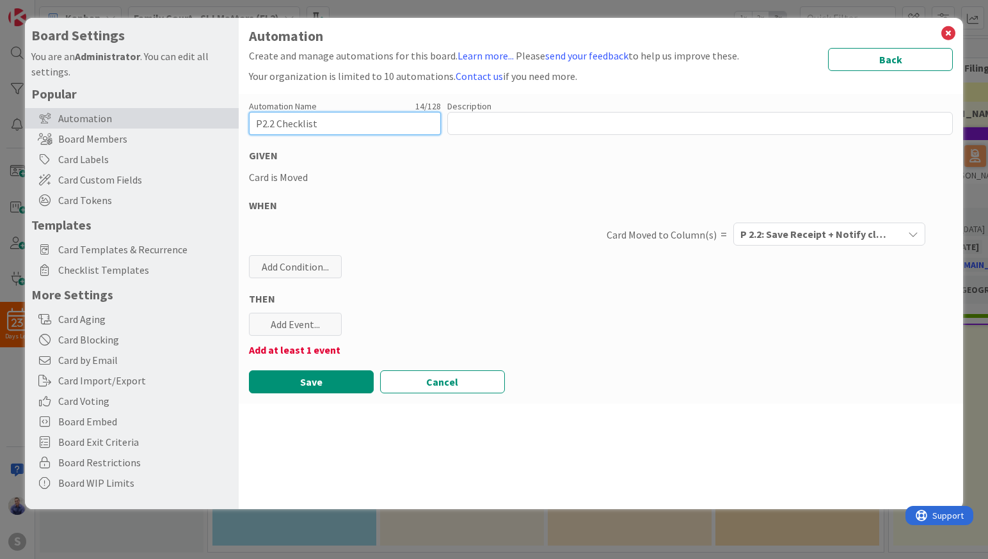
type input "P2.2 Checklist"
click at [339, 244] on div "Card Moved to Column(s) = P 2.2: Save Receipt + Notify client Any Columns Board…" at bounding box center [601, 233] width 704 height 29
click at [335, 315] on div "Add Event..." at bounding box center [295, 324] width 93 height 23
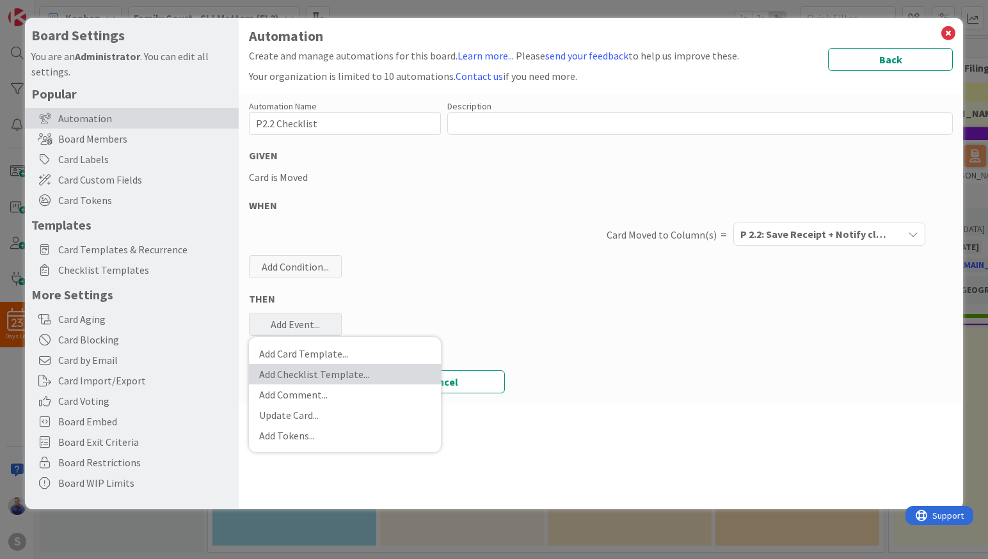
click at [323, 368] on link "Add Checklist Template ..." at bounding box center [345, 374] width 192 height 20
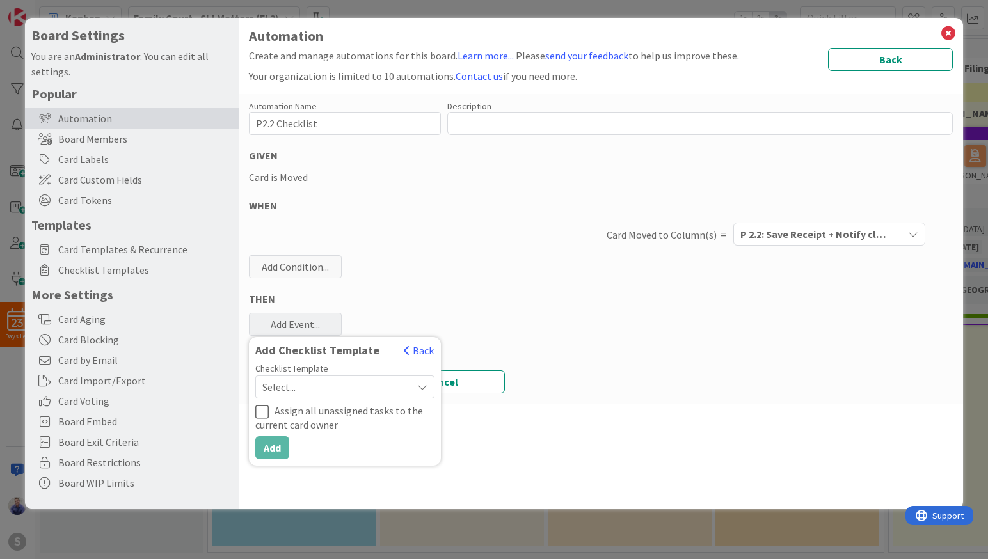
click at [345, 389] on span "Select..." at bounding box center [333, 387] width 143 height 18
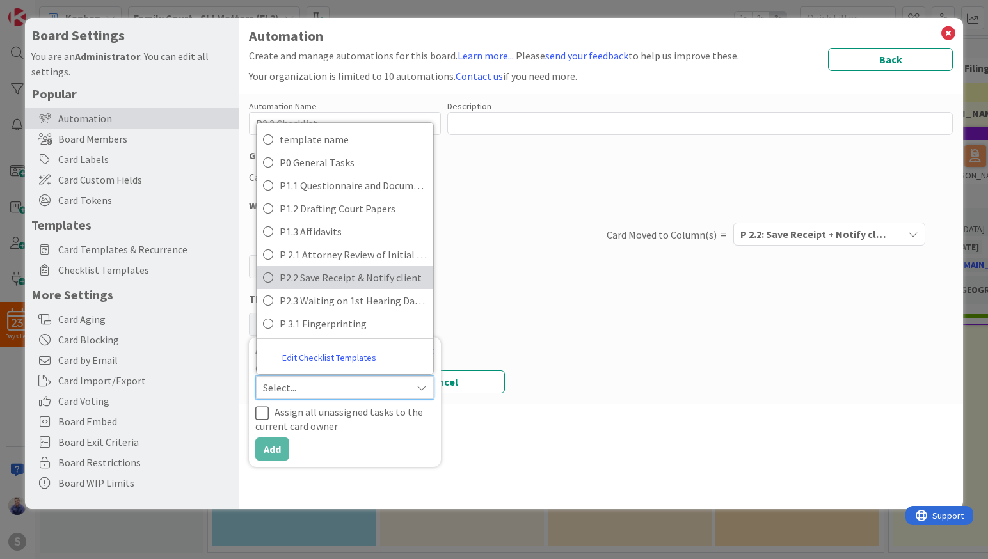
click at [349, 278] on span "P2.2 Save Receipt & Notify client" at bounding box center [353, 277] width 147 height 19
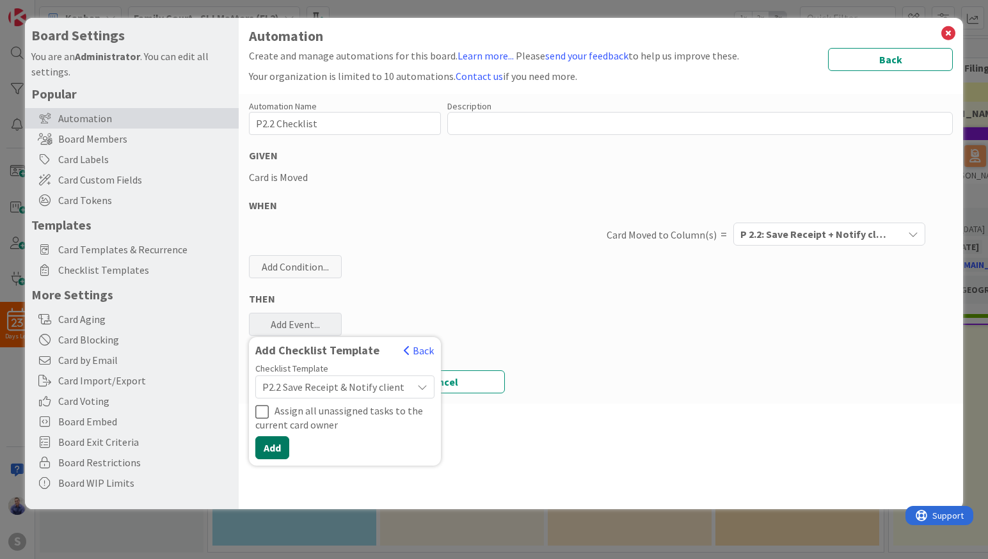
drag, startPoint x: 275, startPoint y: 451, endPoint x: 373, endPoint y: 431, distance: 100.0
click at [275, 451] on button "Add" at bounding box center [272, 447] width 34 height 23
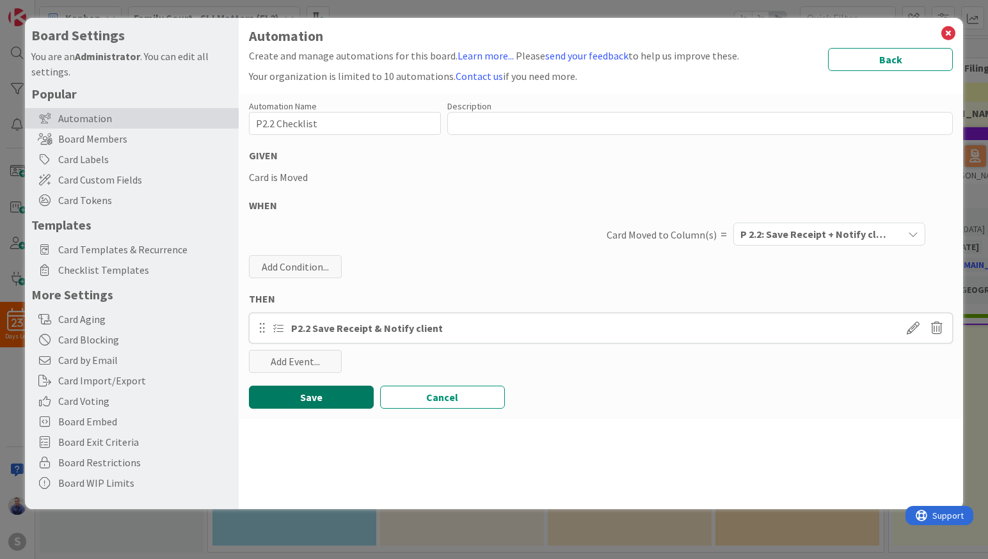
click at [351, 399] on button "Save" at bounding box center [311, 397] width 125 height 23
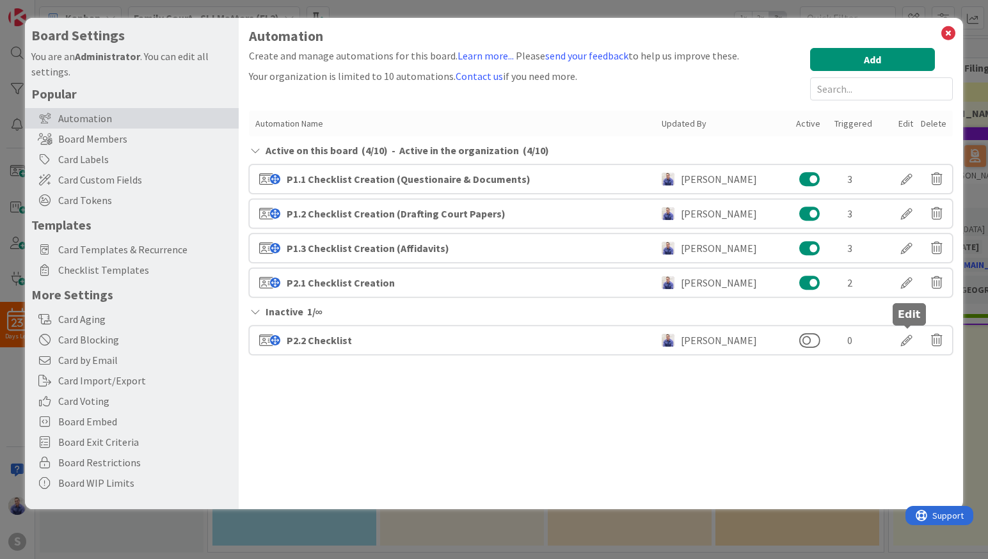
click at [903, 345] on div at bounding box center [907, 340] width 36 height 22
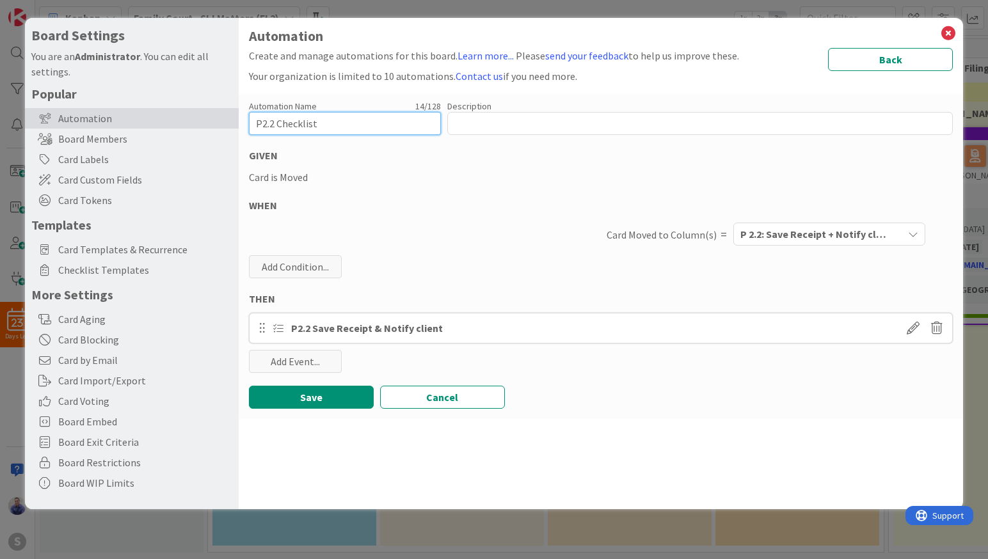
click at [404, 129] on input "P2.2 Checklist" at bounding box center [345, 123] width 192 height 23
type input "P2.2 Checklist Creation"
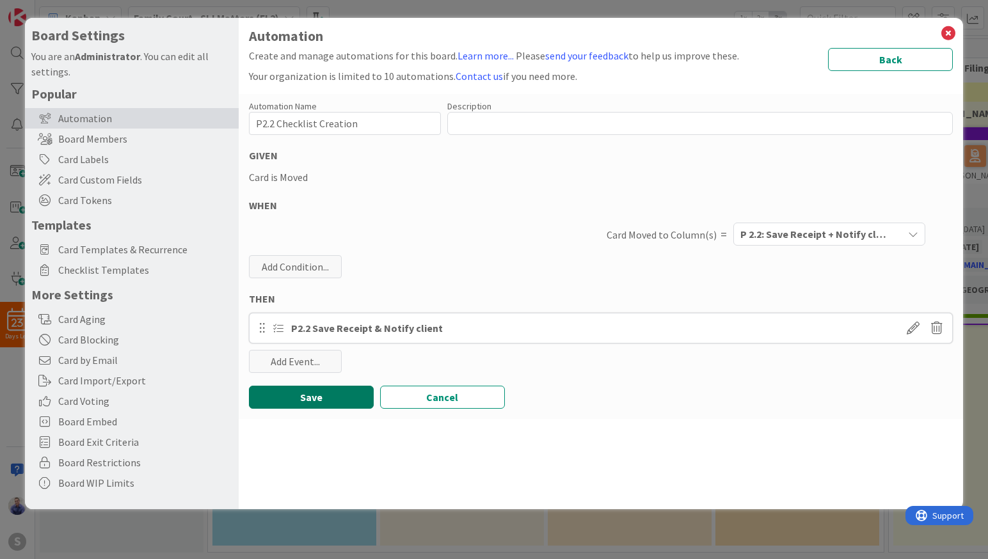
click at [299, 402] on button "Save" at bounding box center [311, 397] width 125 height 23
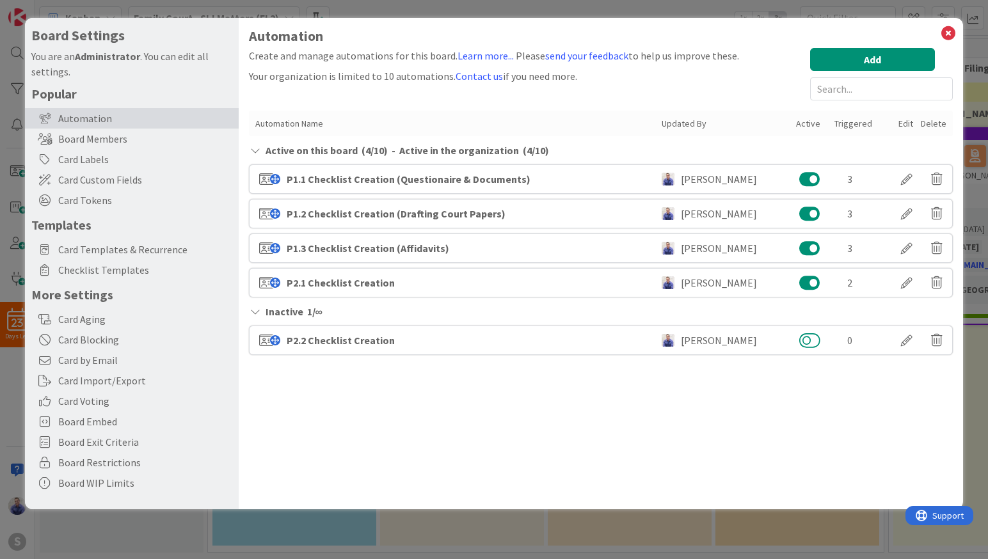
click at [809, 339] on button at bounding box center [809, 340] width 21 height 17
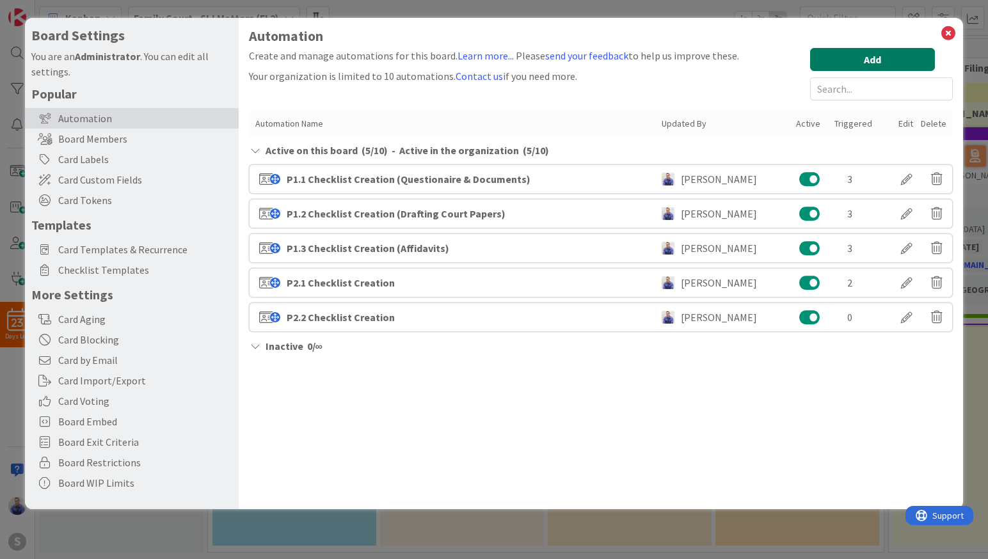
click at [855, 59] on button "Add" at bounding box center [872, 59] width 125 height 23
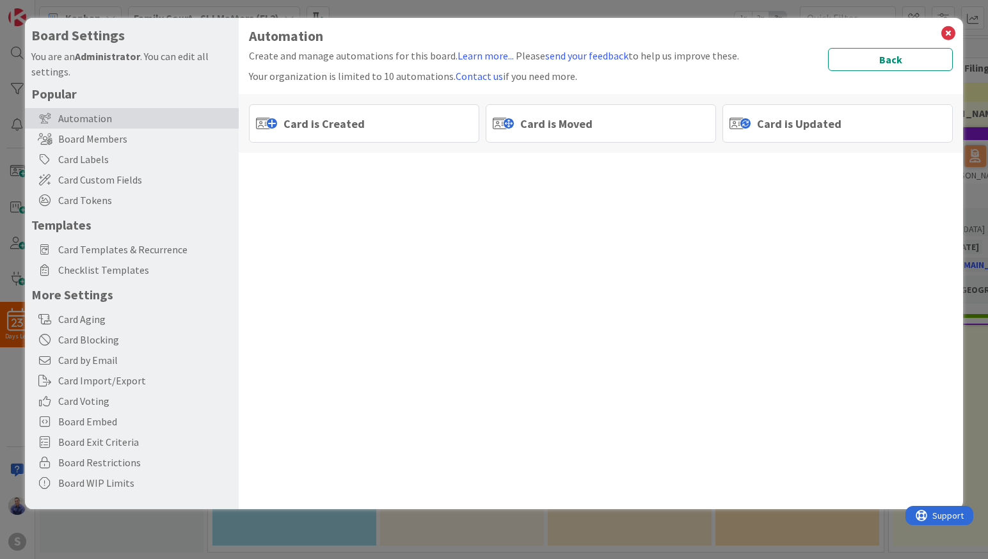
click at [546, 120] on span "Card is Moved" at bounding box center [556, 123] width 72 height 17
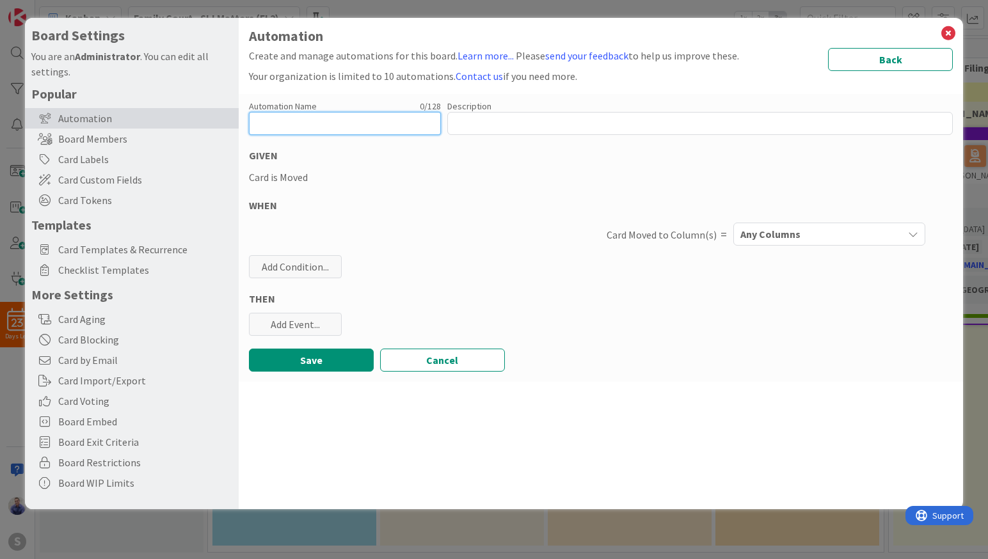
click at [392, 121] on input "text" at bounding box center [345, 123] width 192 height 23
click at [260, 125] on input "P2.3 Checklist Creation" at bounding box center [345, 123] width 192 height 23
type input "P 2.3 Checklist Creation"
click at [770, 236] on span "Any Columns" at bounding box center [770, 234] width 60 height 17
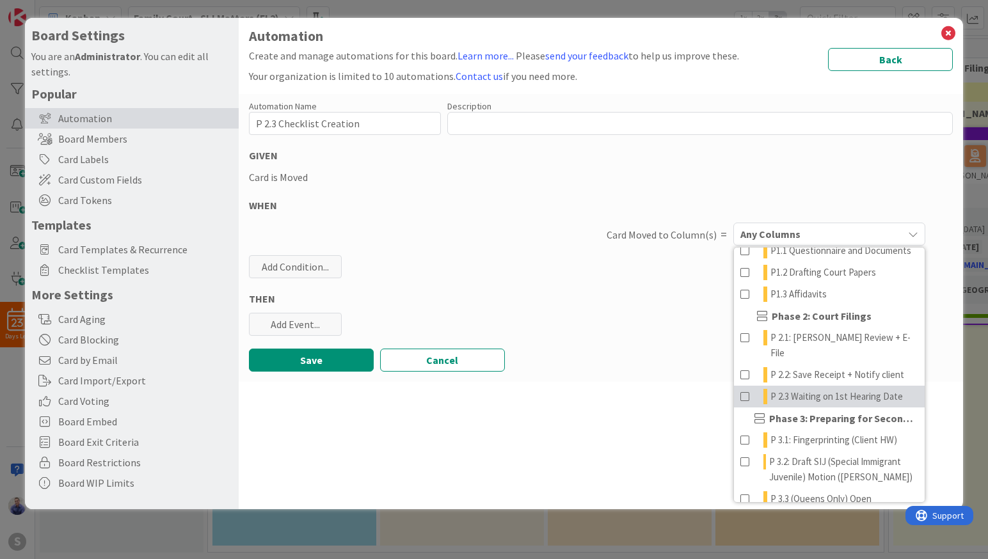
scroll to position [102, 0]
click at [794, 401] on span "P 2.3 Waiting on 1st Hearing Date" at bounding box center [836, 394] width 132 height 15
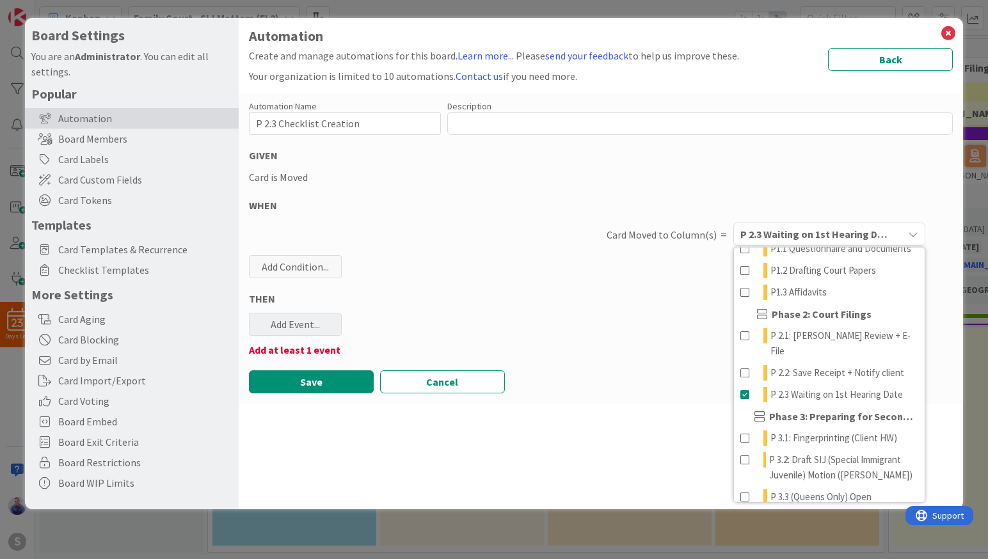
click at [327, 324] on div "Add Event..." at bounding box center [295, 324] width 93 height 23
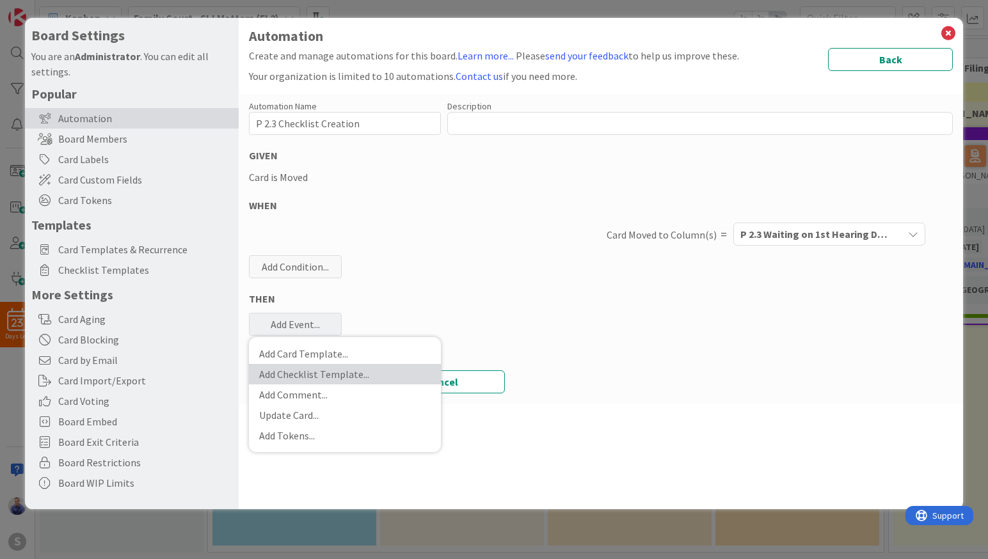
click at [334, 372] on link "Add Checklist Template ..." at bounding box center [345, 374] width 192 height 20
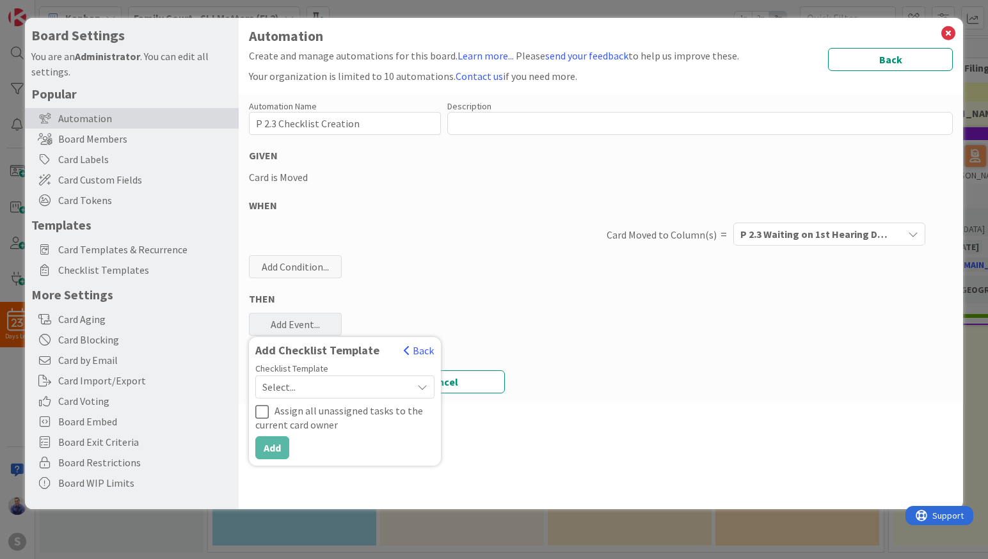
click at [340, 381] on span "Select..." at bounding box center [333, 387] width 143 height 18
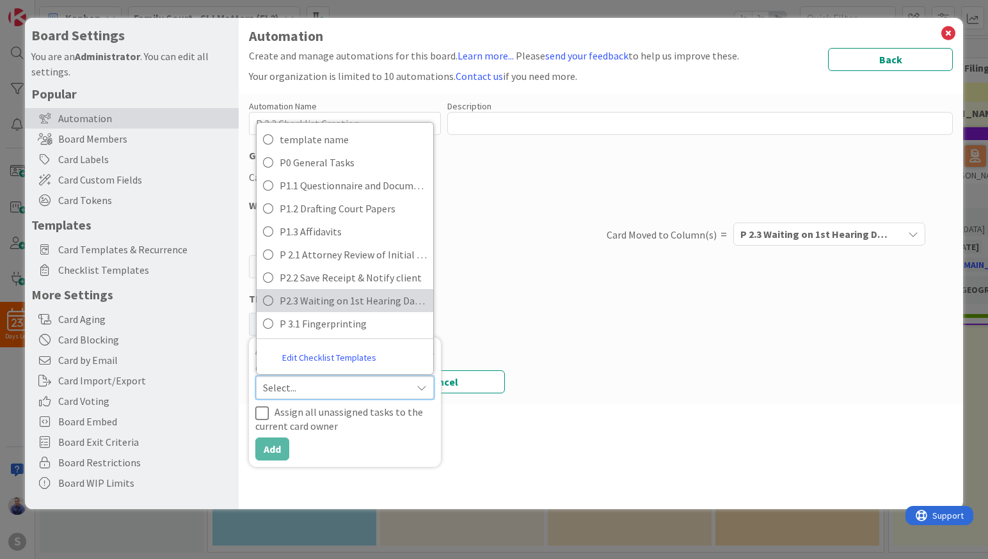
click at [344, 307] on span "P2.3 Waiting on 1st Hearing Date & Scheduling" at bounding box center [353, 300] width 147 height 19
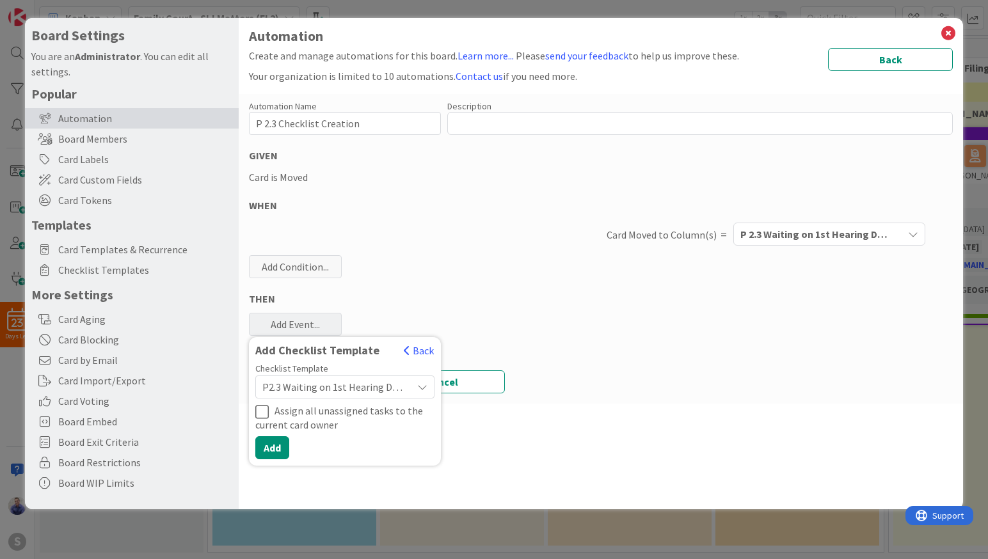
click at [505, 306] on div "Automation Name 24 / 128 P 2.3 Checklist Creation Description 0 / 256 GIVEN Car…" at bounding box center [601, 249] width 725 height 310
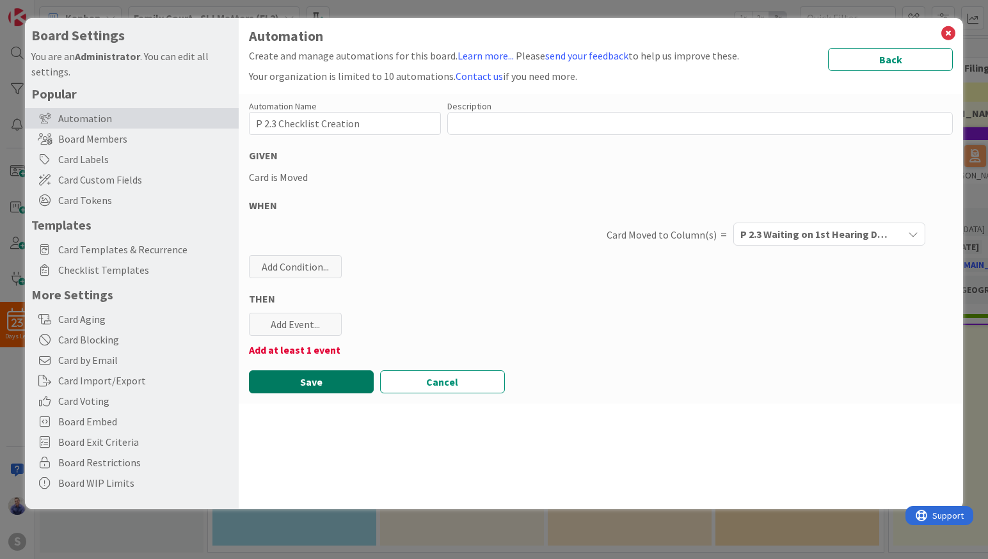
click at [344, 381] on button "Save" at bounding box center [311, 381] width 125 height 23
click at [329, 383] on button "Save" at bounding box center [311, 381] width 125 height 23
click at [303, 318] on div "Add Event..." at bounding box center [295, 324] width 93 height 23
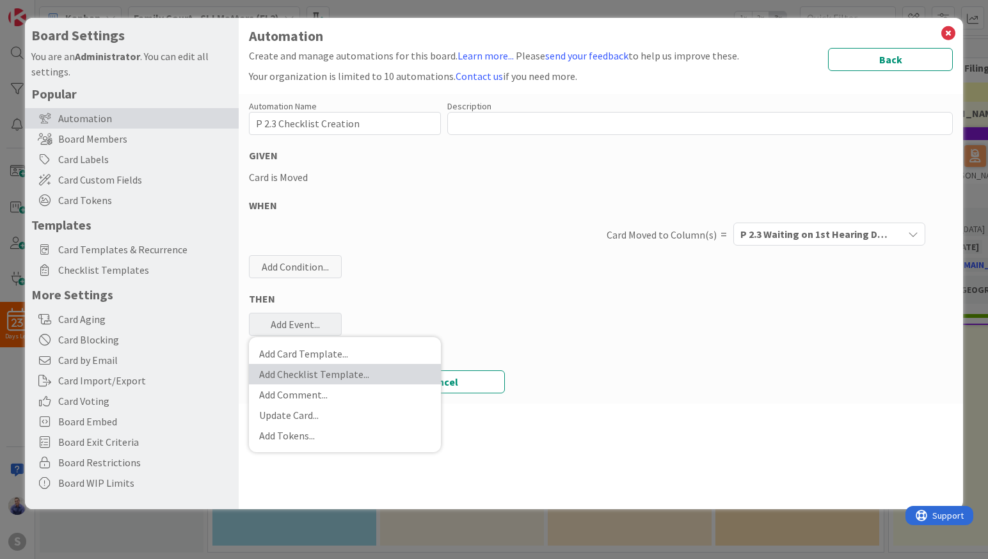
click at [328, 376] on link "Add Checklist Template ..." at bounding box center [345, 374] width 192 height 20
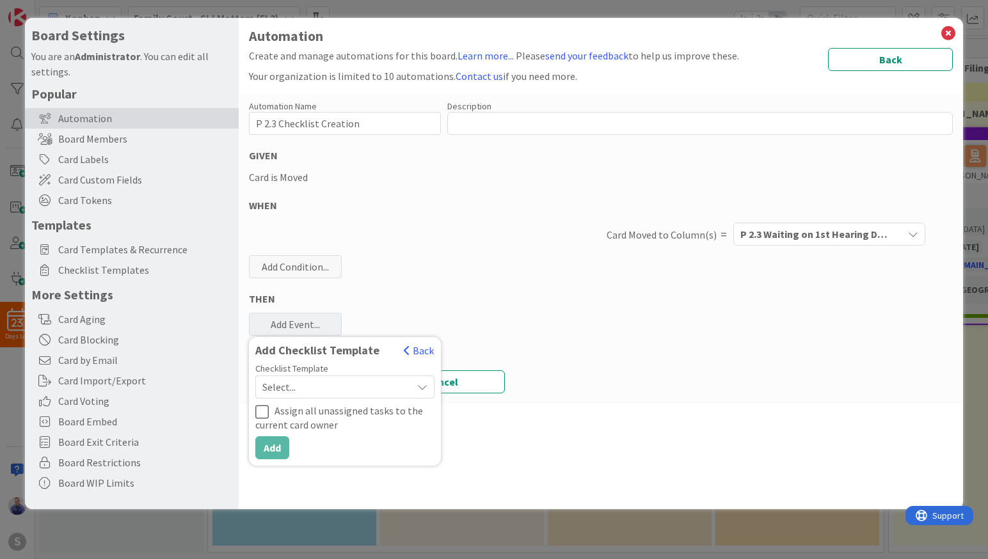
click at [331, 383] on span "Select..." at bounding box center [333, 387] width 143 height 18
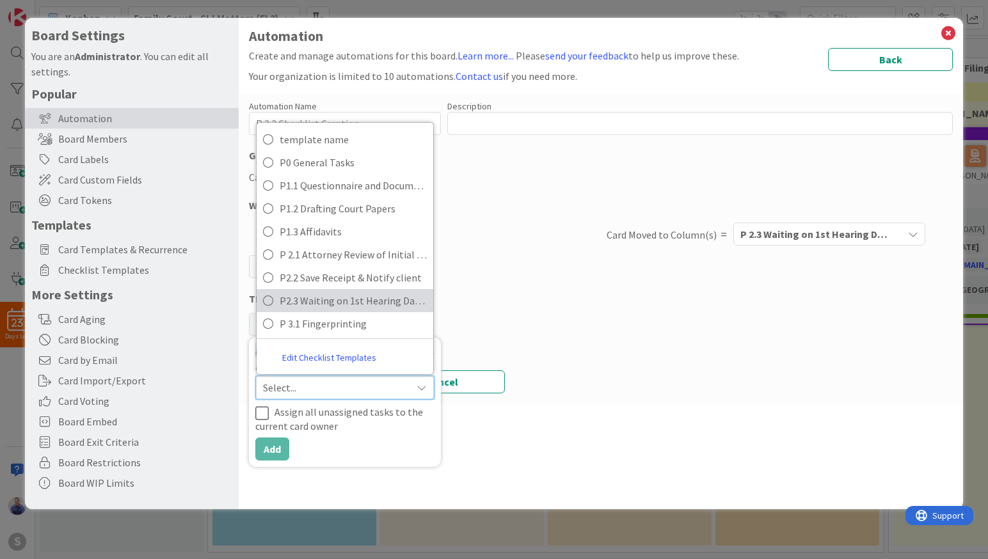
click at [343, 297] on span "P2.3 Waiting on 1st Hearing Date & Scheduling" at bounding box center [353, 300] width 147 height 19
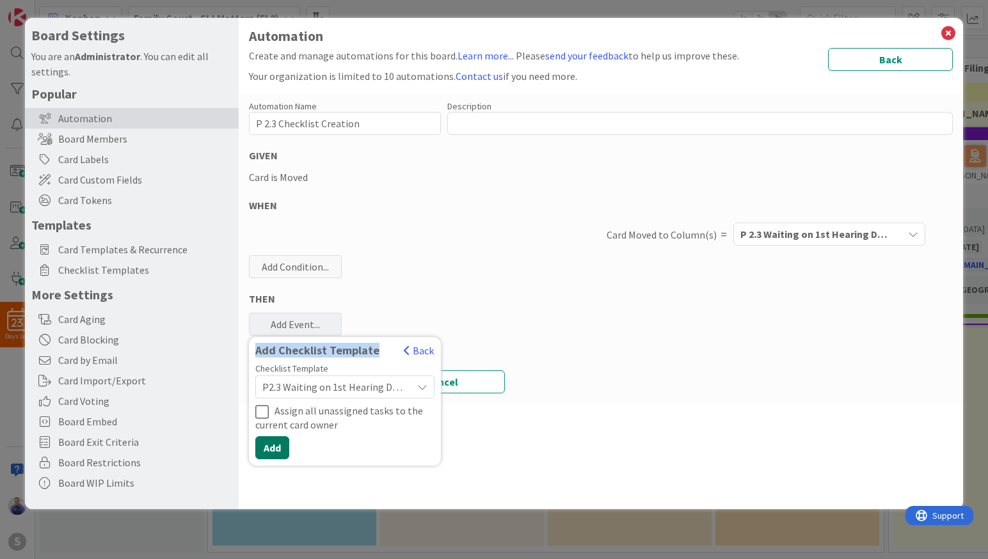
drag, startPoint x: 274, startPoint y: 447, endPoint x: 312, endPoint y: 445, distance: 37.8
click at [276, 447] on button "Add" at bounding box center [272, 447] width 34 height 23
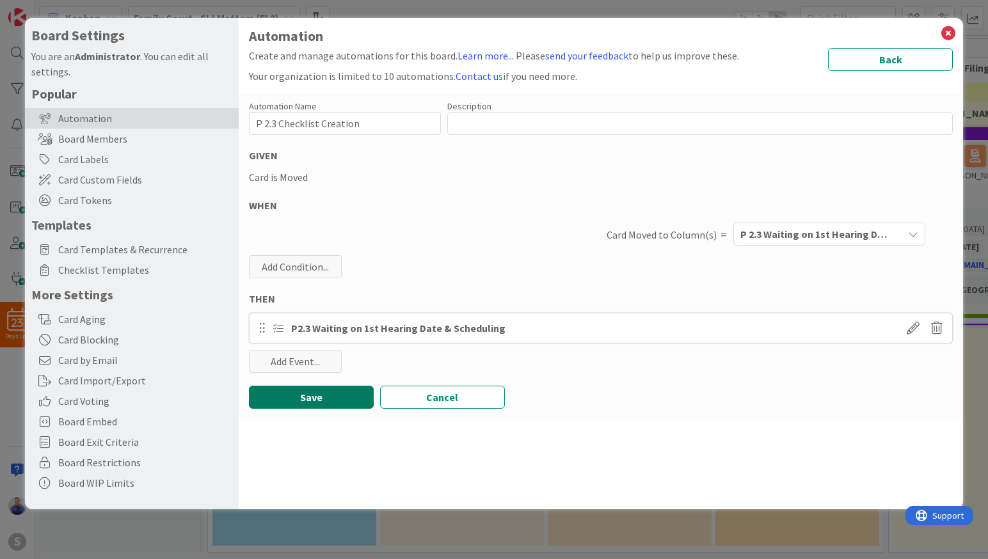
click at [332, 402] on button "Save" at bounding box center [311, 397] width 125 height 23
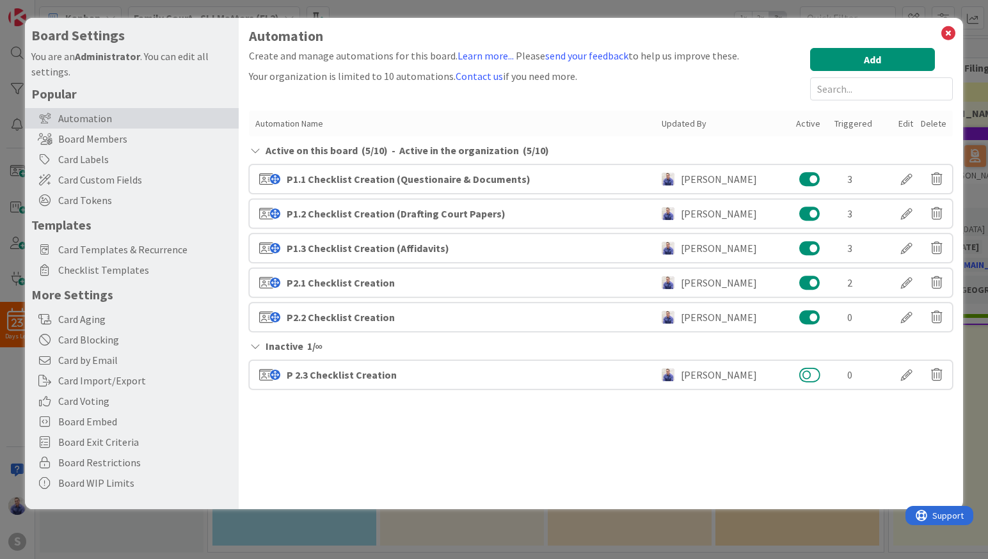
click at [809, 374] on button at bounding box center [809, 375] width 21 height 17
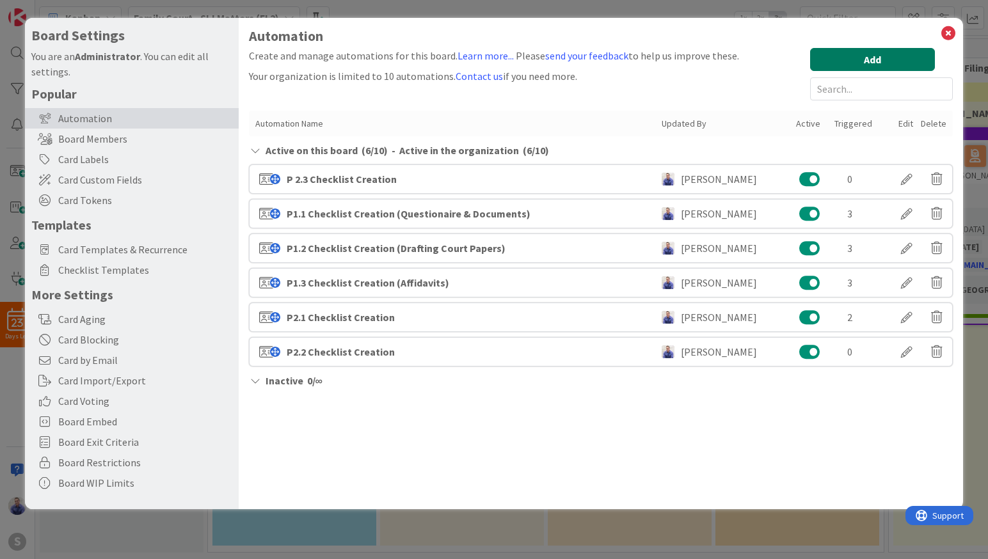
click at [850, 63] on button "Add" at bounding box center [872, 59] width 125 height 23
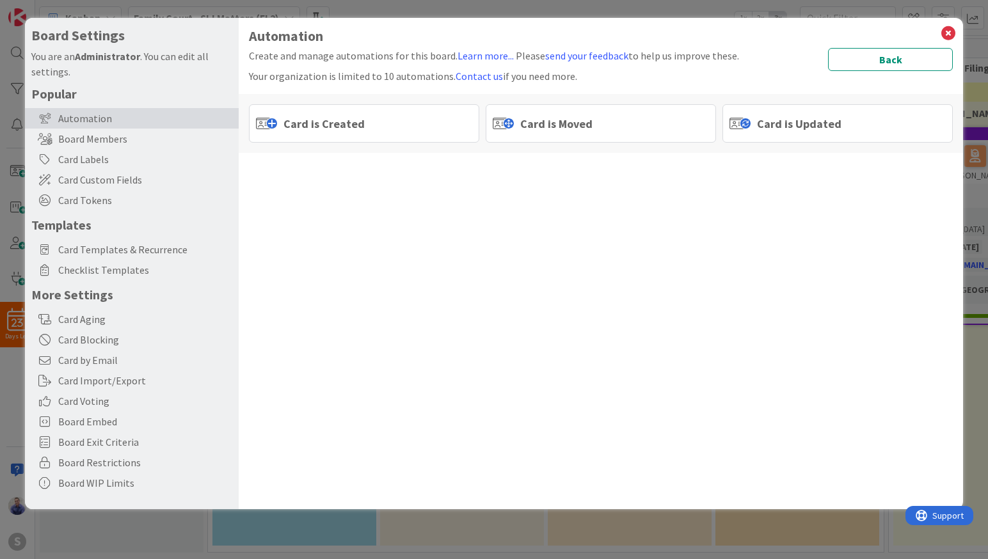
click at [558, 121] on span "Card is Moved" at bounding box center [556, 123] width 72 height 17
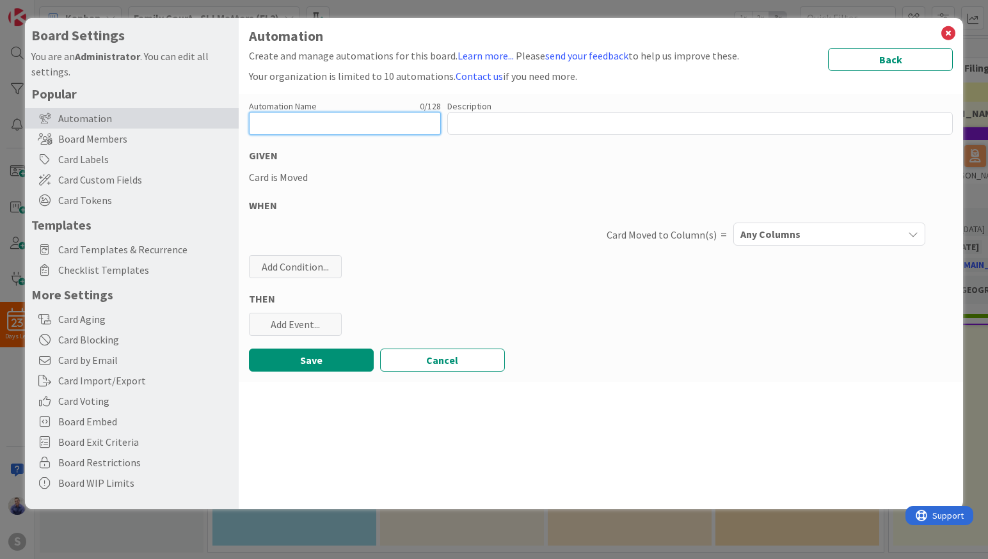
click at [338, 126] on input "text" at bounding box center [345, 123] width 192 height 23
type input "P3.1 Checklist Creation"
click at [768, 226] on span "Any Columns" at bounding box center [770, 234] width 60 height 17
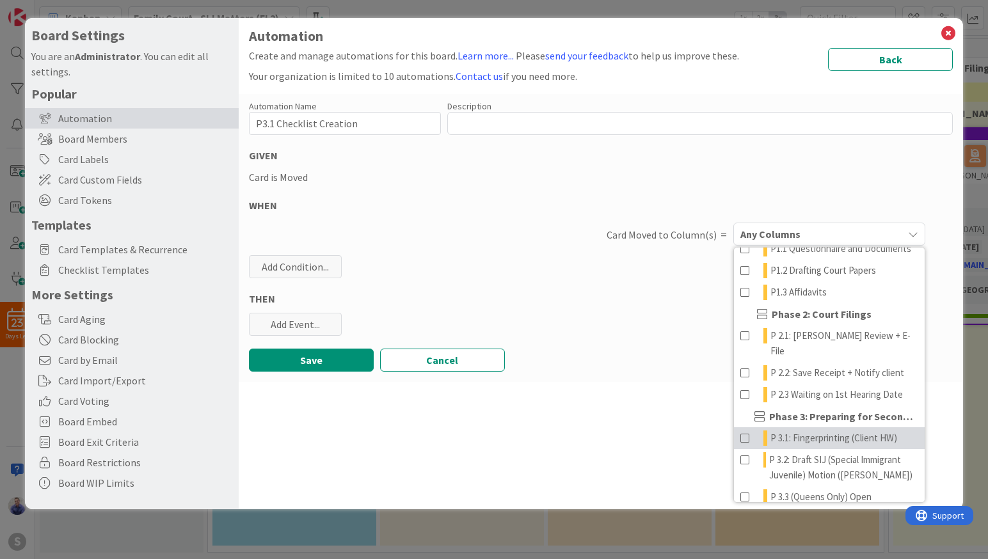
click at [785, 434] on span "P 3.1: Fingerprinting (Client HW)" at bounding box center [833, 438] width 127 height 15
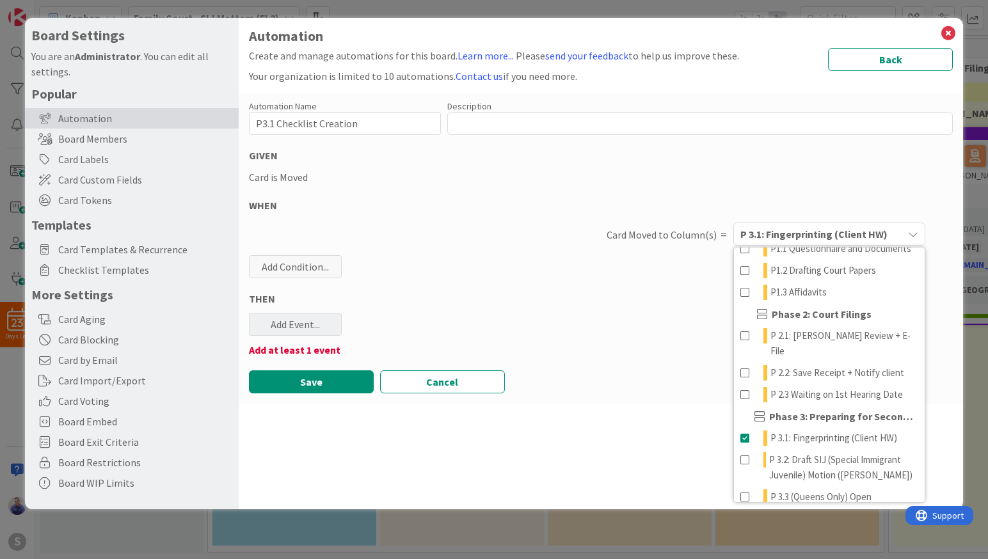
click at [292, 330] on div "Add Event..." at bounding box center [295, 324] width 93 height 23
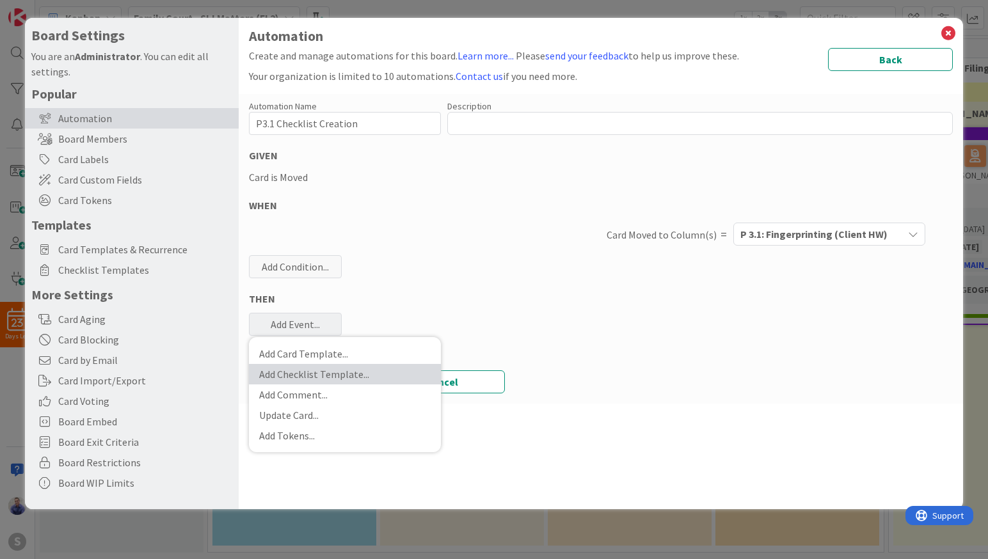
click at [303, 376] on link "Add Checklist Template ..." at bounding box center [345, 374] width 192 height 20
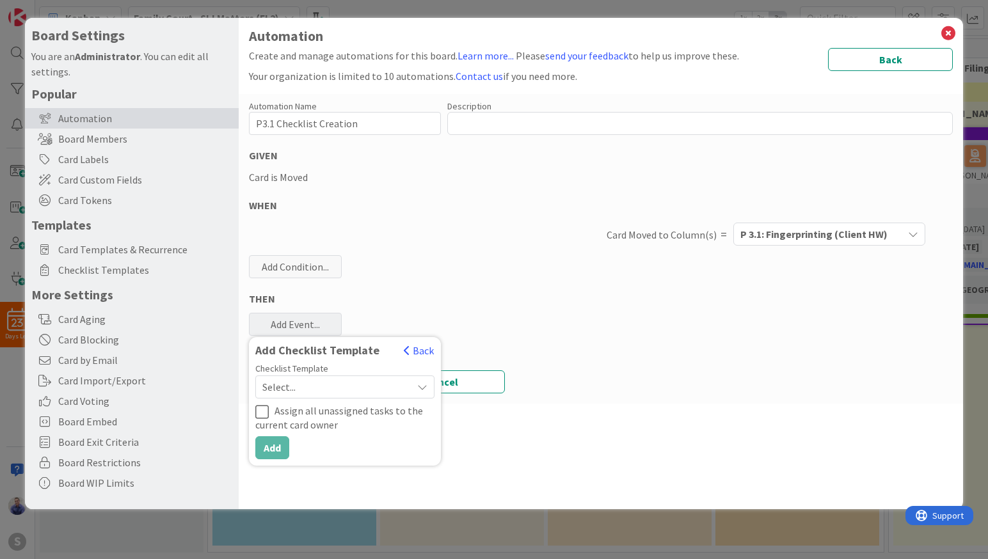
click at [309, 390] on span "Select..." at bounding box center [333, 387] width 143 height 18
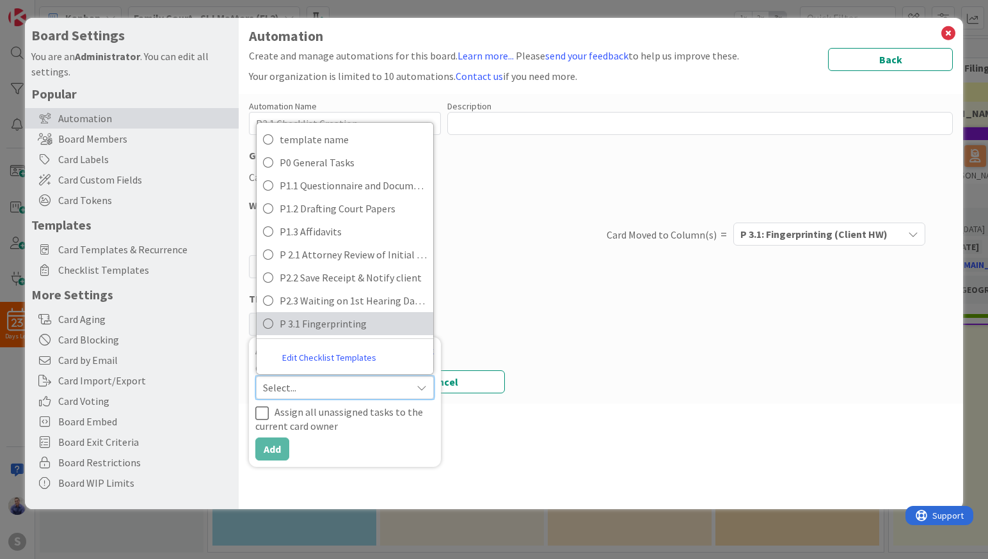
click at [321, 329] on span "P 3.1 Fingerprinting" at bounding box center [353, 323] width 147 height 19
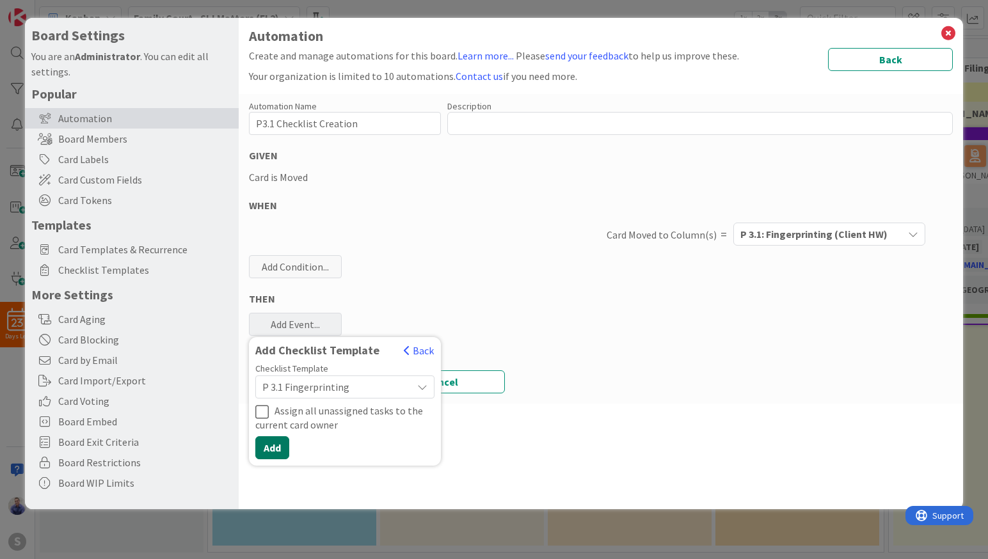
drag, startPoint x: 270, startPoint y: 448, endPoint x: 427, endPoint y: 432, distance: 158.3
click at [274, 448] on button "Add" at bounding box center [272, 447] width 34 height 23
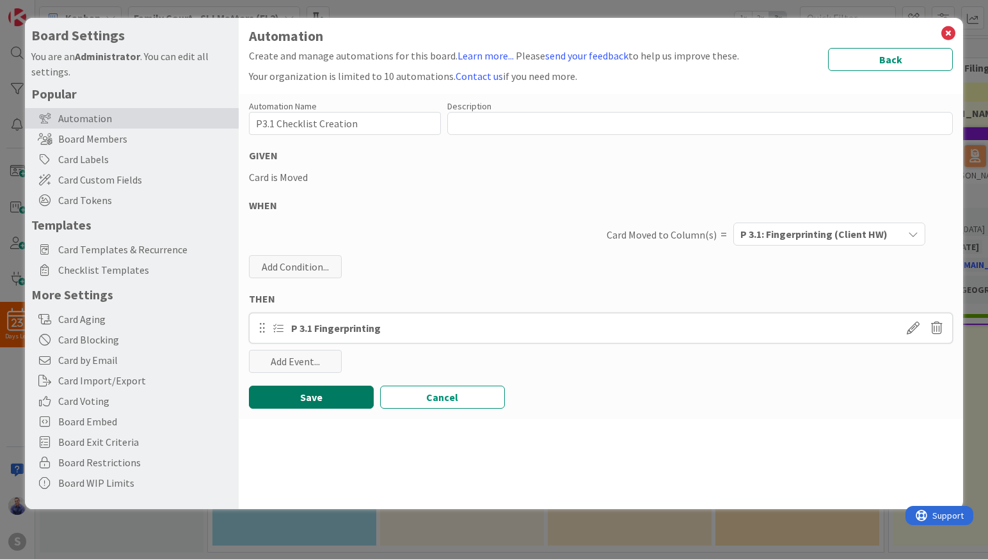
click at [317, 406] on button "Save" at bounding box center [311, 397] width 125 height 23
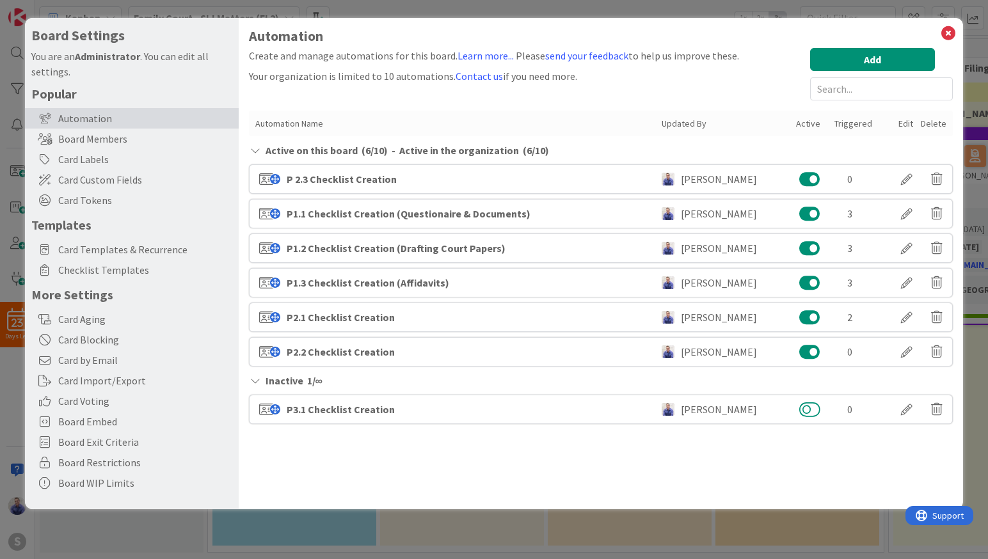
click at [814, 413] on button at bounding box center [809, 409] width 21 height 17
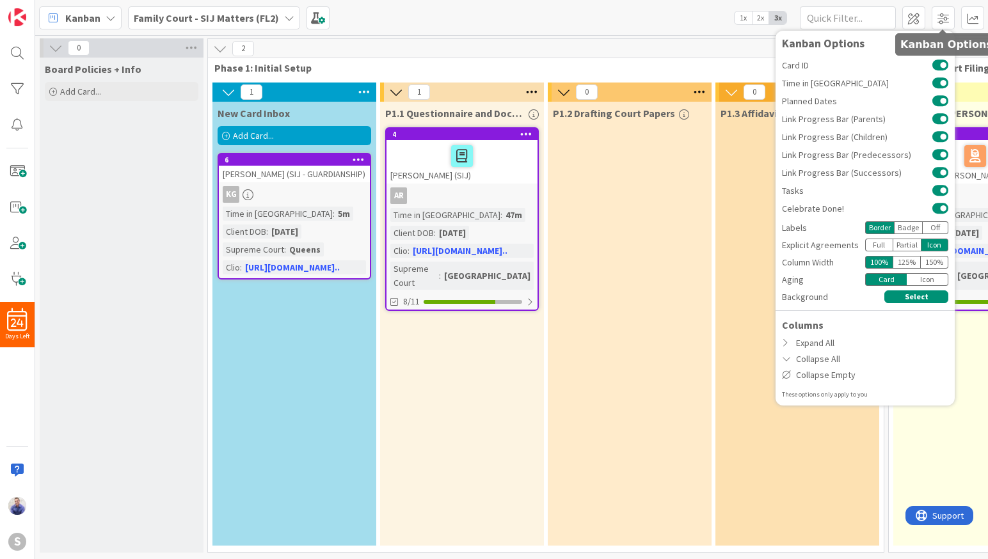
scroll to position [0, 431]
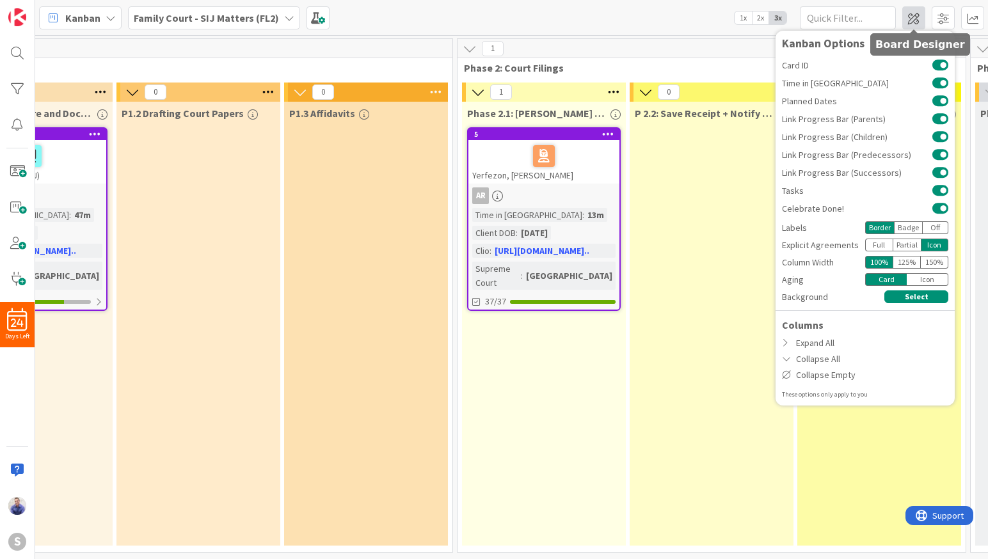
click at [920, 15] on span at bounding box center [913, 17] width 23 height 23
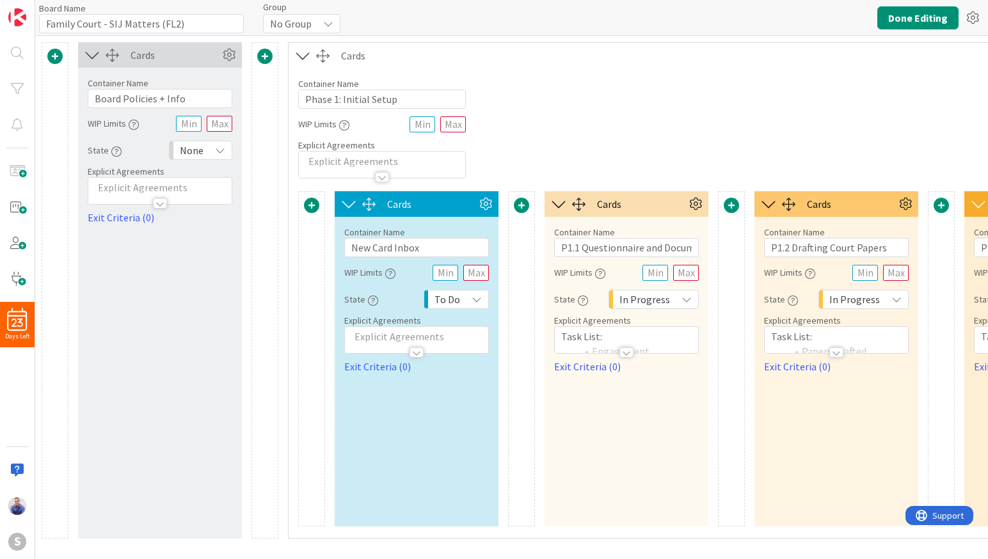
type input "Family Court - SIJ Matters (FL2)"
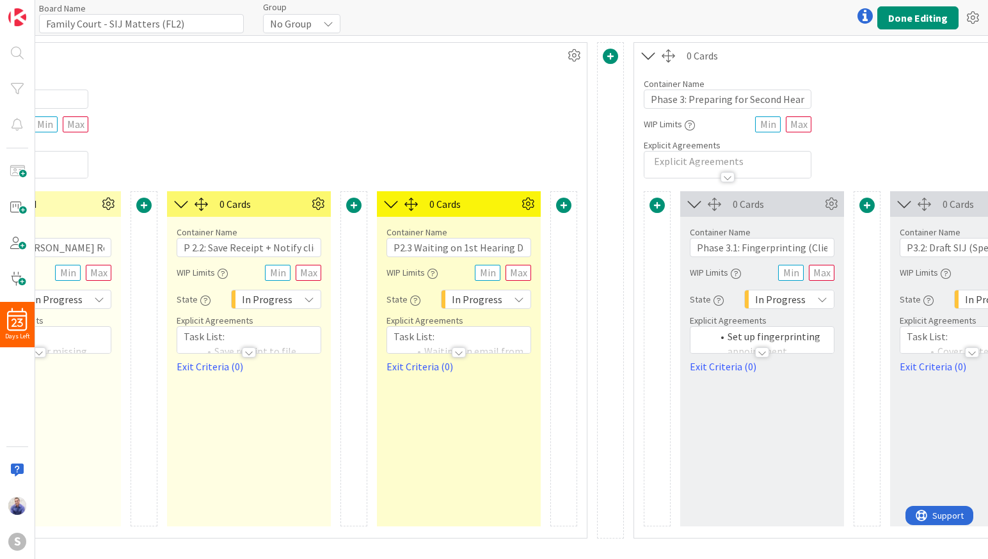
scroll to position [0, 1318]
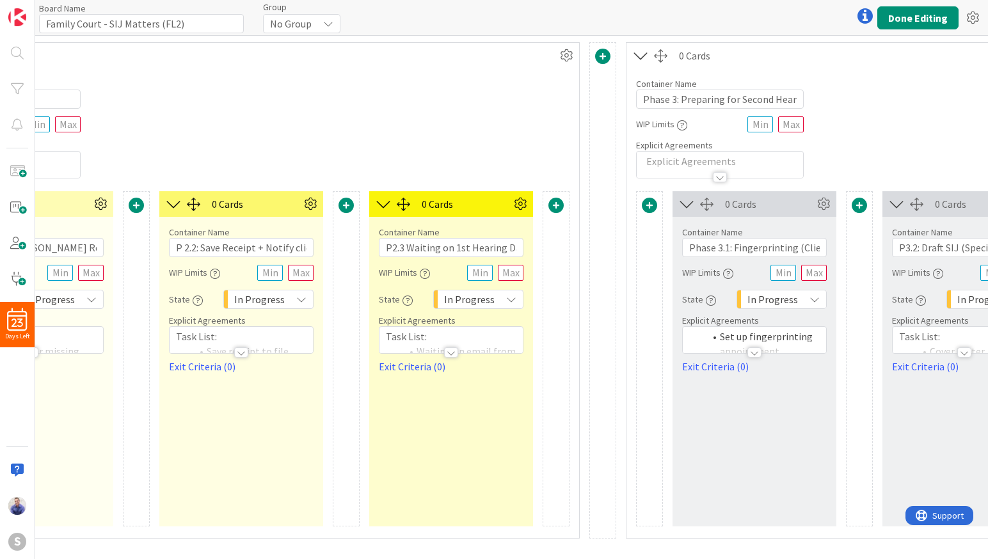
click at [456, 354] on div at bounding box center [451, 352] width 14 height 10
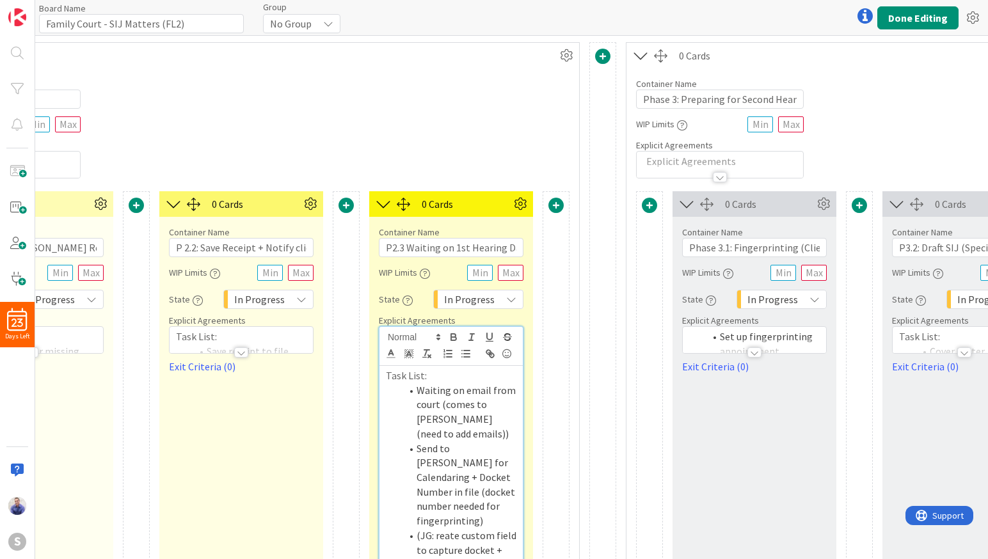
scroll to position [62, 1318]
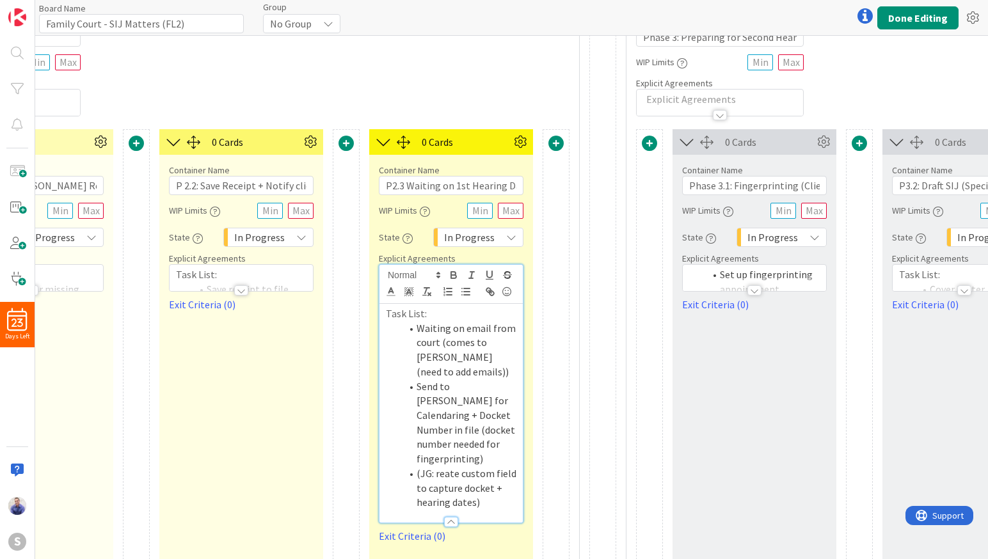
click at [755, 294] on div at bounding box center [754, 290] width 14 height 10
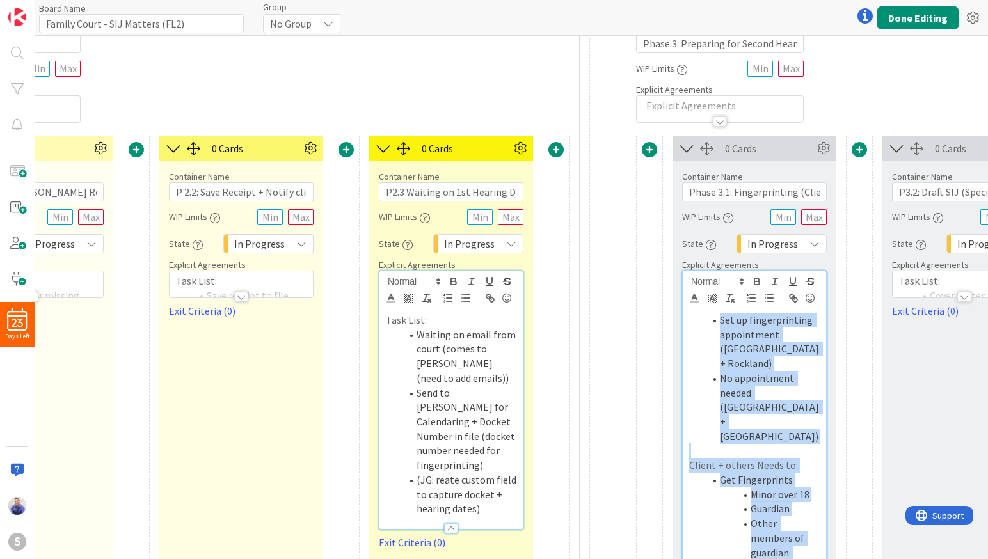
scroll to position [0, 1318]
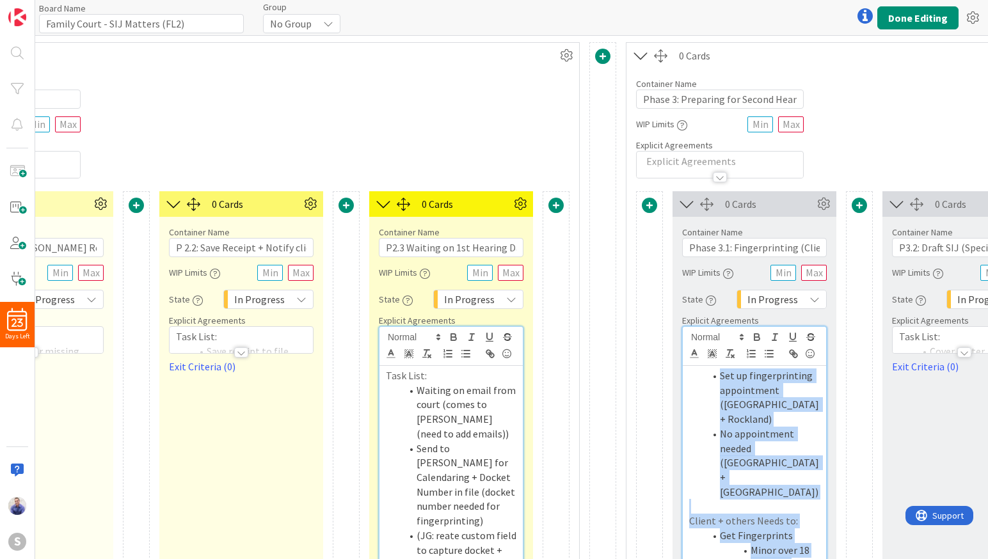
drag, startPoint x: 802, startPoint y: 473, endPoint x: 694, endPoint y: 374, distance: 146.7
click at [694, 374] on div "Set up fingerprinting appointment ([GEOGRAPHIC_DATA] + Rockland) No appointment…" at bounding box center [754, 570] width 143 height 408
copy div "Set up fingerprinting appointment ([GEOGRAPHIC_DATA] + Rockland) No appointment…"
click at [762, 245] on input "Phase 3.1: Fingerprinting (Client HW)" at bounding box center [754, 247] width 145 height 19
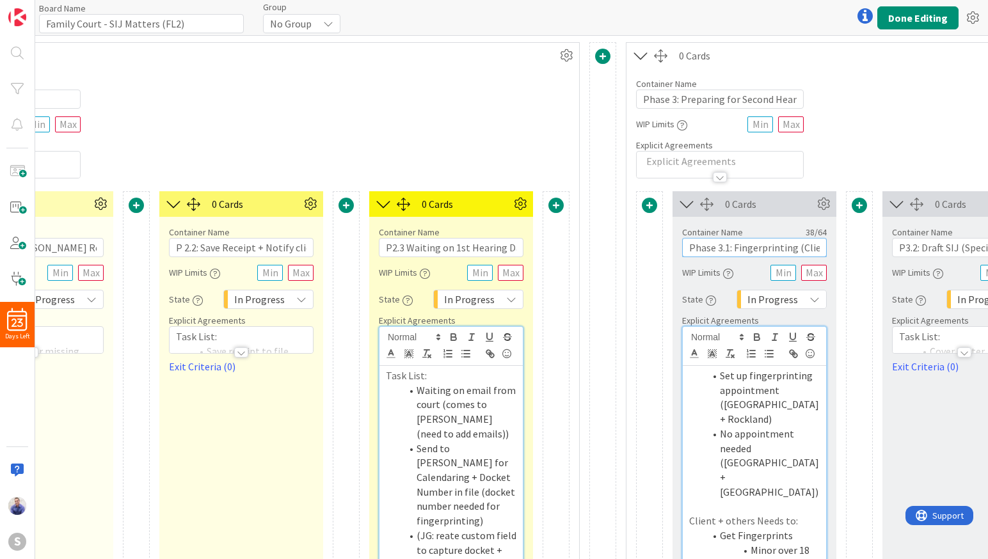
click at [762, 245] on input "Phase 3.1: Fingerprinting (Client HW)" at bounding box center [754, 247] width 145 height 19
drag, startPoint x: 795, startPoint y: 246, endPoint x: 656, endPoint y: 244, distance: 138.2
click at [682, 244] on input "Phase 3.1: Fingerprinting (Client HW)" at bounding box center [754, 247] width 145 height 19
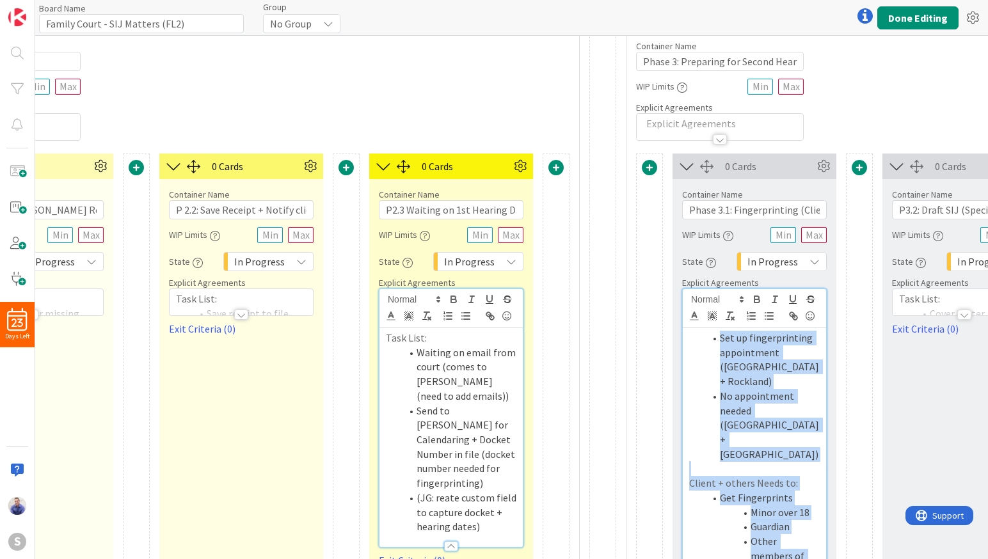
scroll to position [207, 1318]
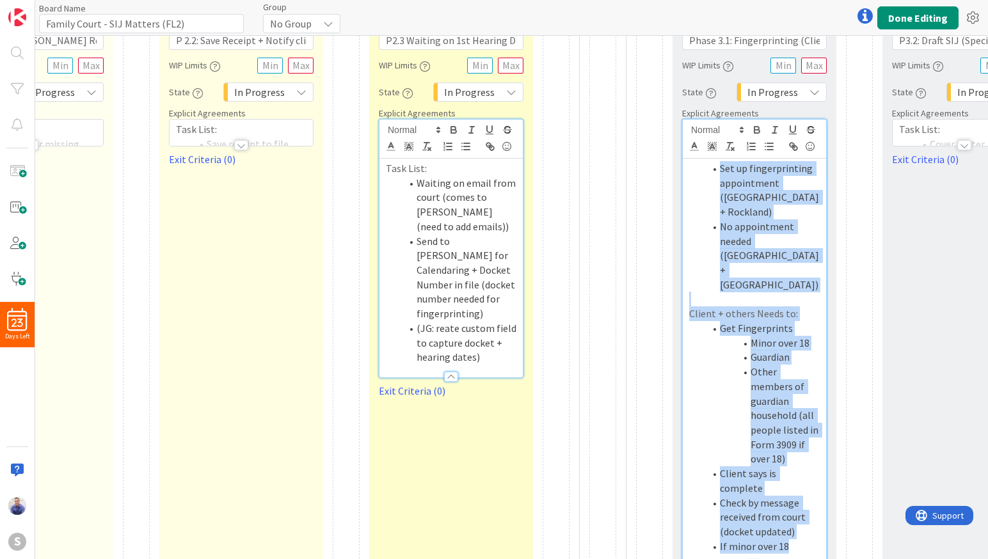
drag, startPoint x: 720, startPoint y: 378, endPoint x: 791, endPoint y: 481, distance: 125.5
click at [791, 481] on div "Set up fingerprinting appointment ([GEOGRAPHIC_DATA] + Rockland) No appointment…" at bounding box center [754, 363] width 143 height 408
copy div "Set up fingerprinting appointment ([GEOGRAPHIC_DATA] + Rockland) No appointment…"
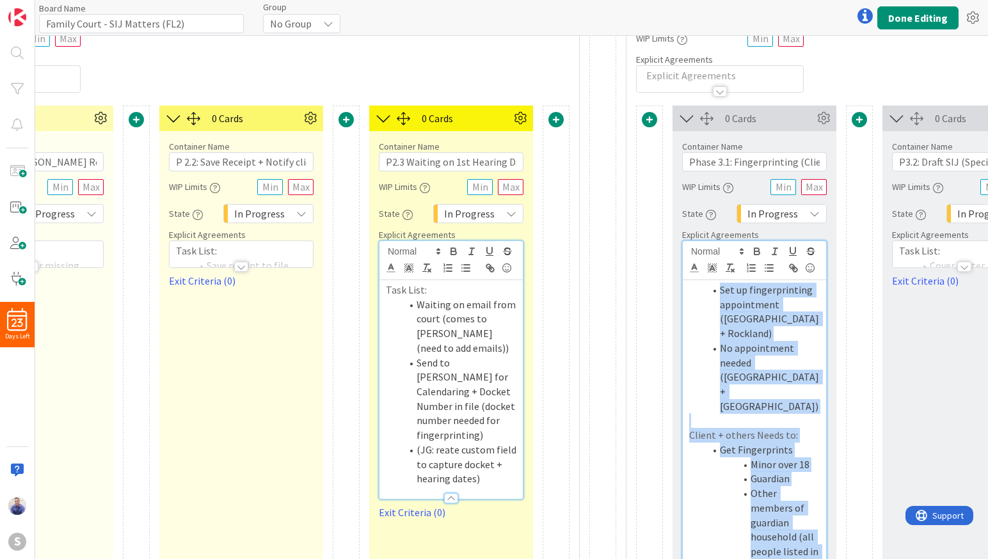
scroll to position [46, 1318]
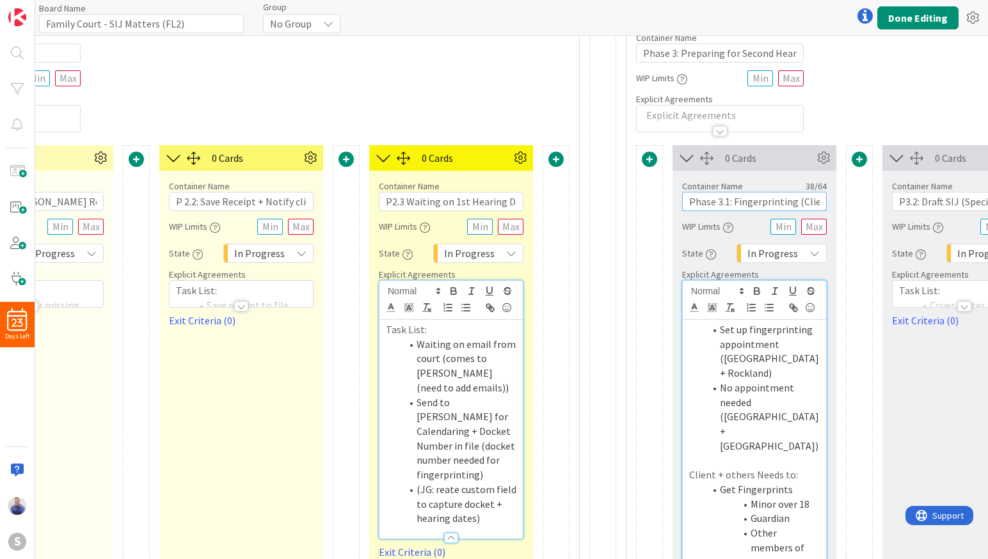
click at [698, 205] on input "Phase 3.1: Fingerprinting (Client HW)" at bounding box center [754, 201] width 145 height 19
type input "P3.1: Fingerprinting (Client HW)"
click at [87, 197] on input "Phase 2.1: [PERSON_NAME] Review + E-File" at bounding box center [31, 201] width 145 height 19
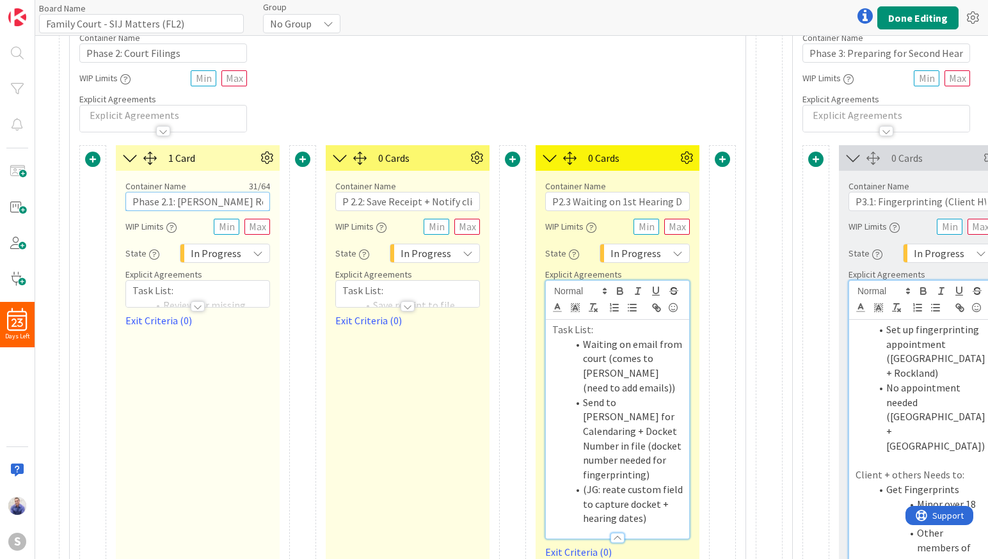
scroll to position [46, 965]
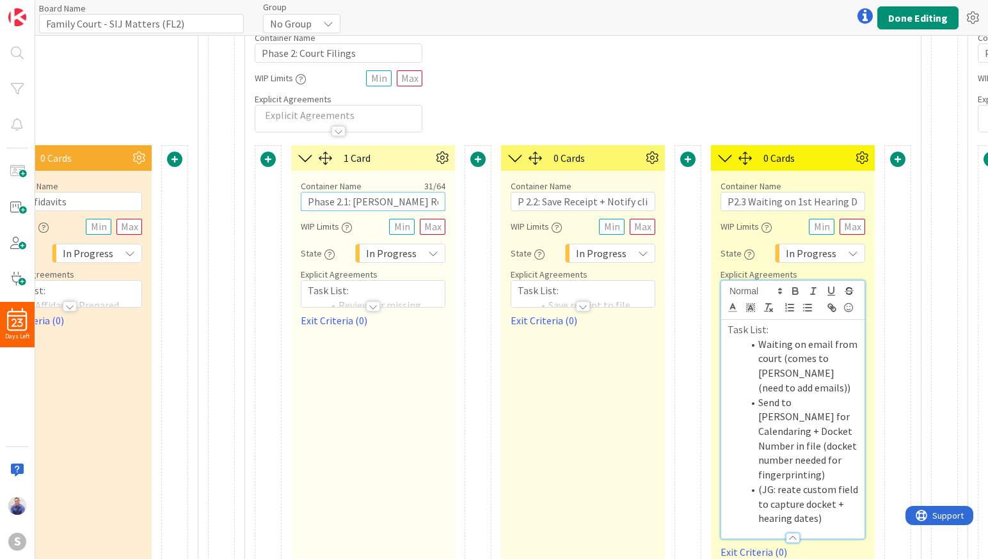
drag, startPoint x: 87, startPoint y: 197, endPoint x: 17, endPoint y: 191, distance: 70.0
click at [301, 192] on input "Phase 2.1: [PERSON_NAME] Review + E-File" at bounding box center [373, 201] width 145 height 19
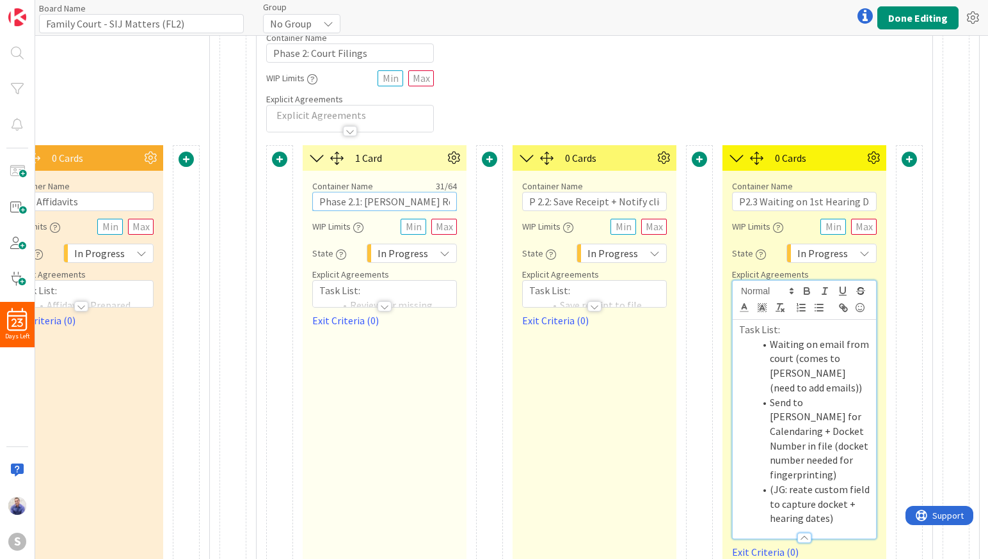
click at [329, 205] on input "Phase 2.1: [PERSON_NAME] Review + E-File" at bounding box center [384, 201] width 145 height 19
type input "P 2.1: [PERSON_NAME] Review + E-File"
click at [746, 202] on input "P2.3 Waiting on 1st Hearing Date" at bounding box center [804, 201] width 145 height 19
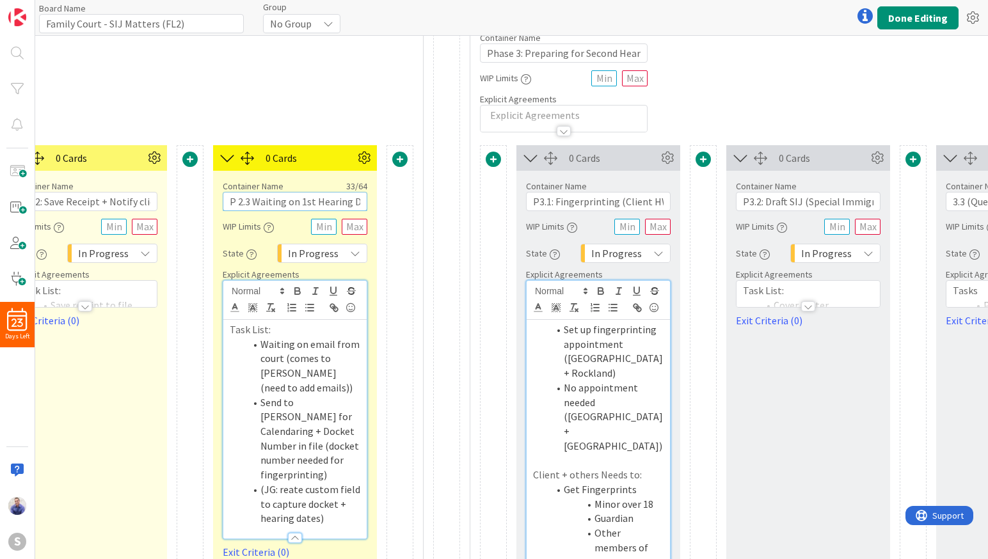
scroll to position [46, 1510]
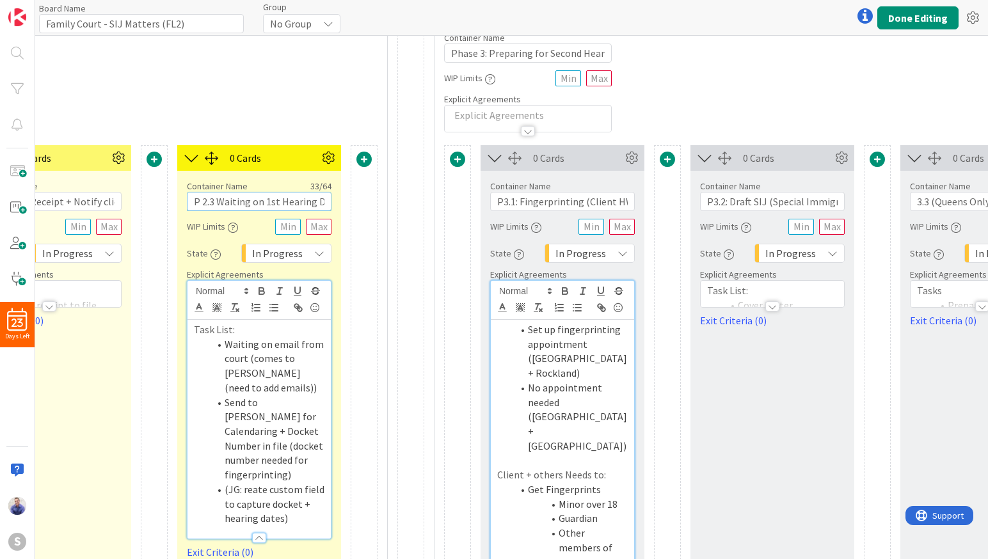
type input "P 2.3 Waiting on 1st Hearing Date"
click at [503, 203] on input "P3.1: Fingerprinting (Client HW)" at bounding box center [562, 201] width 145 height 19
type input "P 3.1: Fingerprinting (Client HW)"
click at [713, 204] on input "P3.2: Draft SIJ (Special Immigrant Juvenile) Motion ([PERSON_NAME])" at bounding box center [772, 201] width 145 height 19
type input "P 3.2: Draft SIJ (Special Immigrant Juvenile) Motion ([PERSON_NAME])"
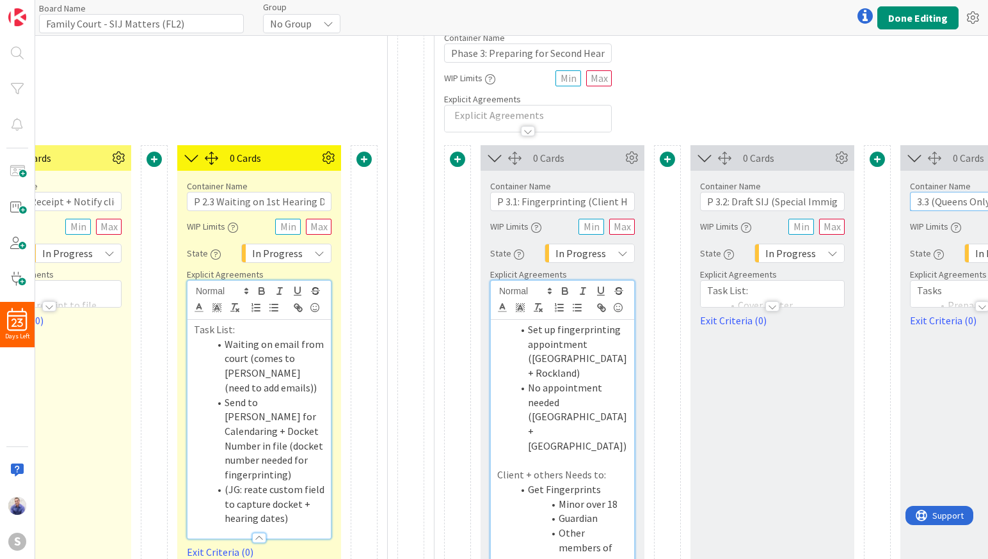
click at [916, 205] on input "3.3 (Queens Only) Open Designation" at bounding box center [982, 201] width 145 height 19
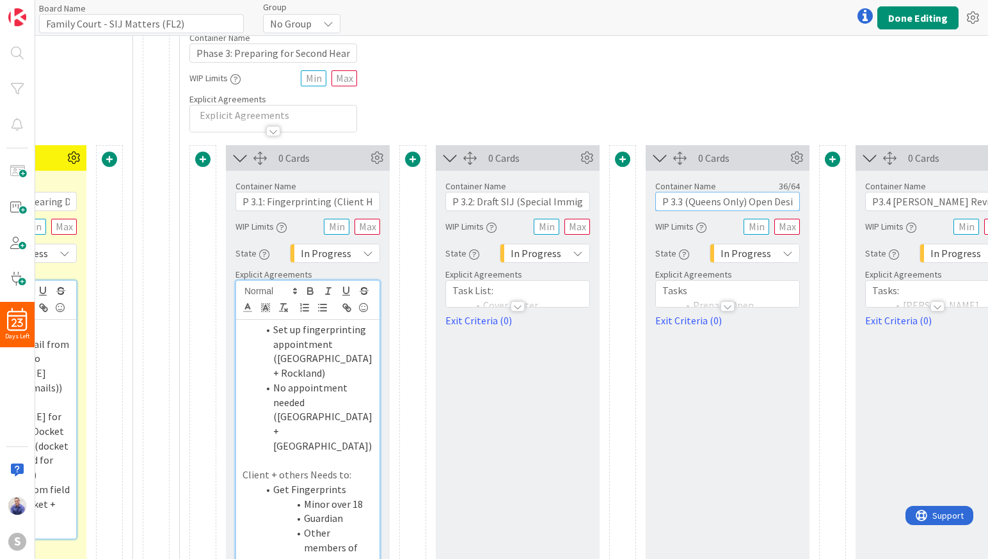
scroll to position [46, 1767]
click at [770, 200] on input "P 3.3 (Queens Only) Open Designation" at bounding box center [725, 201] width 145 height 19
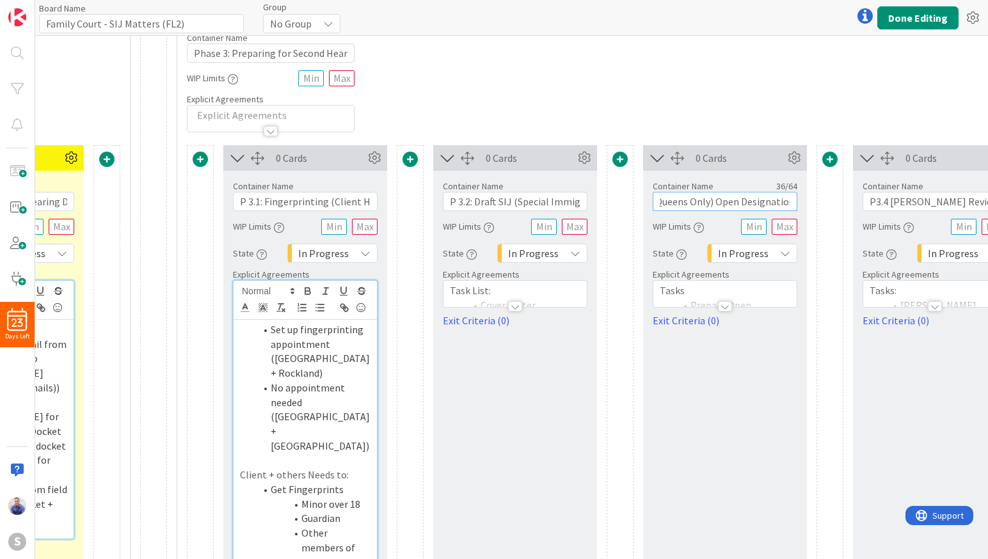
drag, startPoint x: 740, startPoint y: 202, endPoint x: 813, endPoint y: 203, distance: 73.6
click at [797, 203] on input "P 3.3 (Queens Only) Open Designation" at bounding box center [725, 201] width 145 height 19
type input "P 3.3 (Queens Only) Open Designation"
click at [512, 309] on div at bounding box center [515, 306] width 14 height 10
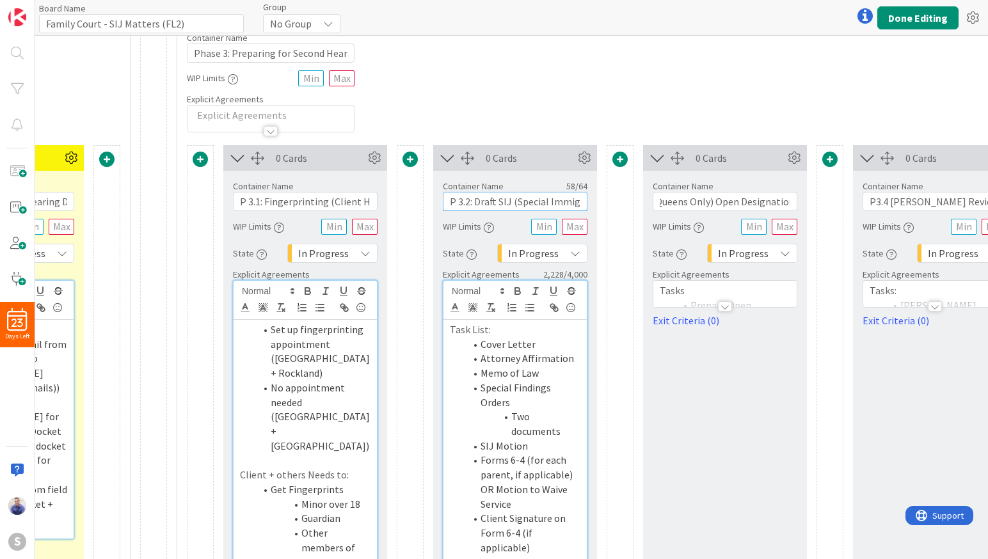
drag, startPoint x: 511, startPoint y: 205, endPoint x: 425, endPoint y: 202, distance: 85.8
click at [443, 202] on input "P 3.2: Draft SIJ (Special Immigrant Juvenile) Motion ([PERSON_NAME])" at bounding box center [515, 201] width 145 height 19
